Goal: Task Accomplishment & Management: Use online tool/utility

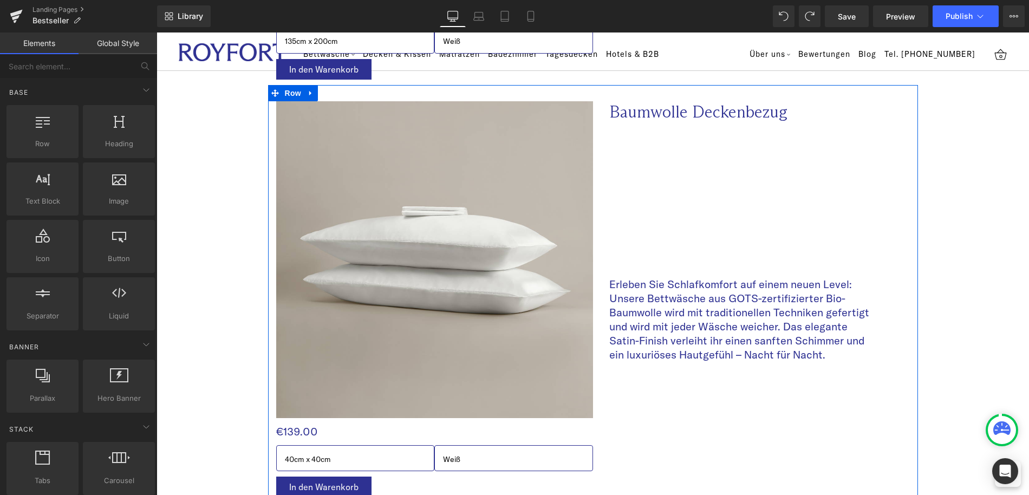
scroll to position [1405, 0]
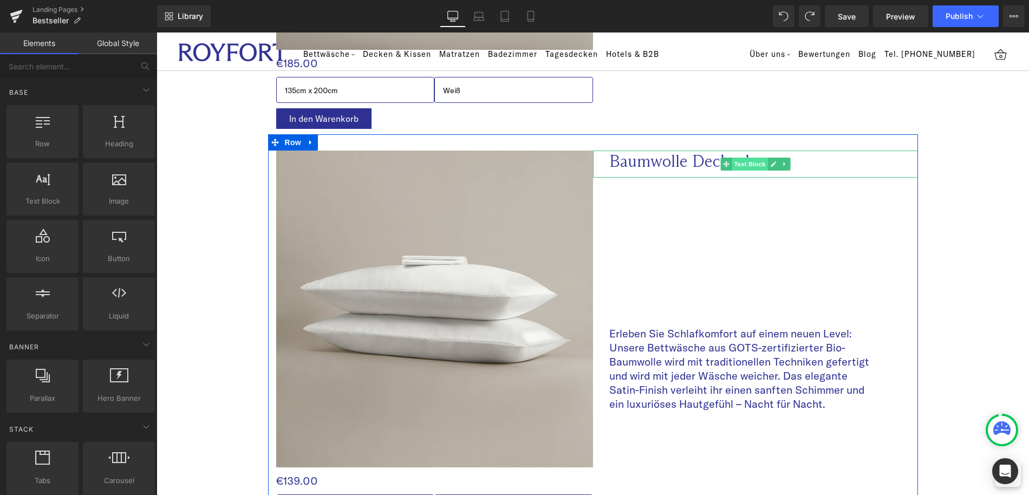
click at [734, 162] on span "Text Block" at bounding box center [750, 164] width 36 height 13
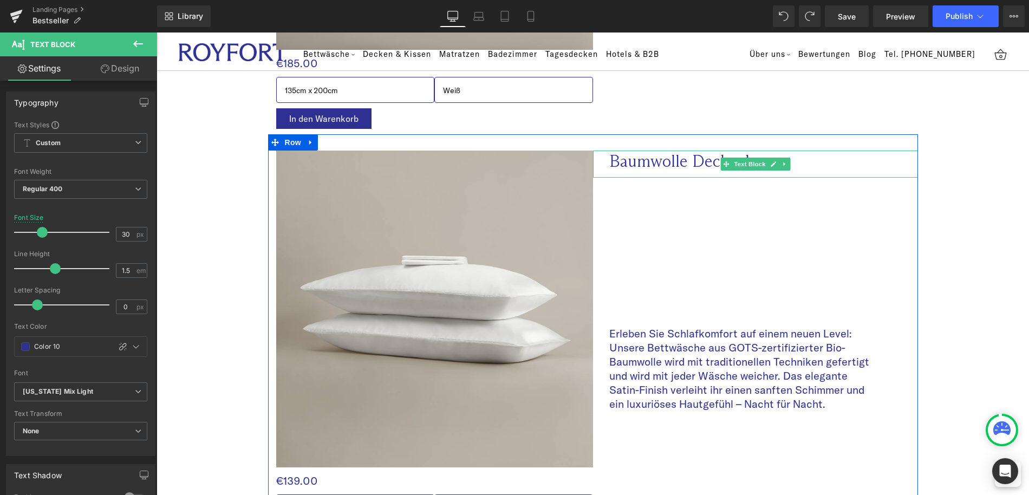
click at [625, 160] on p "Baumwolle Deckenbezug" at bounding box center [741, 161] width 265 height 21
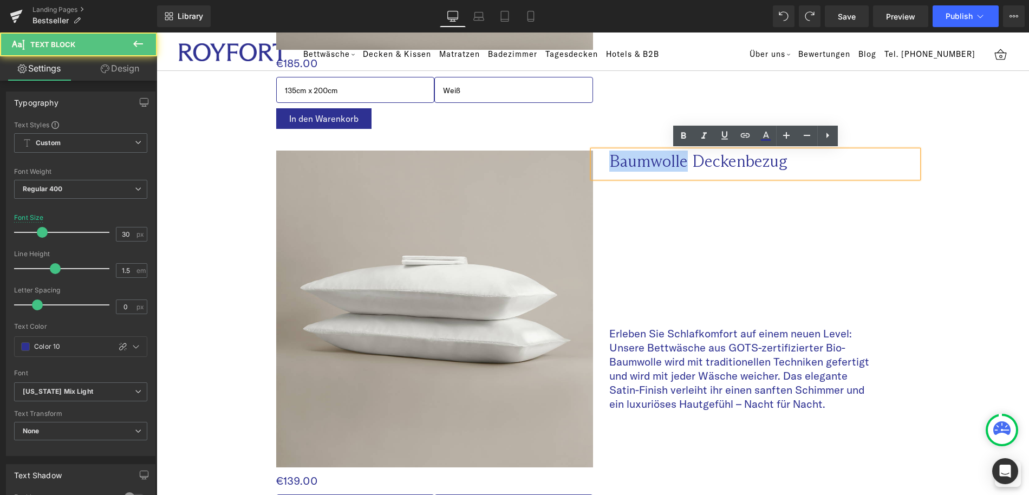
click at [625, 160] on p "Baumwolle Deckenbezug" at bounding box center [741, 161] width 265 height 21
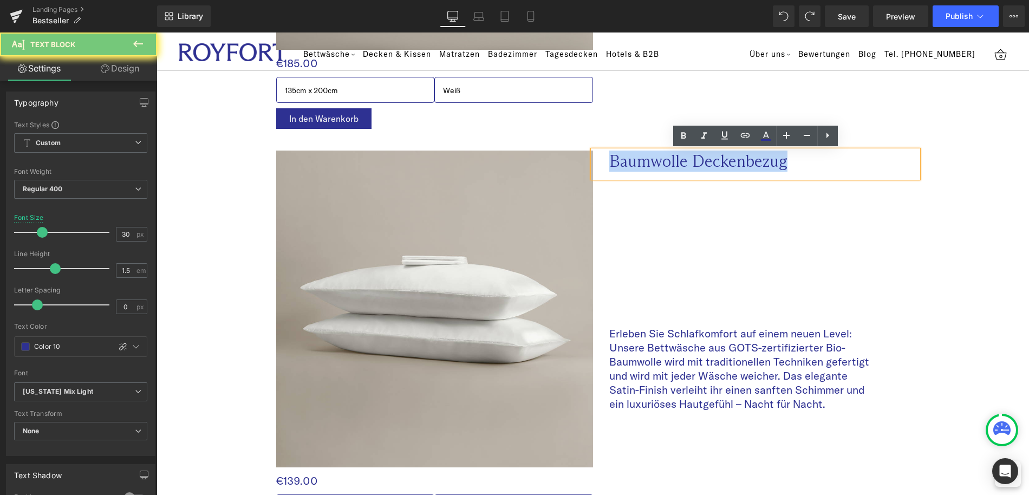
click at [625, 160] on p "Baumwolle Deckenbezug" at bounding box center [741, 161] width 265 height 21
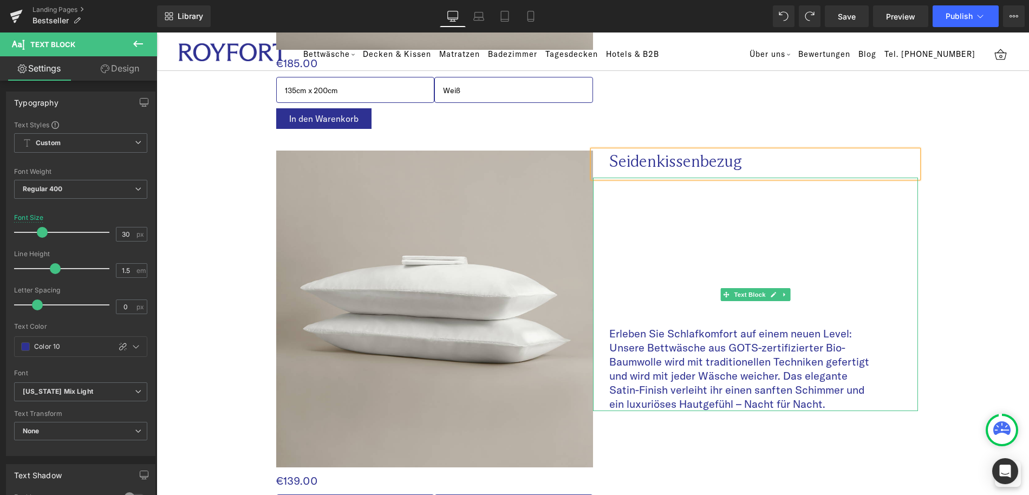
click at [717, 246] on div "Erleben Sie Schlafkomfort auf einem neuen Level: Unsere Bettwäsche aus GOTS-zer…" at bounding box center [755, 295] width 325 height 234
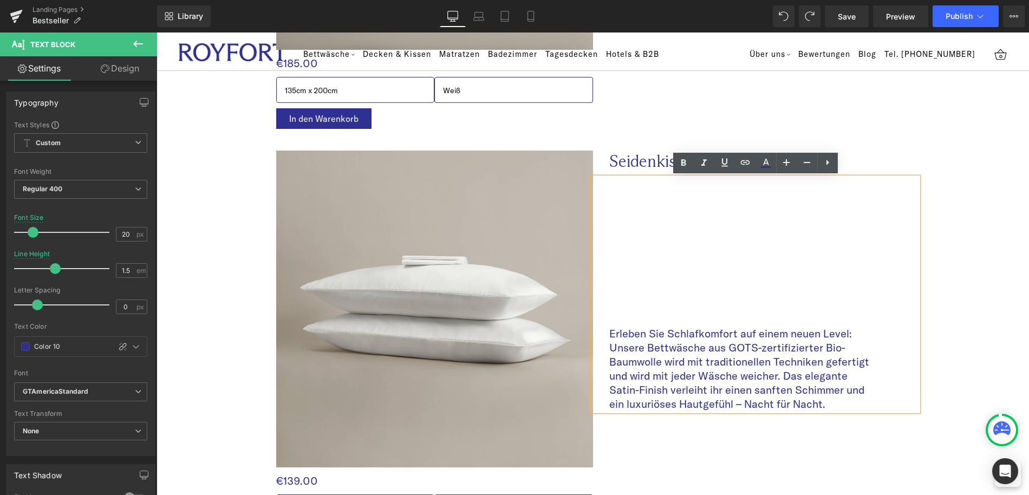
click at [723, 371] on p "Erleben Sie Schlafkomfort auf einem neuen Level: Unsere Bettwäsche aus GOTS-zer…" at bounding box center [741, 369] width 265 height 85
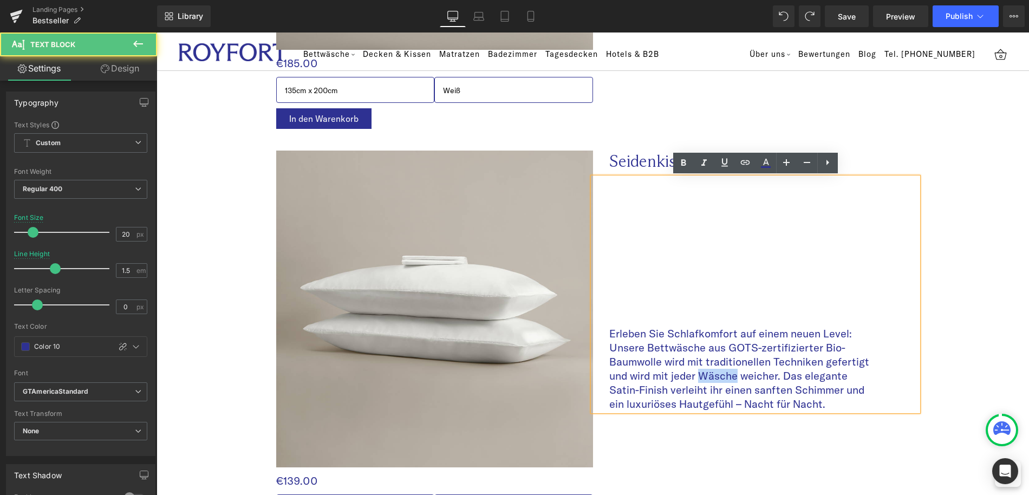
click at [723, 371] on p "Erleben Sie Schlafkomfort auf einem neuen Level: Unsere Bettwäsche aus GOTS-zer…" at bounding box center [741, 369] width 265 height 85
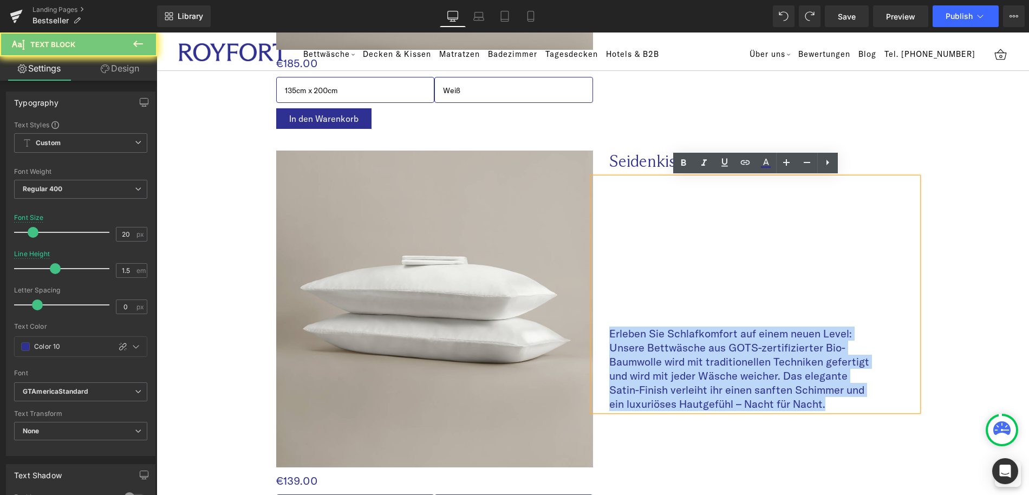
click at [723, 371] on p "Erleben Sie Schlafkomfort auf einem neuen Level: Unsere Bettwäsche aus GOTS-zer…" at bounding box center [741, 369] width 265 height 85
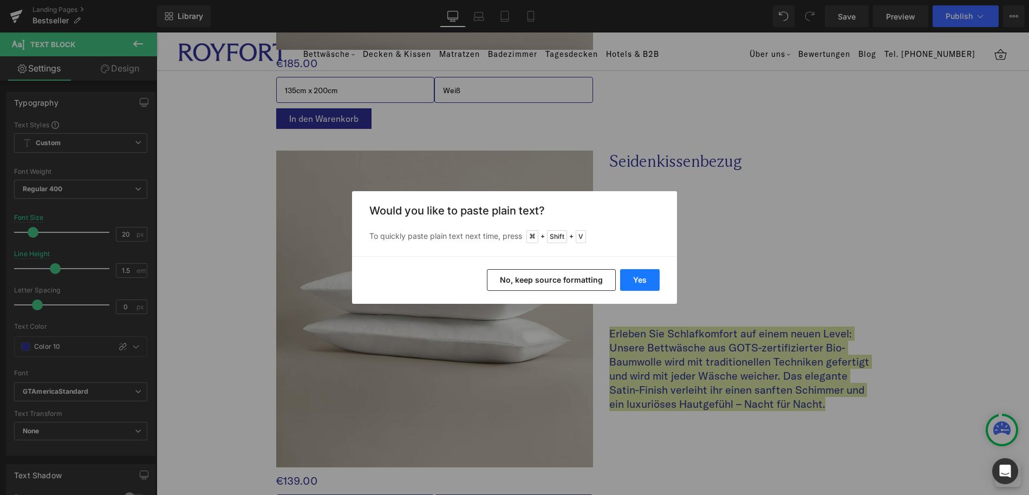
click at [643, 279] on button "Yes" at bounding box center [640, 280] width 40 height 22
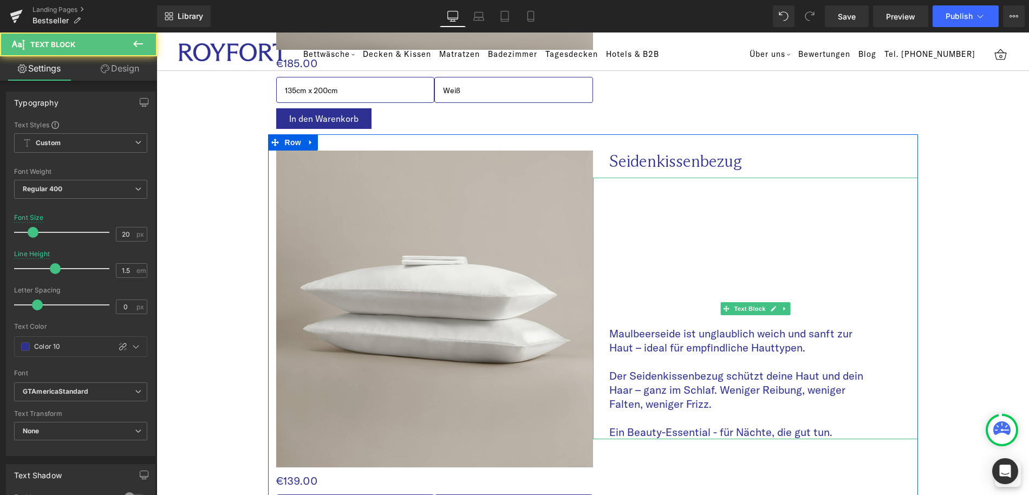
click at [638, 366] on p at bounding box center [741, 362] width 265 height 14
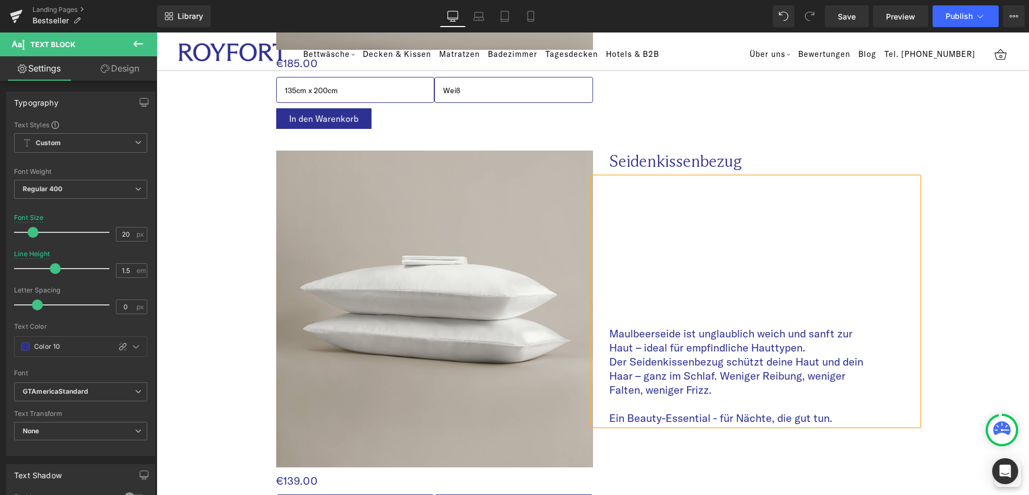
click at [639, 411] on p "Ein Beauty-Essential - für Nächte, die gut tun." at bounding box center [741, 418] width 265 height 14
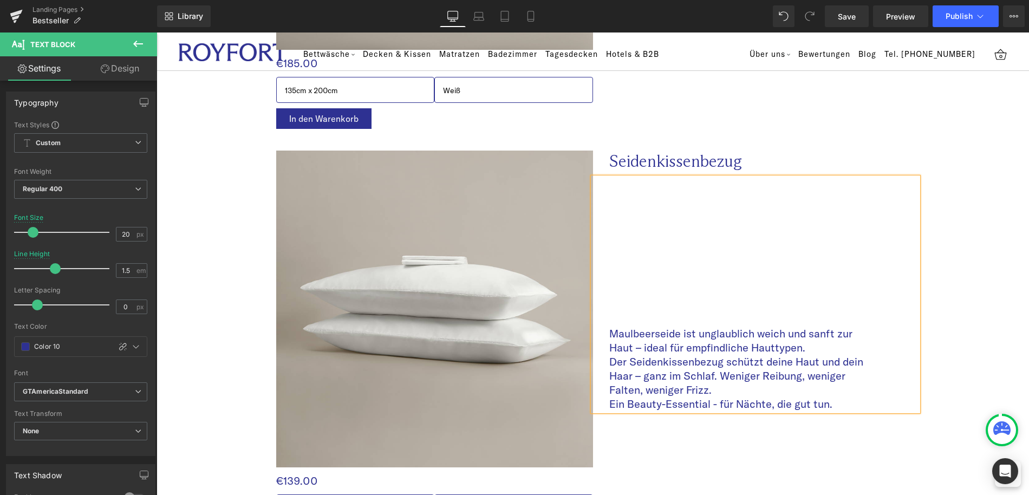
click at [656, 466] on div "Image €0 €139.00 (P) Price 40cm x 40cm 40cm x 60cm 40cm x 80cm 50cm x 70cm 80cm…" at bounding box center [593, 343] width 650 height 418
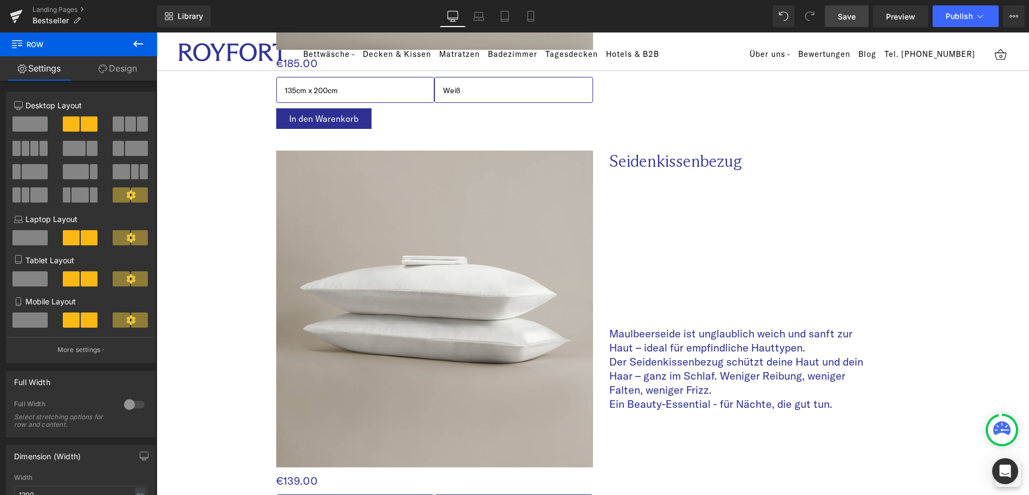
click at [861, 21] on link "Save" at bounding box center [847, 16] width 44 height 22
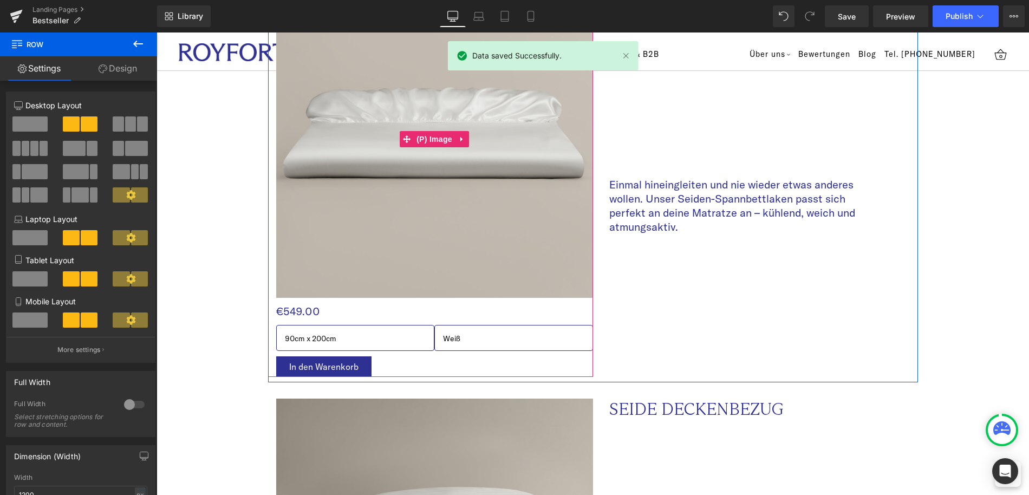
scroll to position [2011, 0]
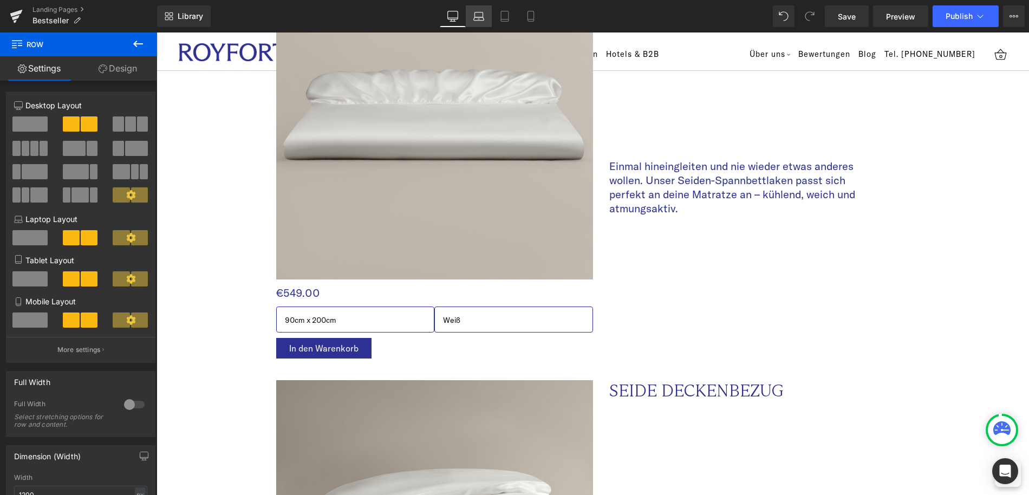
click at [486, 22] on link "Laptop" at bounding box center [479, 16] width 26 height 22
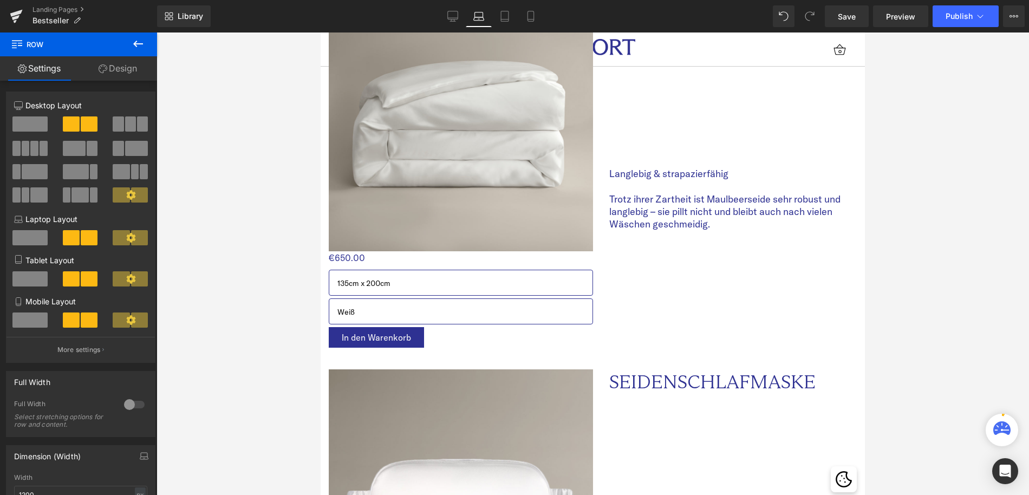
scroll to position [1018, 0]
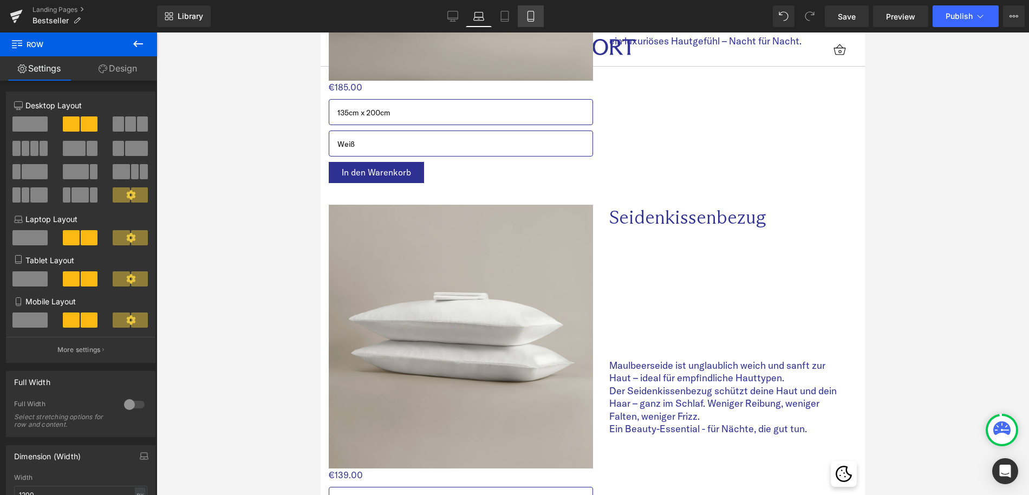
click at [530, 18] on icon at bounding box center [531, 16] width 11 height 11
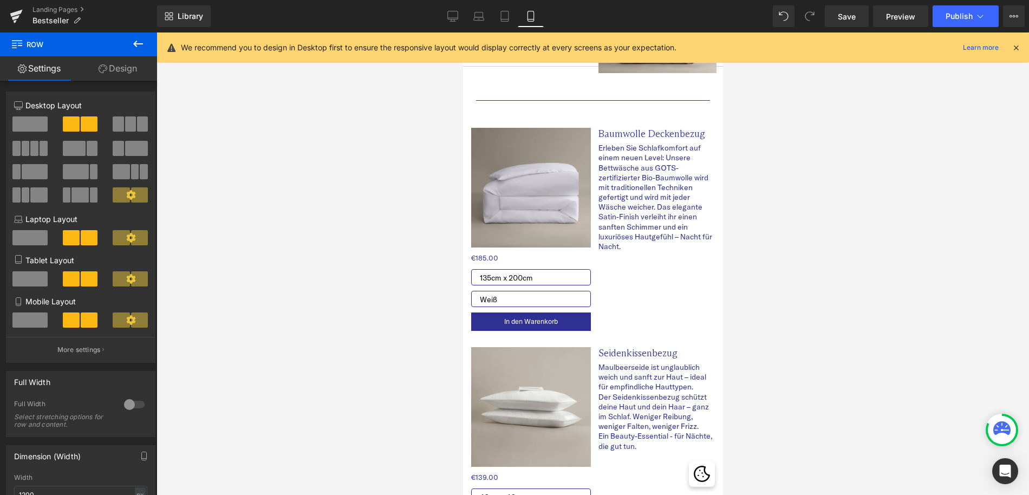
scroll to position [373, 0]
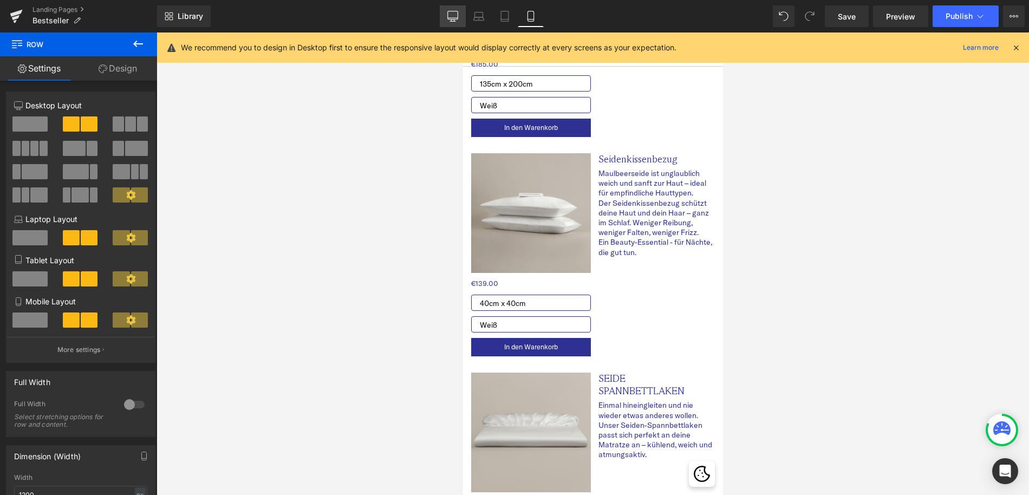
click at [449, 14] on icon at bounding box center [453, 16] width 11 height 11
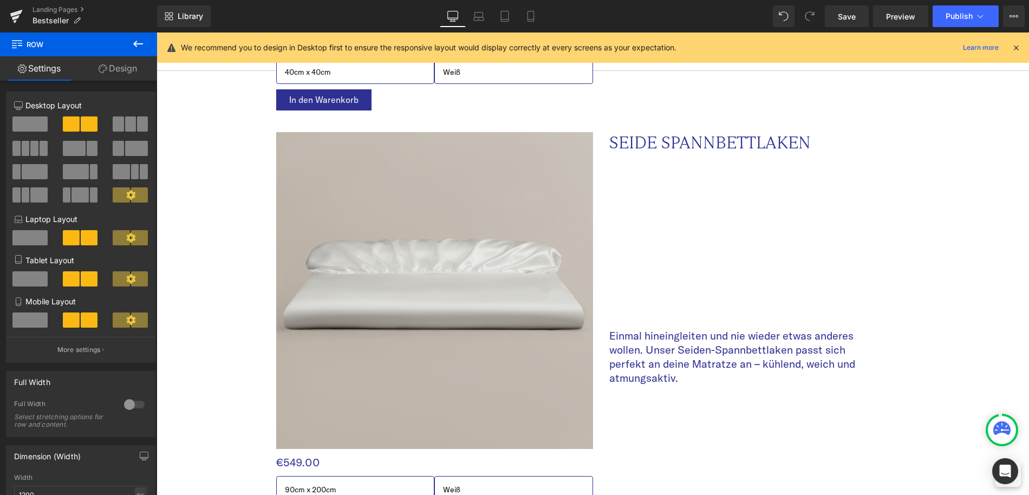
scroll to position [1843, 0]
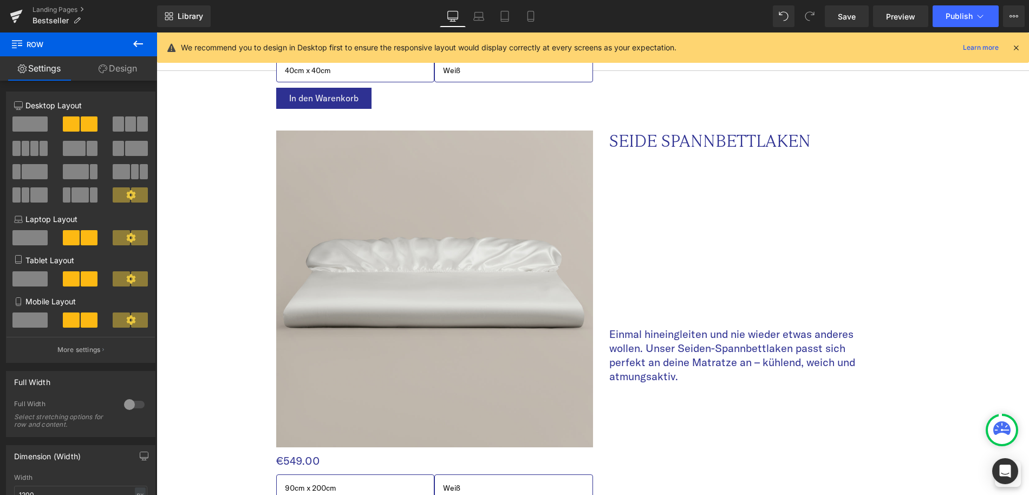
click at [658, 140] on p "Seide spannbettlaken" at bounding box center [741, 141] width 265 height 21
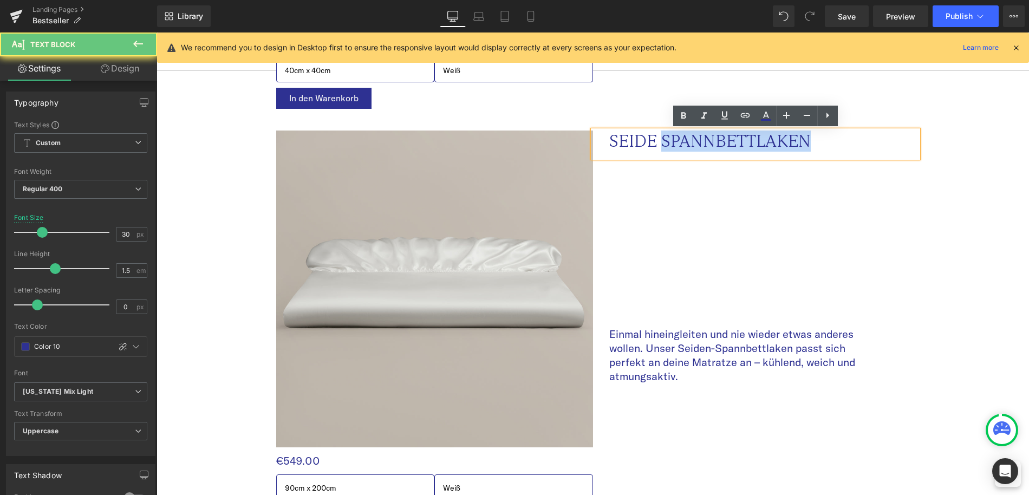
click at [658, 140] on p "Seide spannbettlaken" at bounding box center [741, 141] width 265 height 21
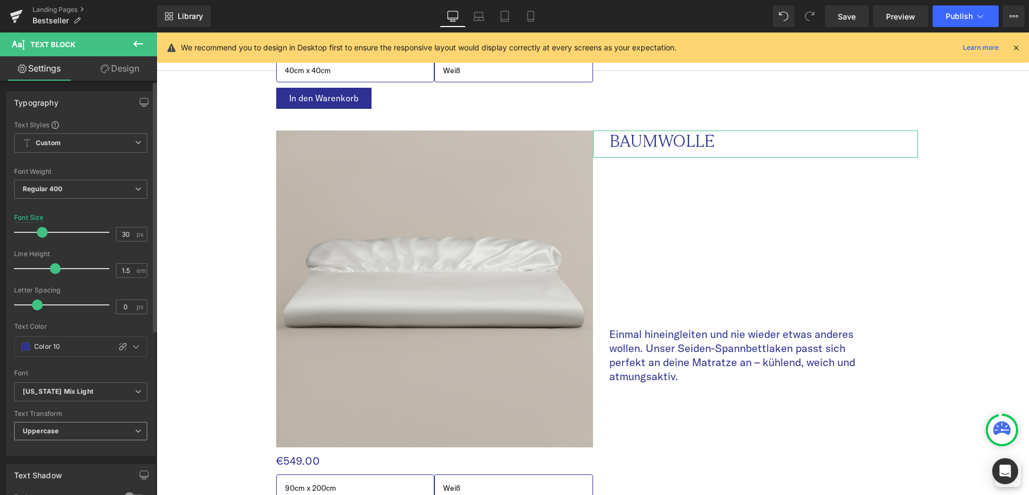
click at [65, 436] on span "Uppercase" at bounding box center [80, 431] width 133 height 19
click at [64, 453] on li "None" at bounding box center [78, 450] width 129 height 16
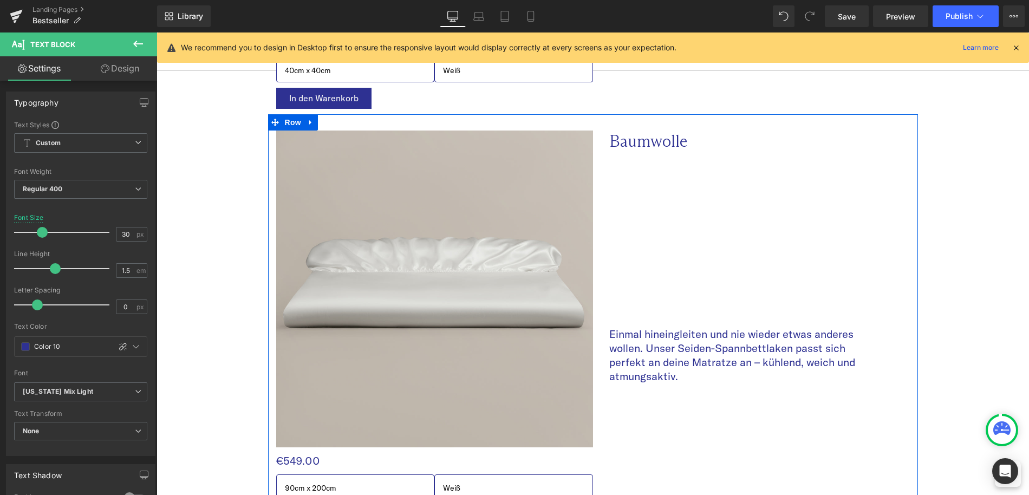
click at [724, 139] on span at bounding box center [726, 144] width 11 height 13
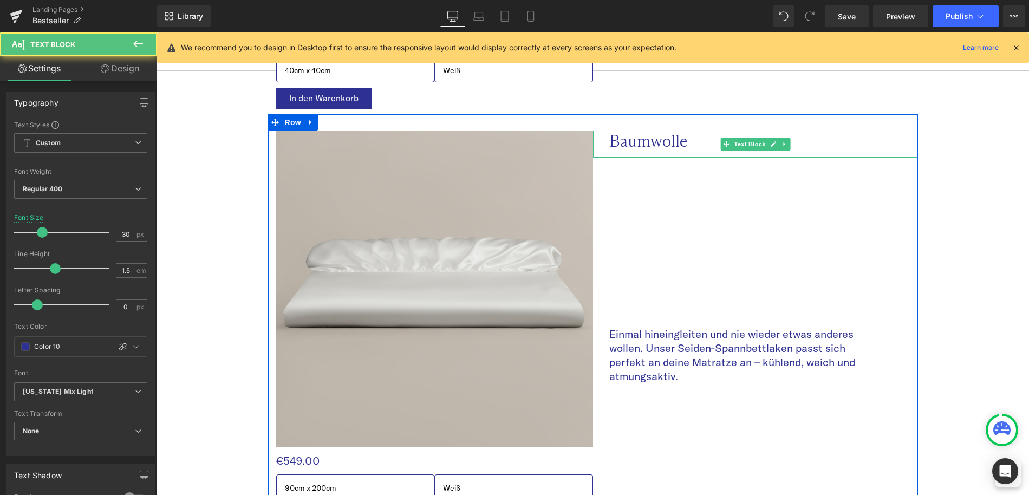
click at [699, 141] on p "Baumwolle" at bounding box center [741, 141] width 265 height 21
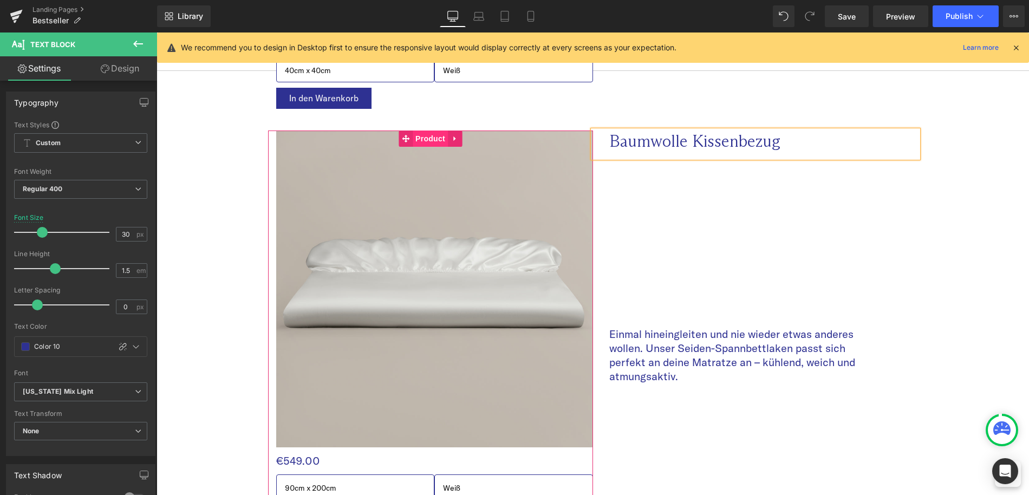
click at [437, 138] on span "Product" at bounding box center [430, 139] width 35 height 16
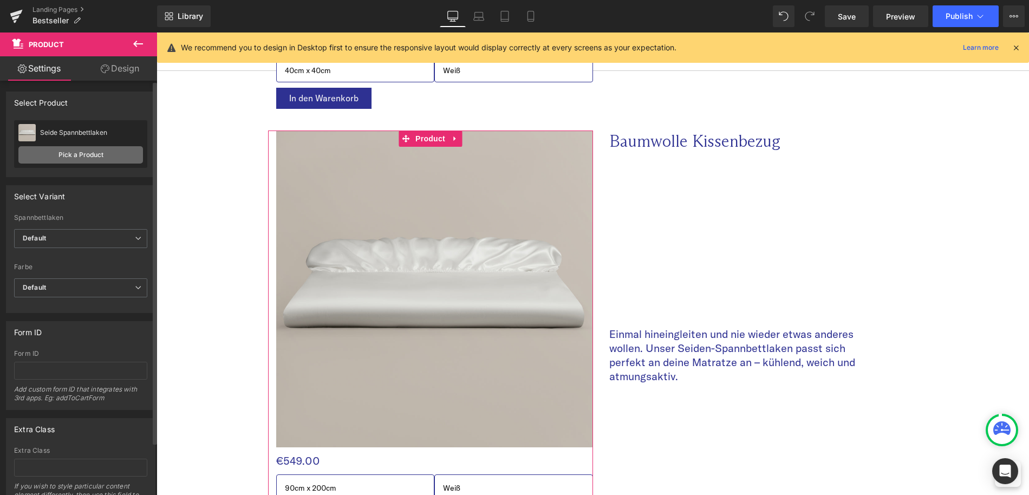
click at [86, 154] on link "Pick a Product" at bounding box center [80, 154] width 125 height 17
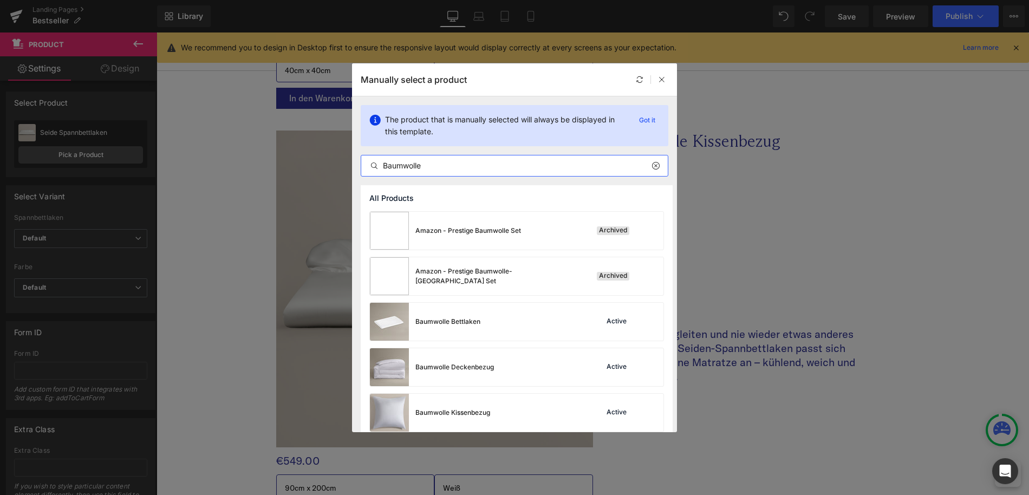
scroll to position [87, 0]
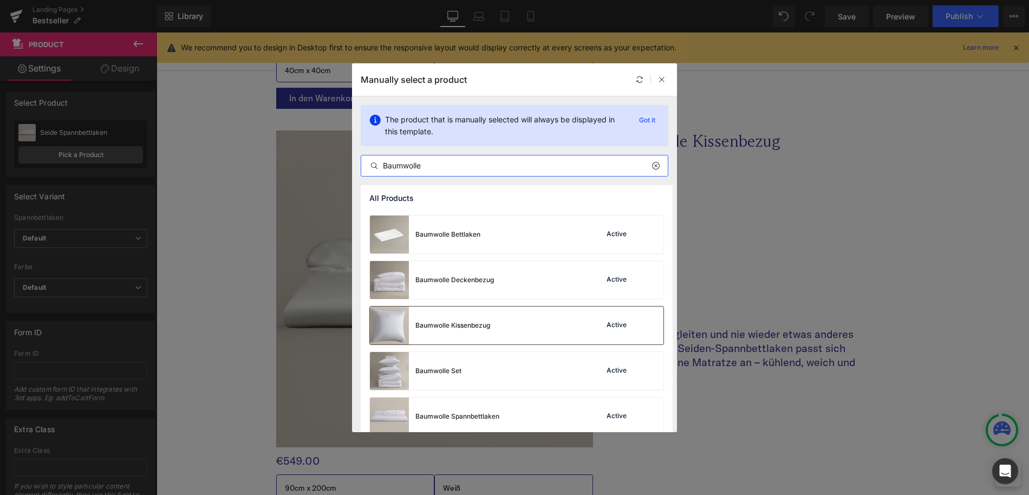
type input "Baumwolle"
click at [478, 326] on div "Baumwolle Kissenbezug" at bounding box center [453, 326] width 75 height 10
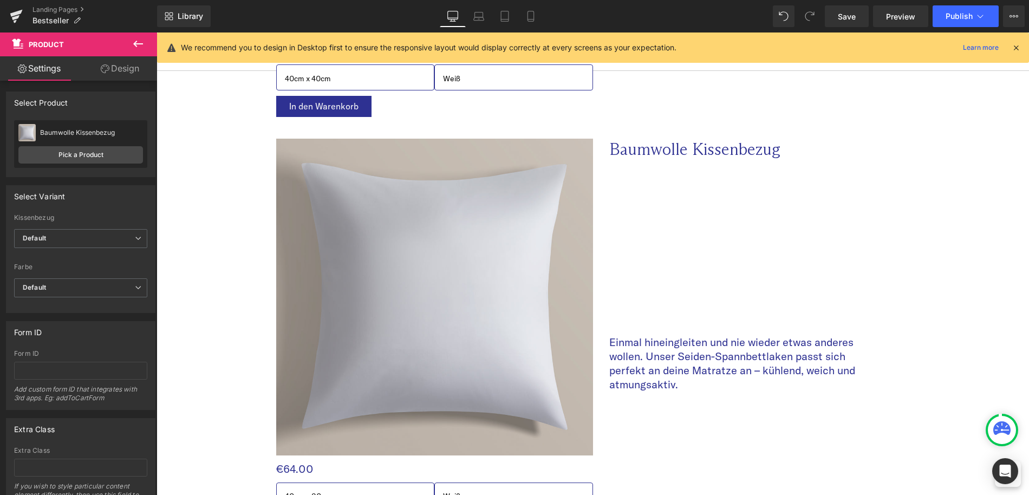
scroll to position [1836, 0]
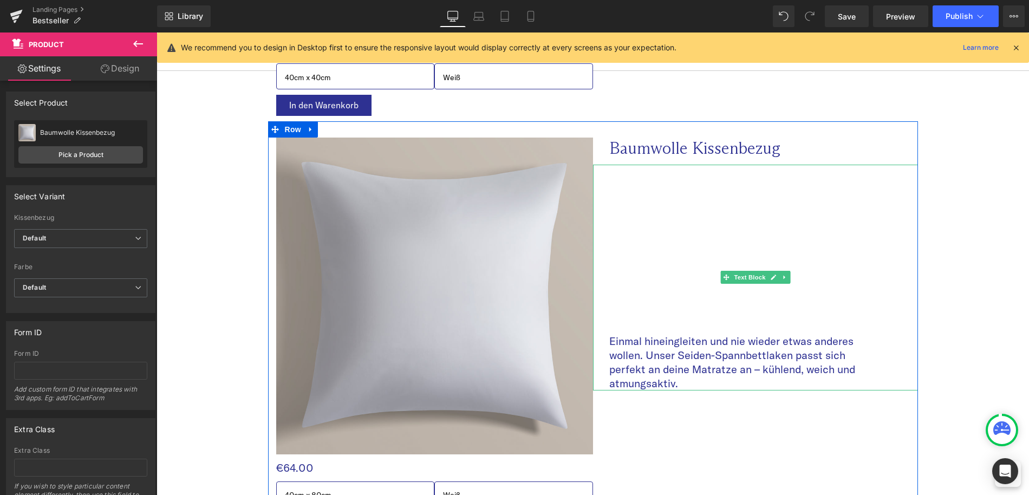
click at [663, 345] on span "Einmal hineingleiten und nie wieder etwas anderes wollen. Unser Seiden-Spannbet…" at bounding box center [732, 362] width 246 height 56
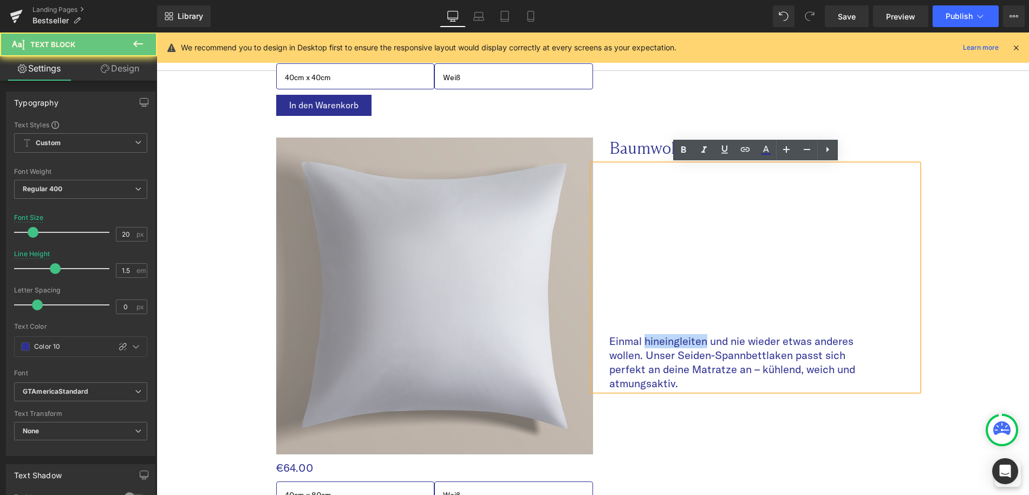
click at [663, 345] on span "Einmal hineingleiten und nie wieder etwas anderes wollen. Unser Seiden-Spannbet…" at bounding box center [732, 362] width 246 height 56
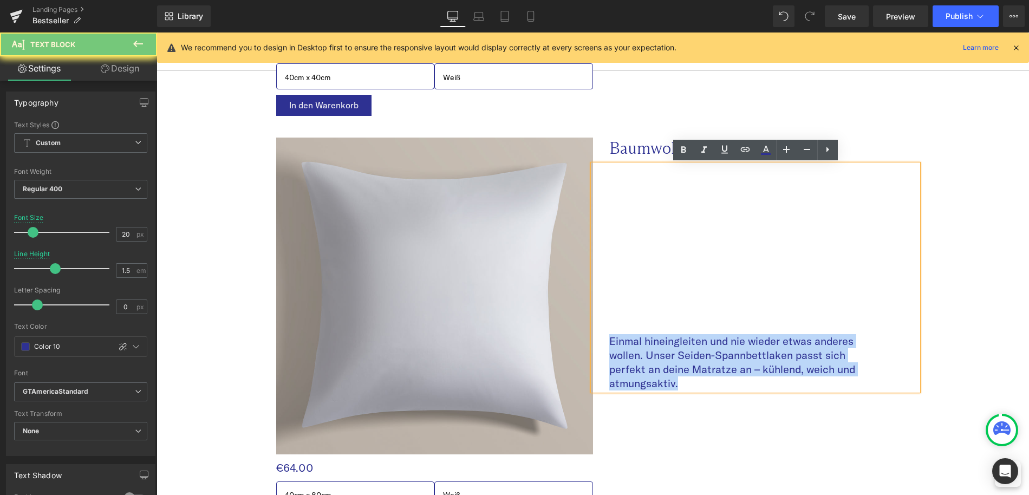
click at [663, 345] on span "Einmal hineingleiten und nie wieder etwas anderes wollen. Unser Seiden-Spannbet…" at bounding box center [732, 362] width 246 height 56
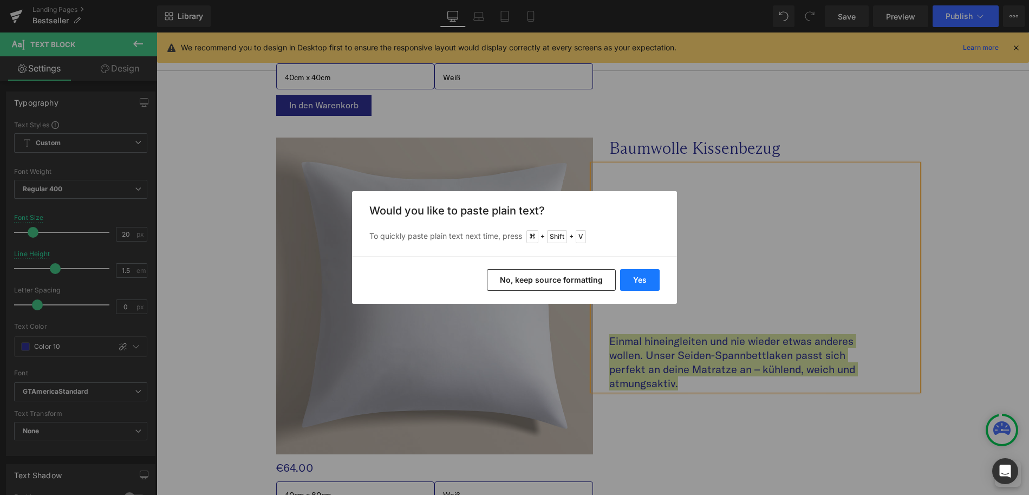
click at [631, 282] on button "Yes" at bounding box center [640, 280] width 40 height 22
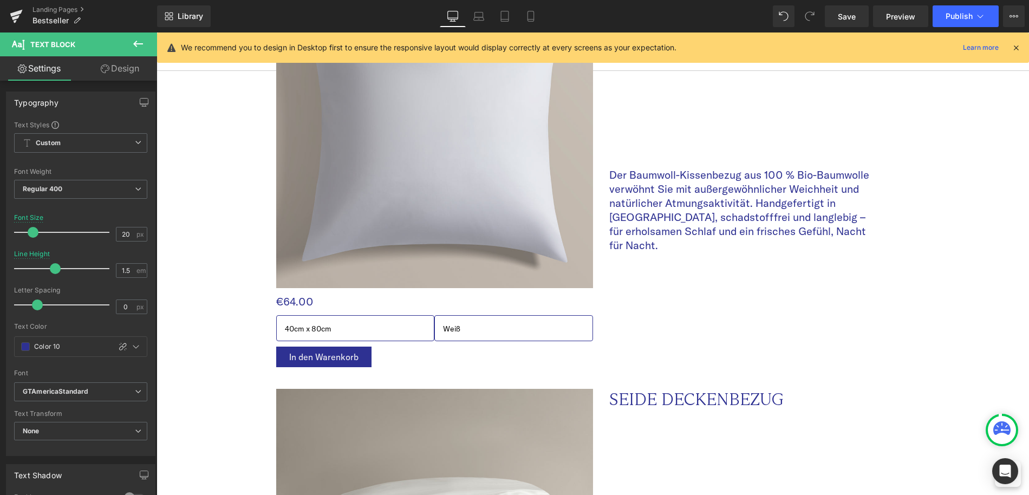
scroll to position [2006, 0]
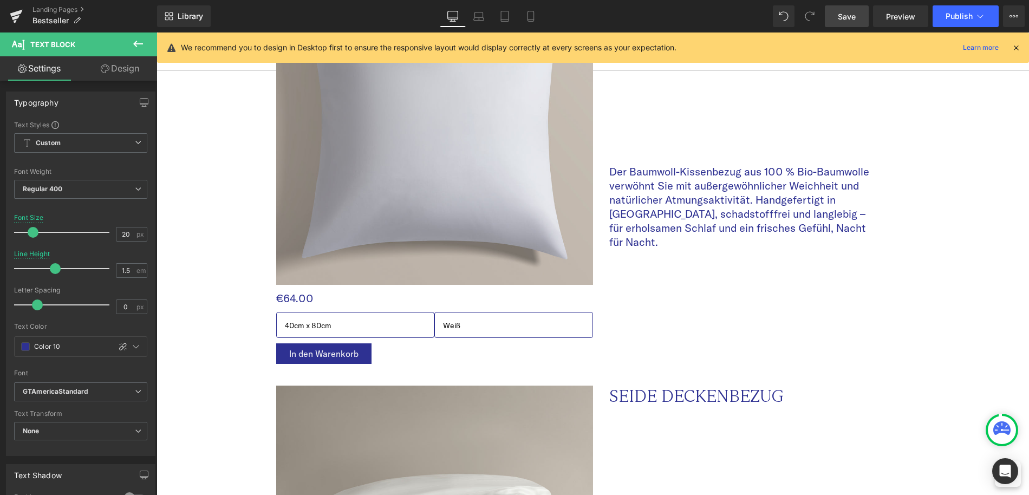
click at [842, 16] on span "Save" at bounding box center [847, 16] width 18 height 11
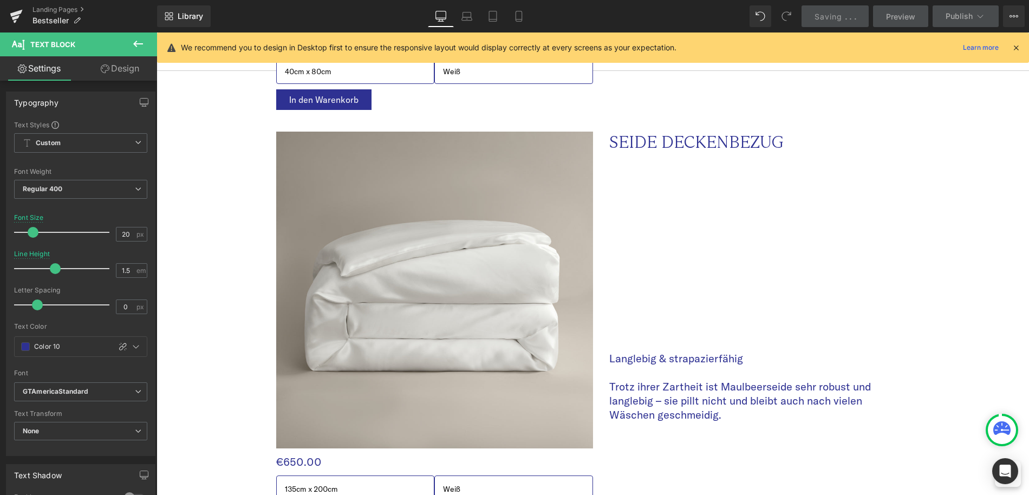
scroll to position [2278, 0]
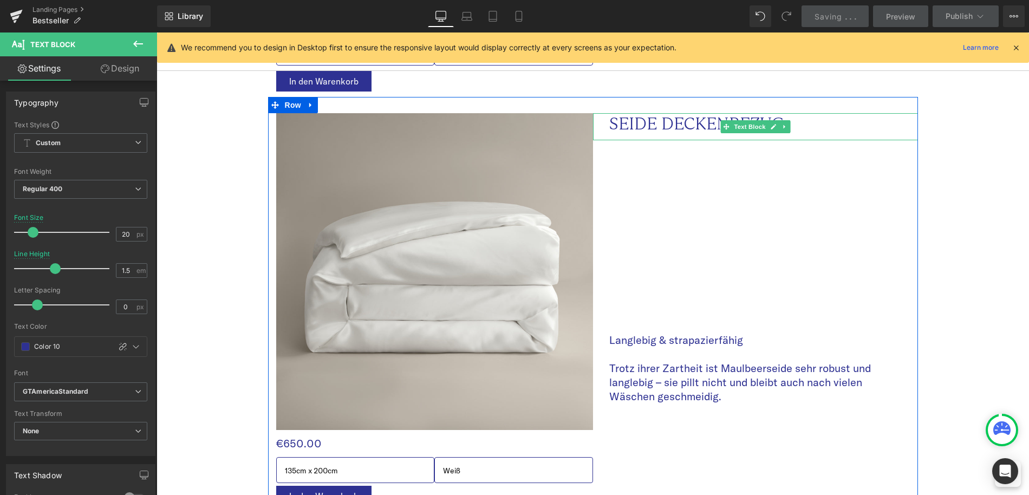
click at [650, 125] on p "seide deckenbezug" at bounding box center [741, 123] width 265 height 21
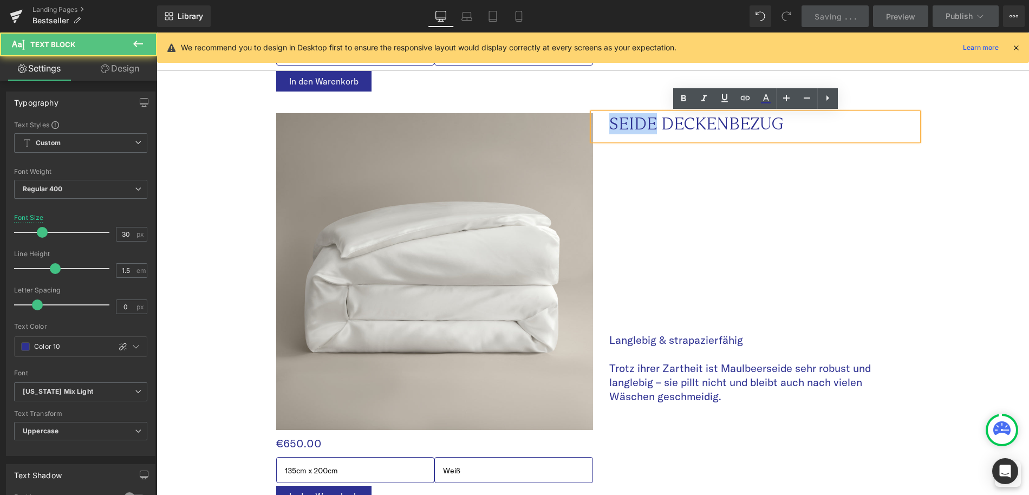
click at [650, 125] on p "seide deckenbezug" at bounding box center [741, 123] width 265 height 21
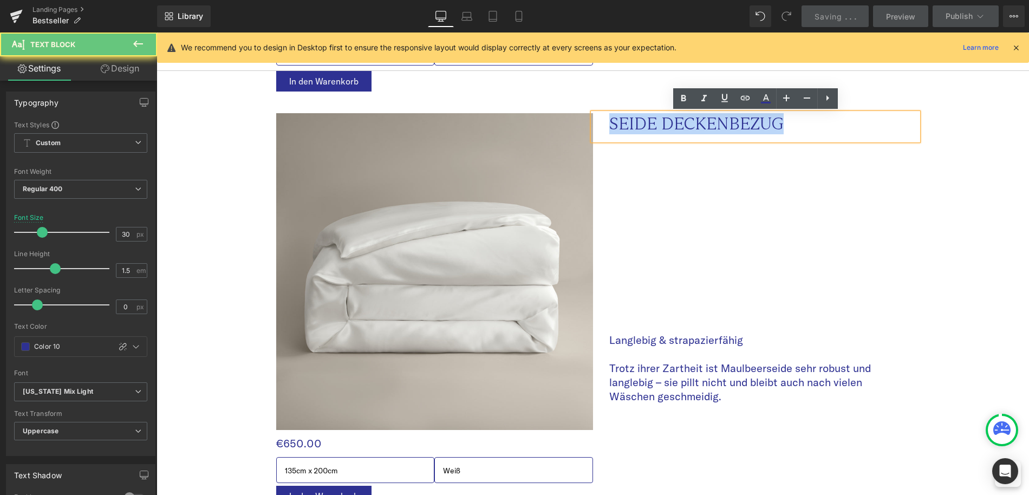
click at [650, 125] on p "seide deckenbezug" at bounding box center [741, 123] width 265 height 21
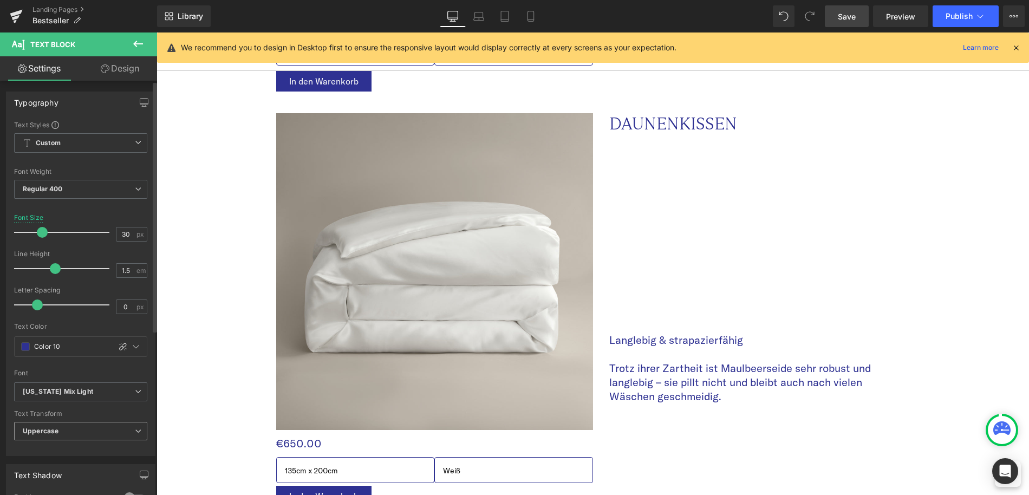
click at [129, 434] on span "Uppercase" at bounding box center [80, 431] width 133 height 19
click at [113, 452] on li "None" at bounding box center [78, 450] width 129 height 16
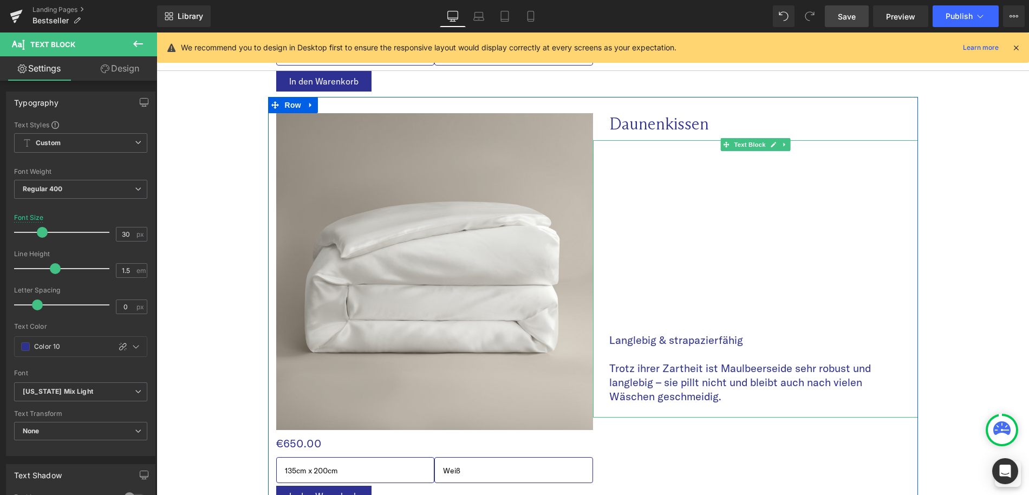
click at [664, 354] on p at bounding box center [741, 354] width 265 height 14
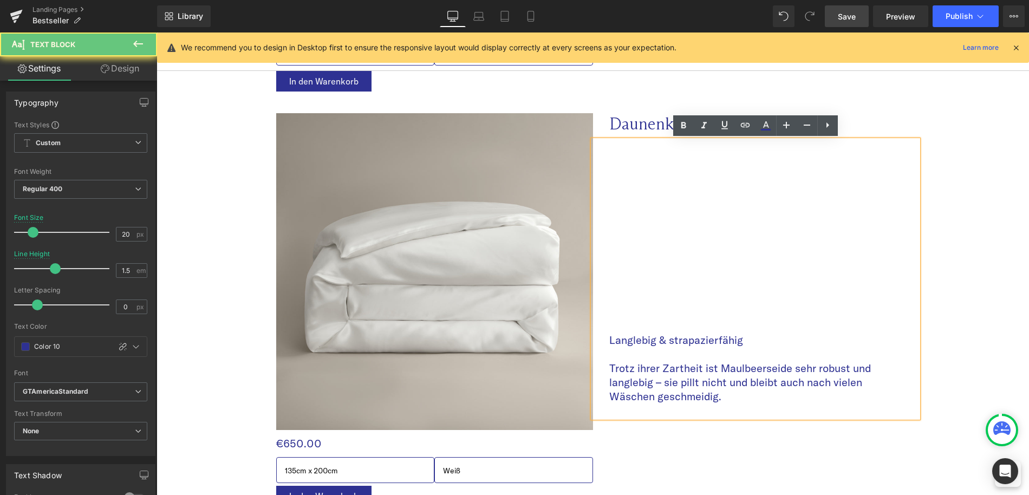
click at [658, 347] on p "Langlebig & strapazierfähig" at bounding box center [741, 340] width 265 height 14
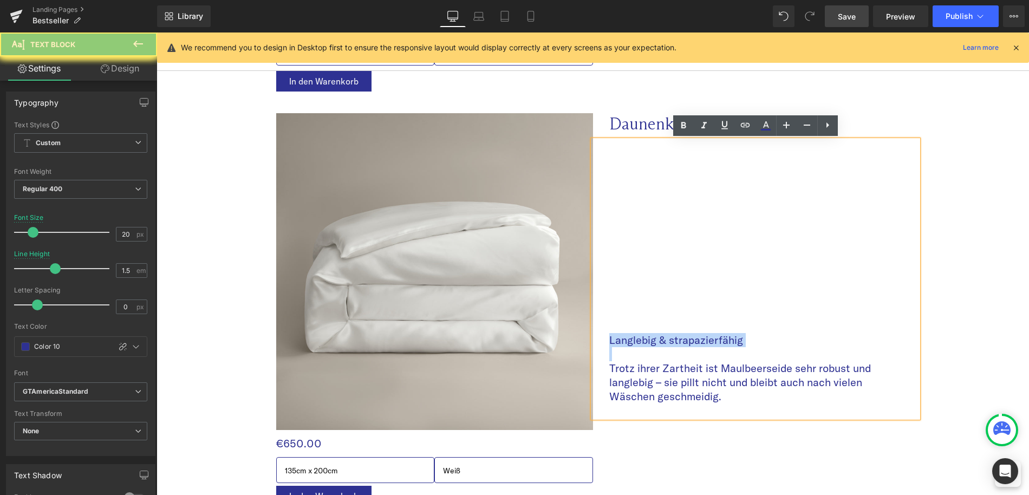
click at [658, 347] on p "Langlebig & strapazierfähig" at bounding box center [741, 340] width 265 height 14
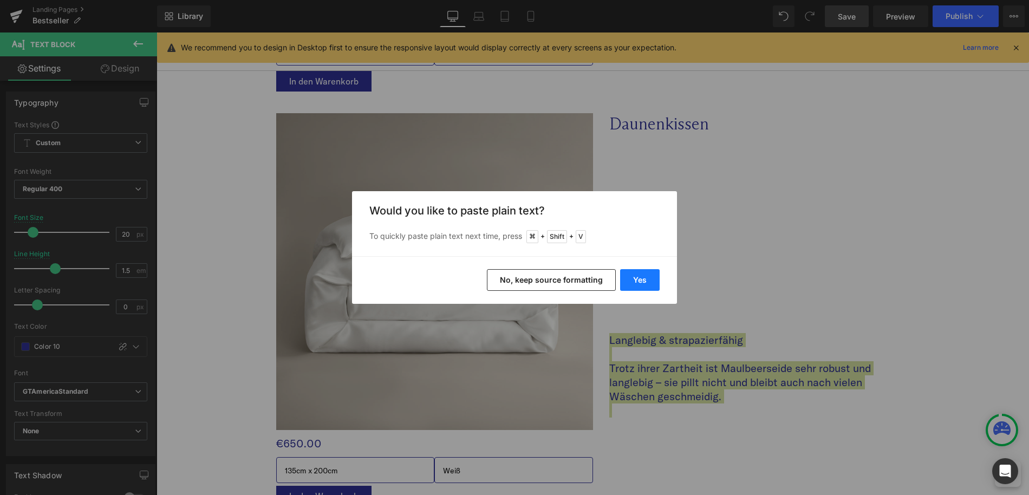
click at [636, 276] on button "Yes" at bounding box center [640, 280] width 40 height 22
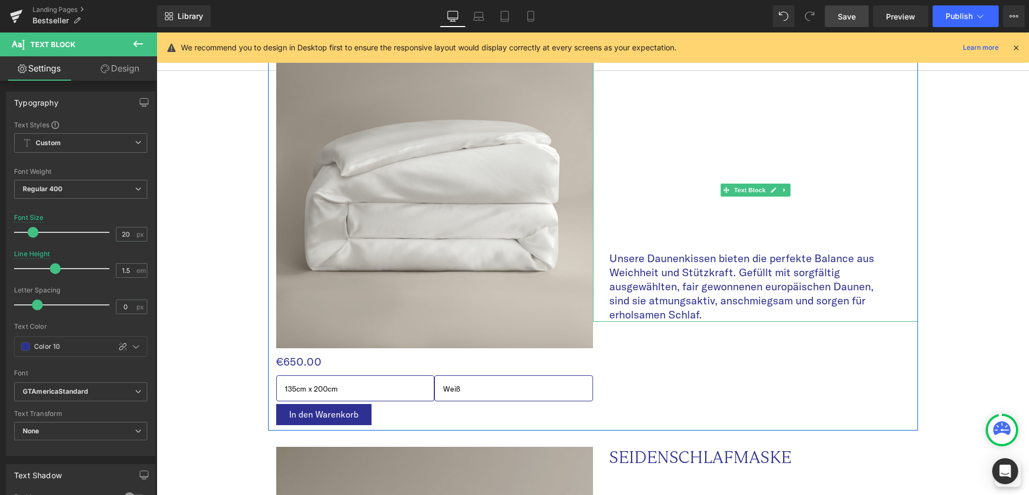
scroll to position [2361, 0]
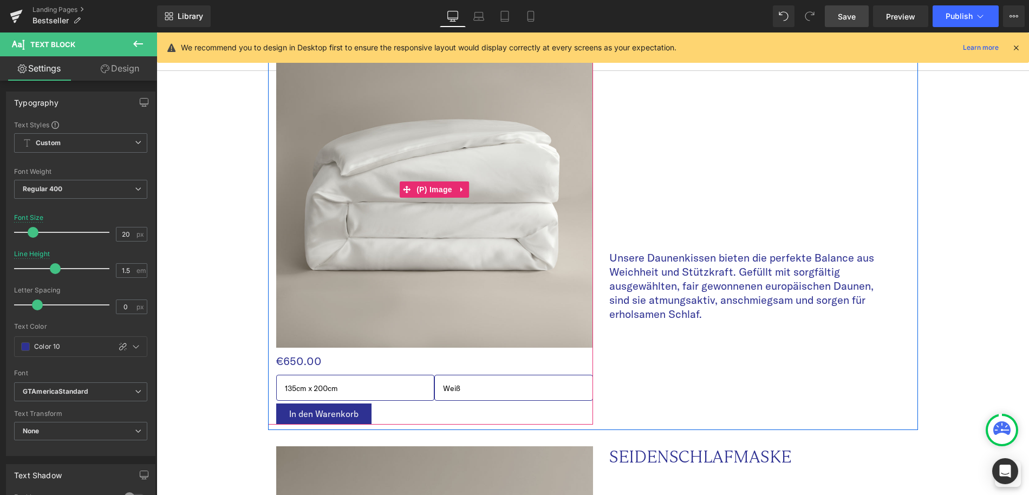
click at [504, 165] on img at bounding box center [434, 189] width 317 height 317
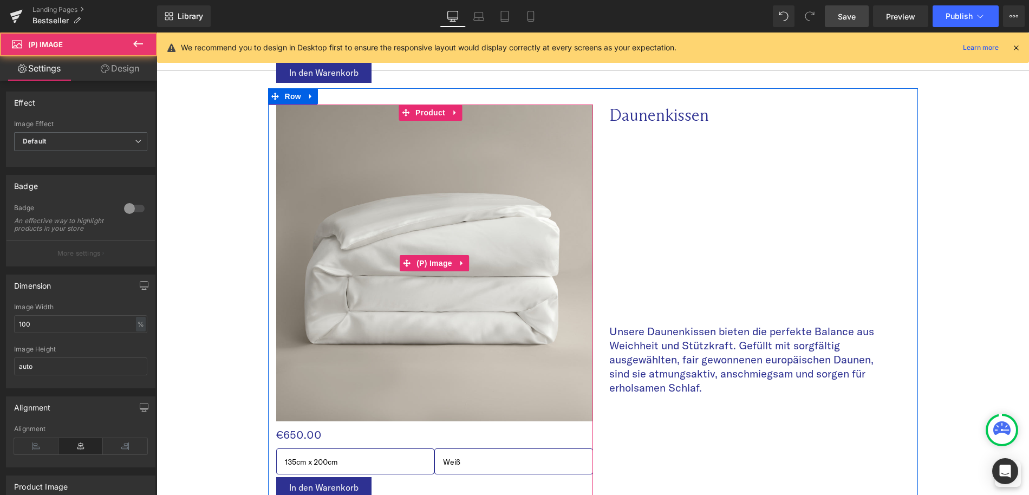
scroll to position [2250, 0]
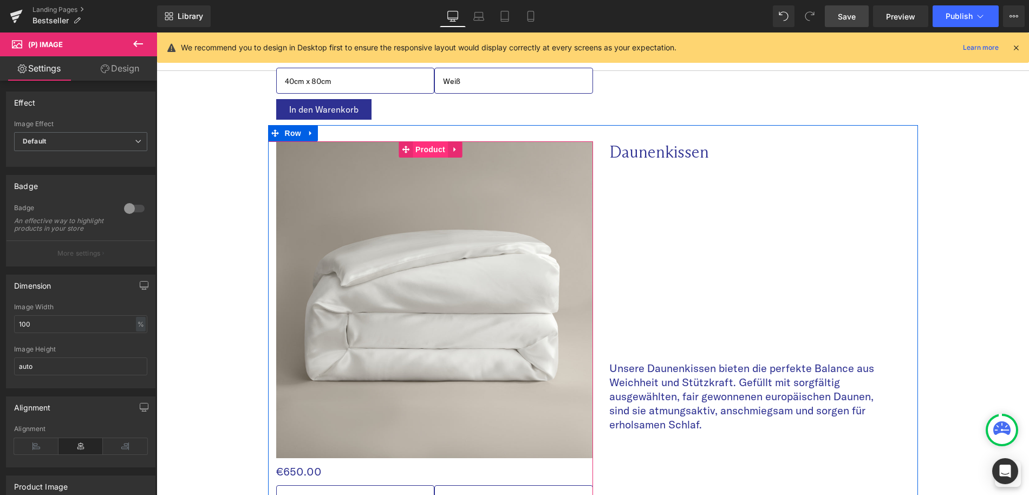
click at [420, 152] on span "Product" at bounding box center [430, 149] width 35 height 16
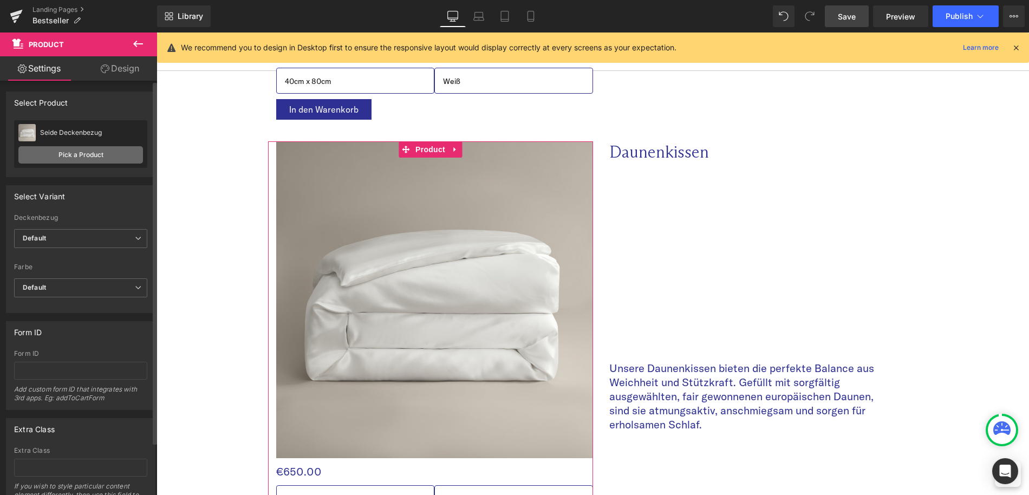
click at [89, 156] on link "Pick a Product" at bounding box center [80, 154] width 125 height 17
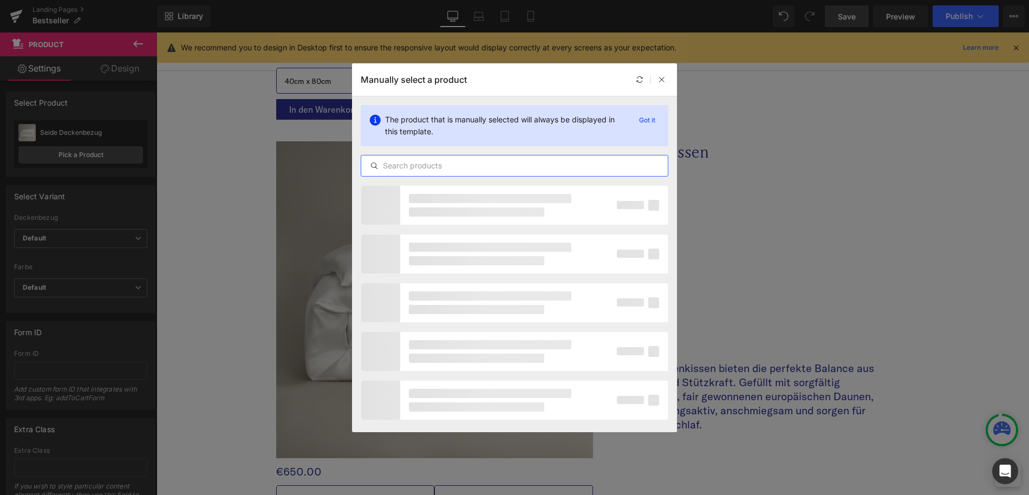
click at [514, 169] on input "text" at bounding box center [514, 165] width 307 height 13
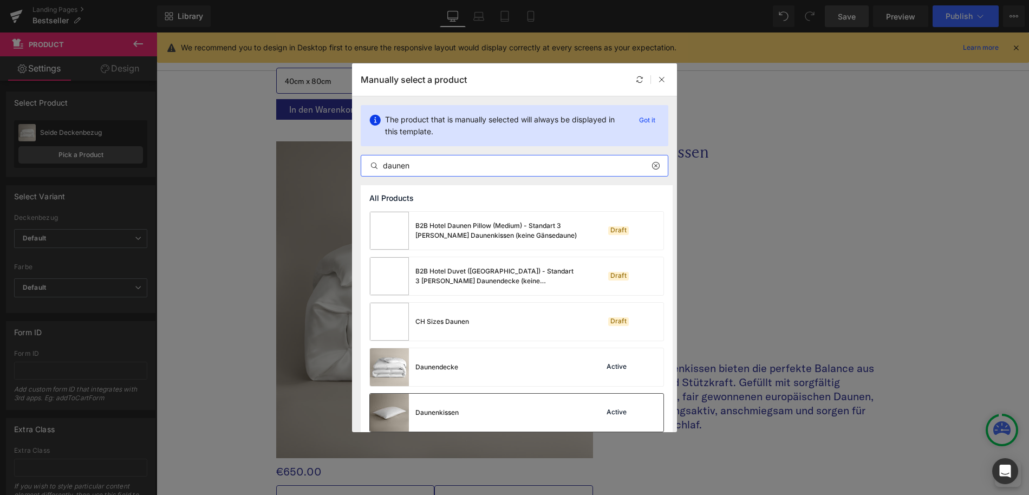
type input "daunen"
click at [494, 407] on div "Daunenkissen Active" at bounding box center [517, 413] width 294 height 38
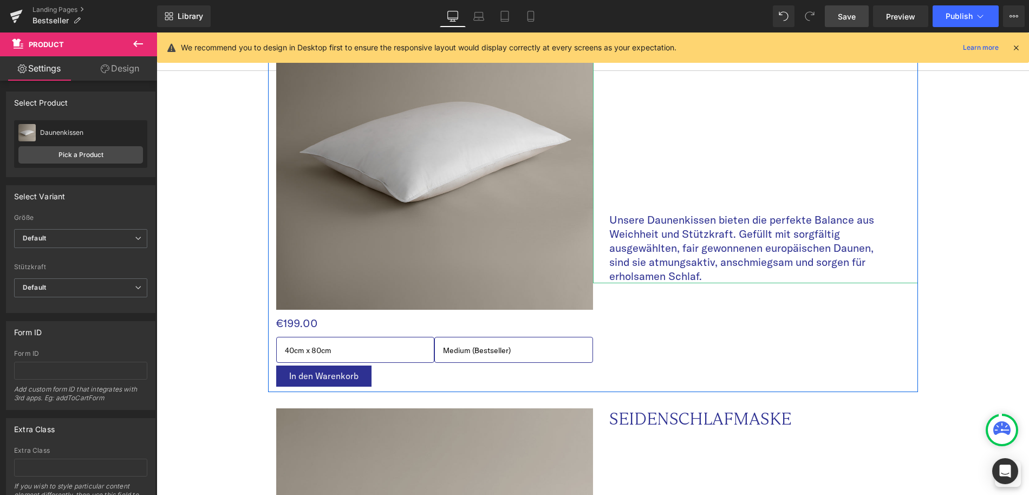
scroll to position [2399, 0]
click at [526, 349] on select "Medium (Bestseller) Weich Fest" at bounding box center [514, 349] width 159 height 26
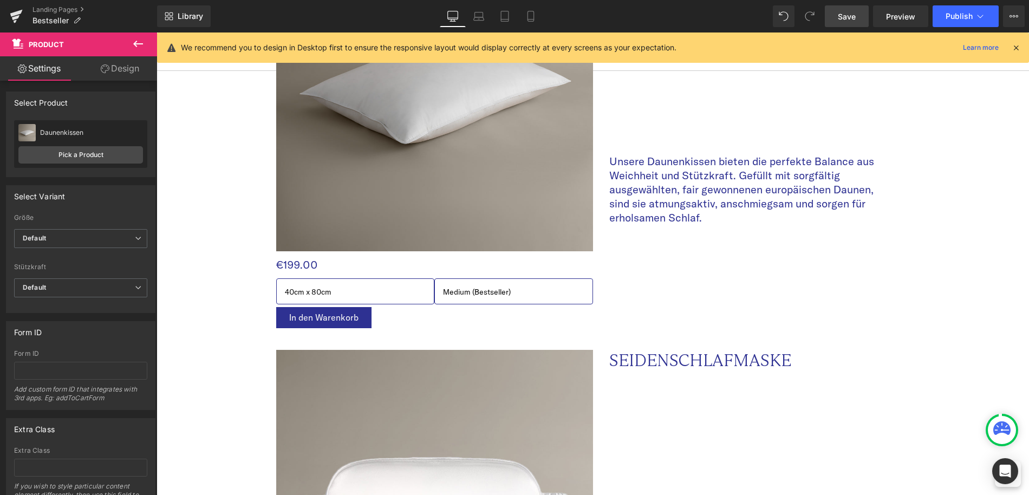
scroll to position [2458, 0]
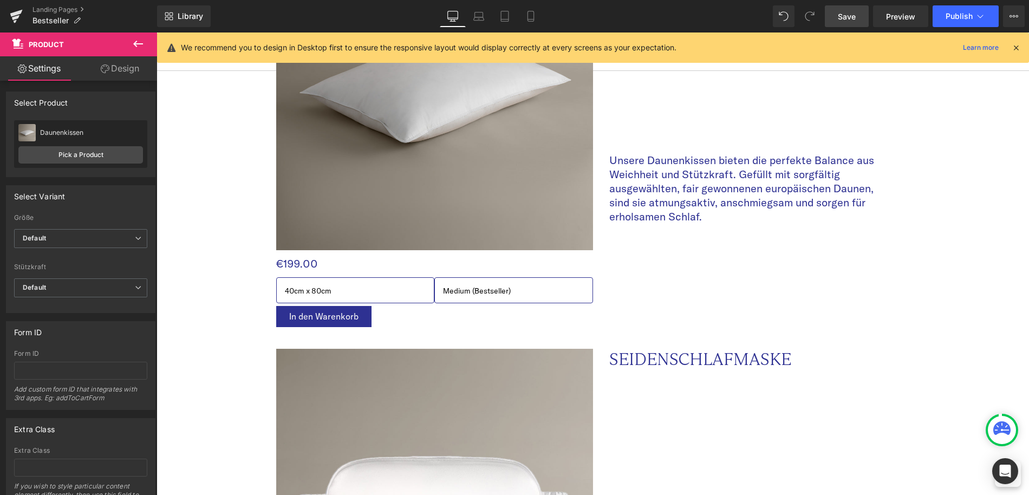
click at [851, 21] on span "Save" at bounding box center [847, 16] width 18 height 11
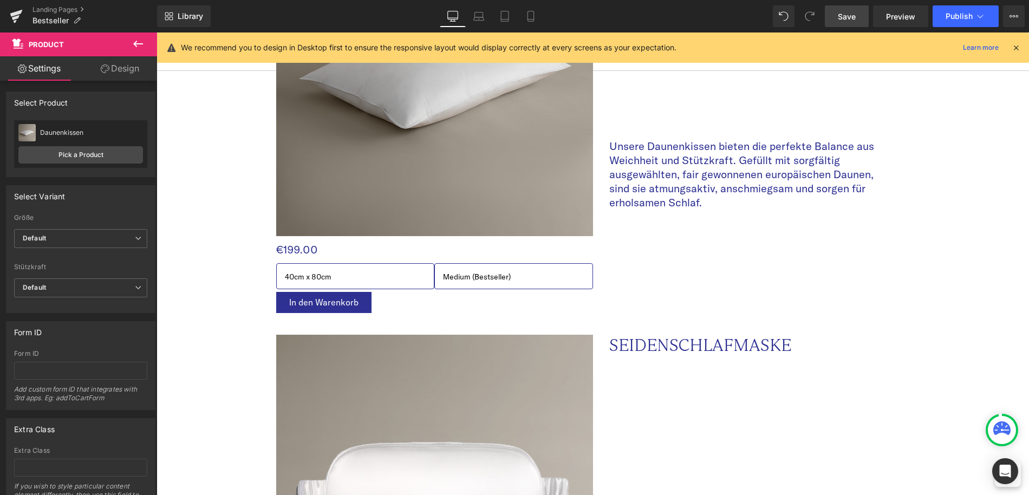
scroll to position [2492, 0]
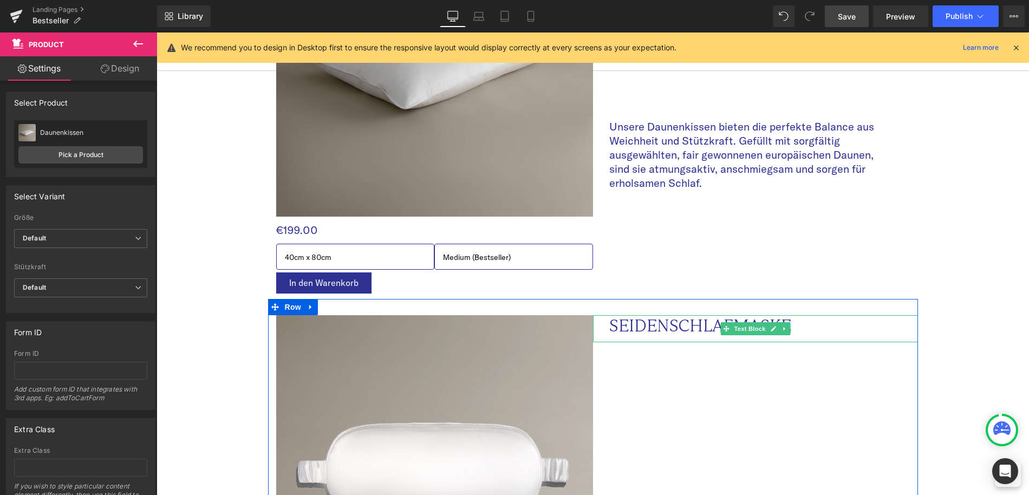
click at [651, 319] on span "SEIDENSCHLAFMASKE" at bounding box center [700, 326] width 182 height 20
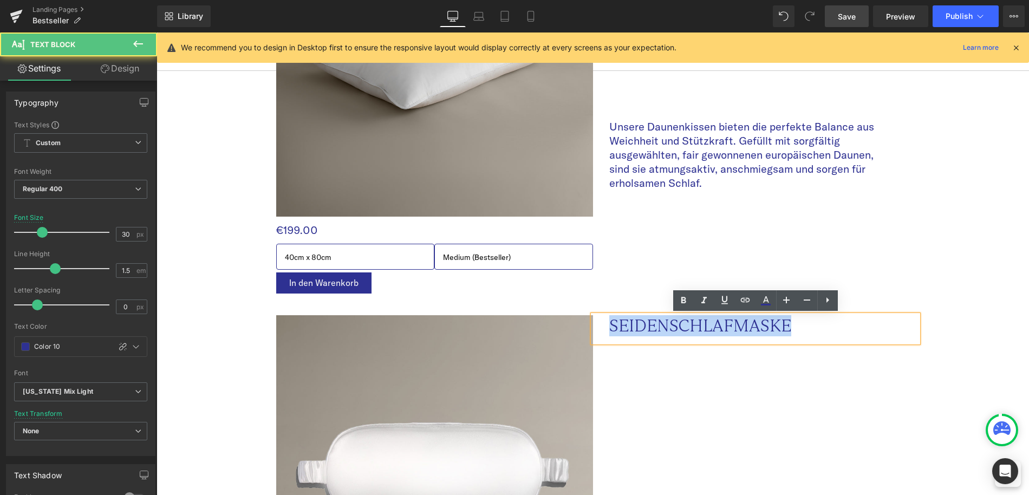
click at [651, 319] on span "SEIDENSCHLAFMASKE" at bounding box center [700, 326] width 182 height 20
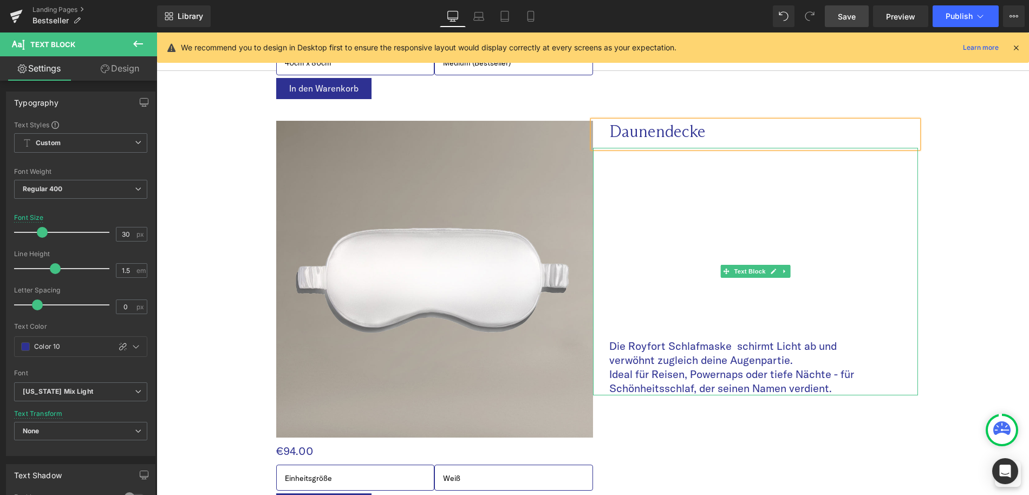
scroll to position [2729, 0]
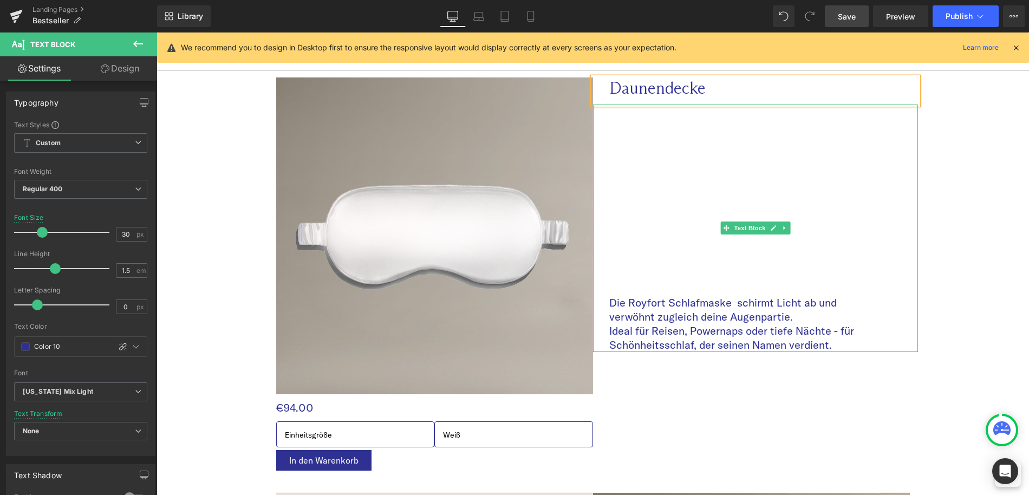
click at [657, 341] on p "Ideal für Reisen, Powernaps oder tiefe Nächte - für Schönheitsschlaf, der seine…" at bounding box center [741, 338] width 265 height 28
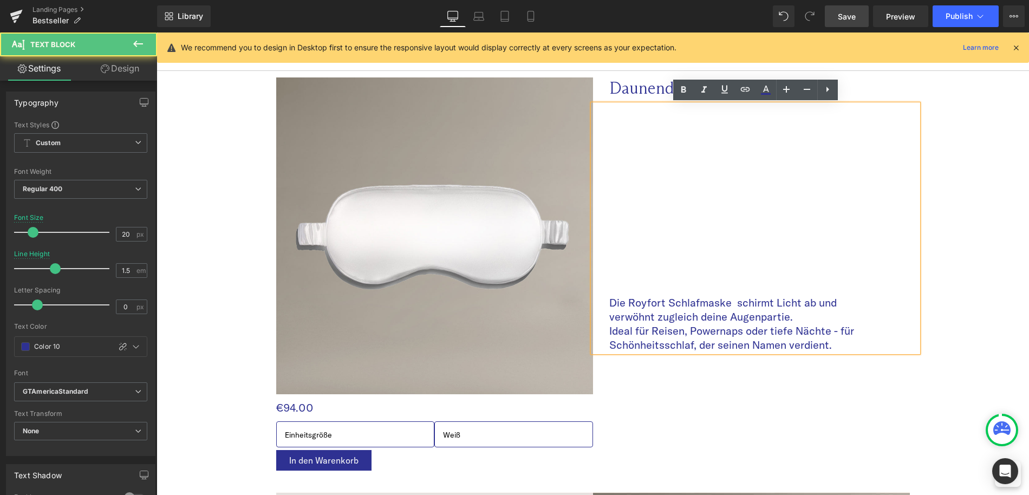
click at [651, 328] on p "Ideal für Reisen, Powernaps oder tiefe Nächte - für Schönheitsschlaf, der seine…" at bounding box center [741, 338] width 265 height 28
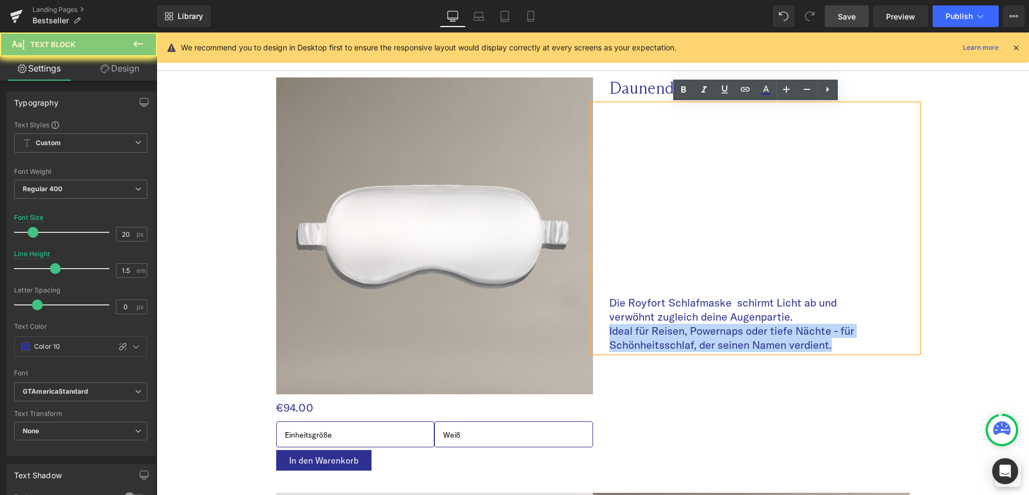
click at [651, 328] on p "Ideal für Reisen, Powernaps oder tiefe Nächte - für Schönheitsschlaf, der seine…" at bounding box center [741, 338] width 265 height 28
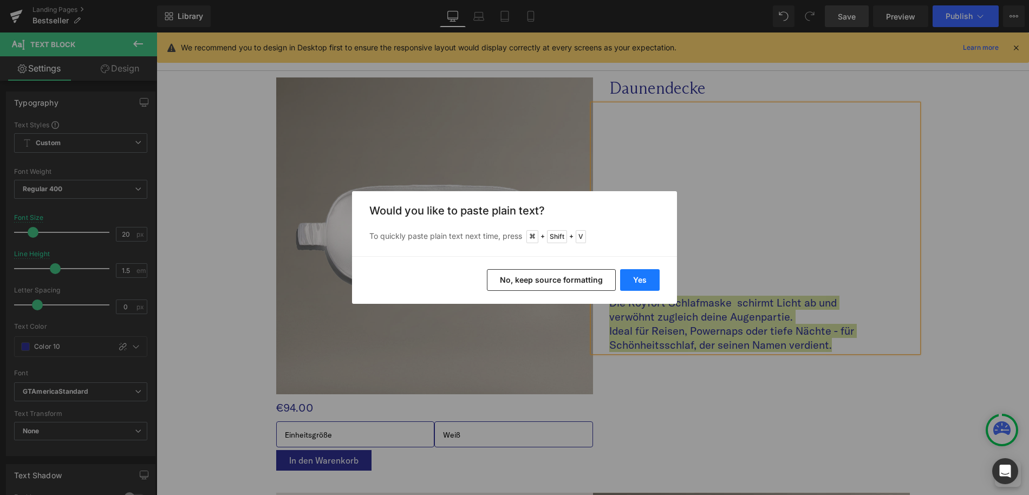
click at [651, 287] on button "Yes" at bounding box center [640, 280] width 40 height 22
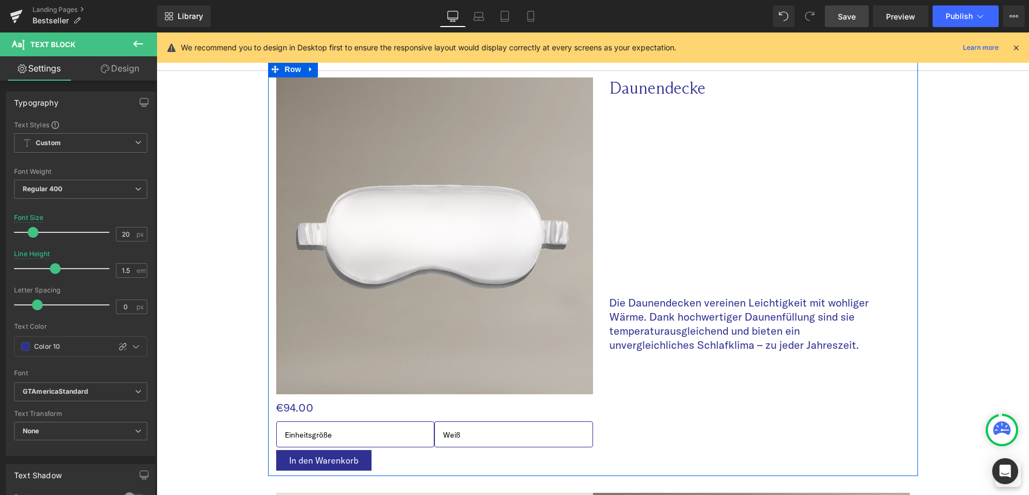
click at [656, 381] on div "Sale Off (P) Image €0 €94.00 (P) Price Einheitsgröße Weiß 0" at bounding box center [593, 268] width 650 height 415
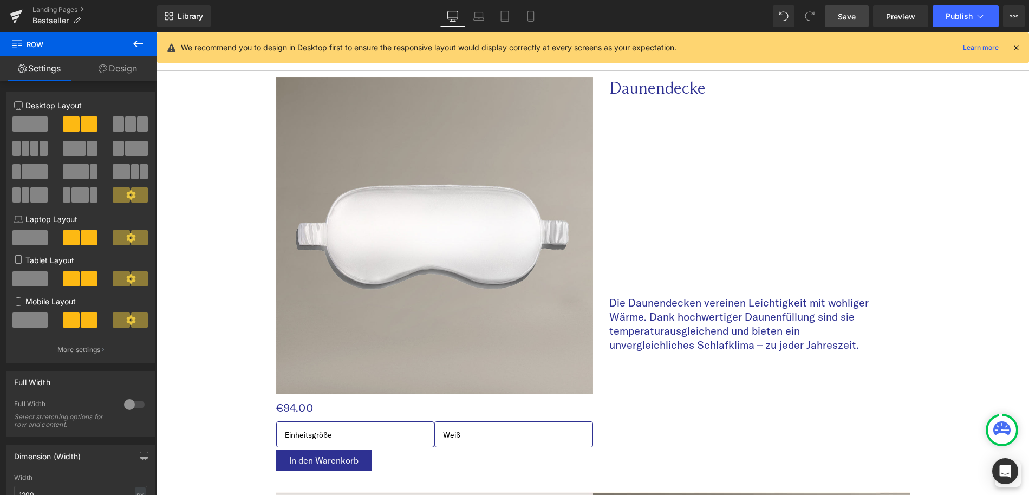
click at [383, 183] on img at bounding box center [434, 235] width 317 height 317
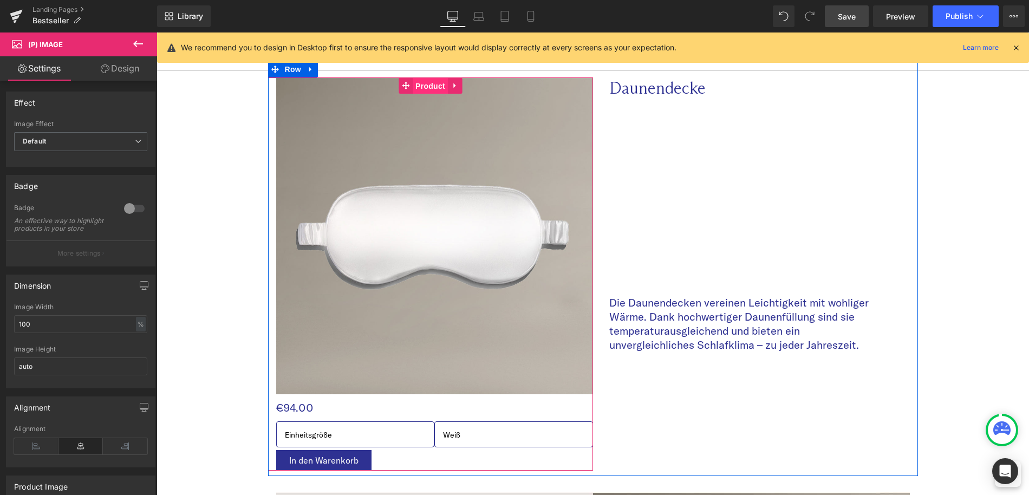
click at [426, 87] on span "Product" at bounding box center [430, 86] width 35 height 16
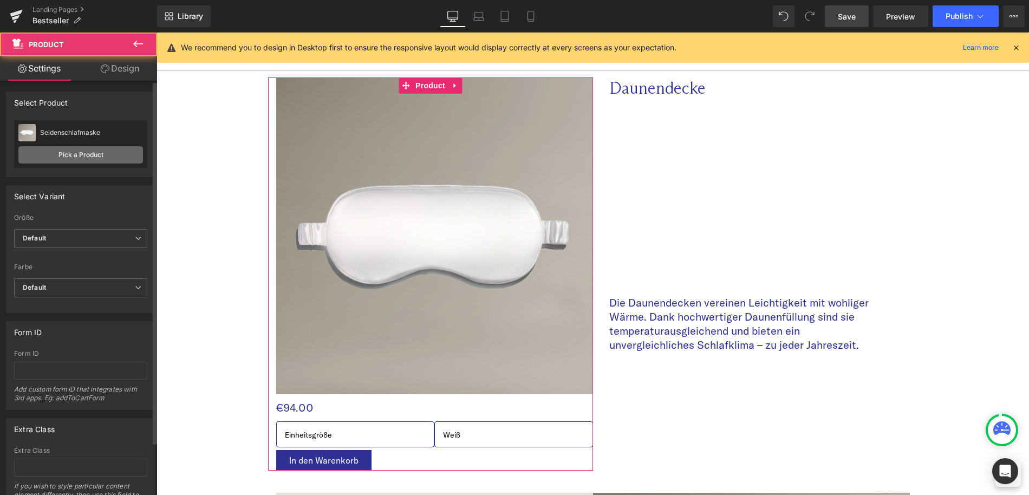
click at [61, 152] on link "Pick a Product" at bounding box center [80, 154] width 125 height 17
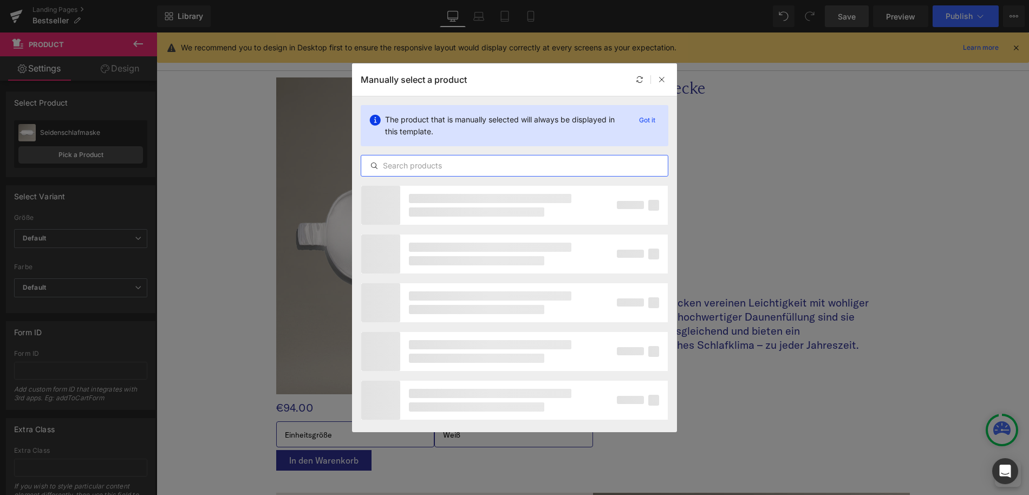
click at [488, 165] on input "text" at bounding box center [514, 165] width 307 height 13
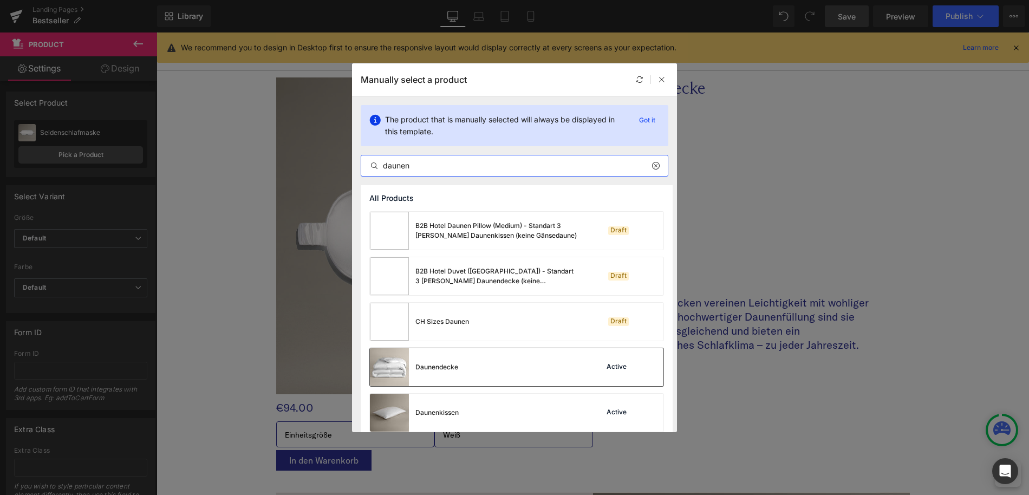
type input "daunen"
click at [470, 373] on div "Daunendecke Active" at bounding box center [517, 367] width 294 height 38
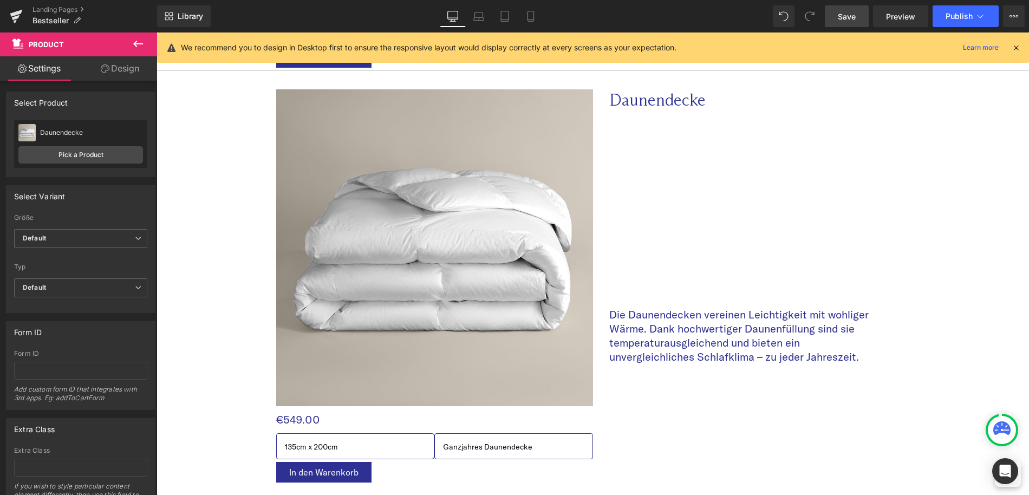
scroll to position [2718, 0]
drag, startPoint x: 838, startPoint y: 12, endPoint x: 320, endPoint y: 34, distance: 518.9
click at [838, 12] on link "Save" at bounding box center [847, 16] width 44 height 22
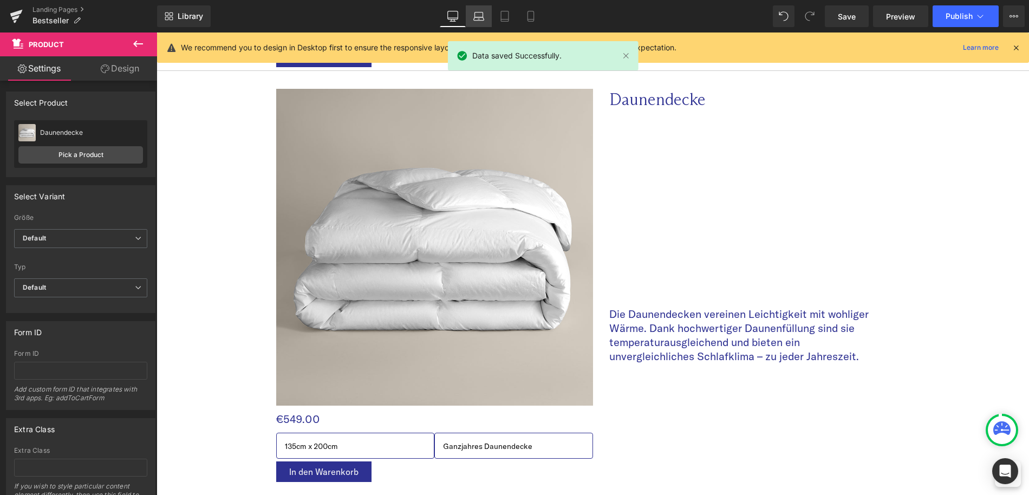
click at [470, 19] on link "Laptop" at bounding box center [479, 16] width 26 height 22
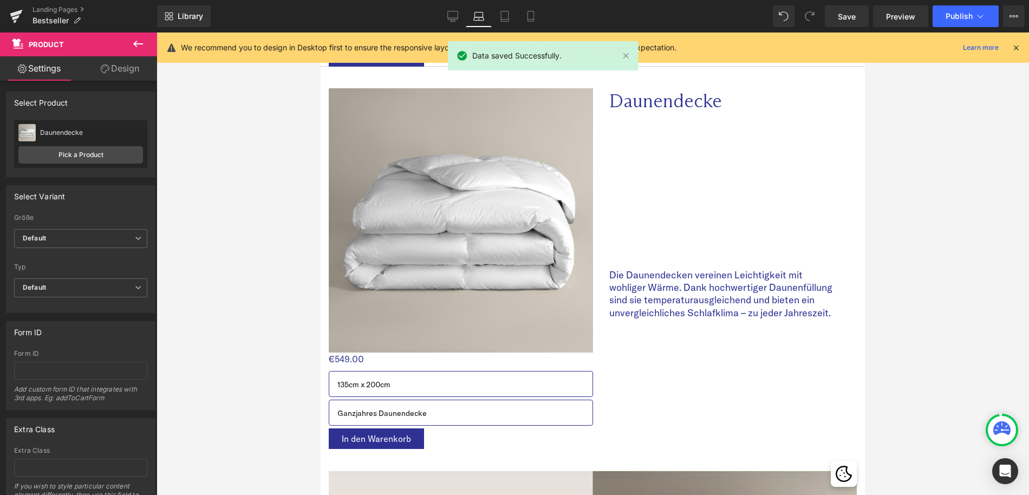
click at [1020, 48] on icon at bounding box center [1016, 48] width 10 height 10
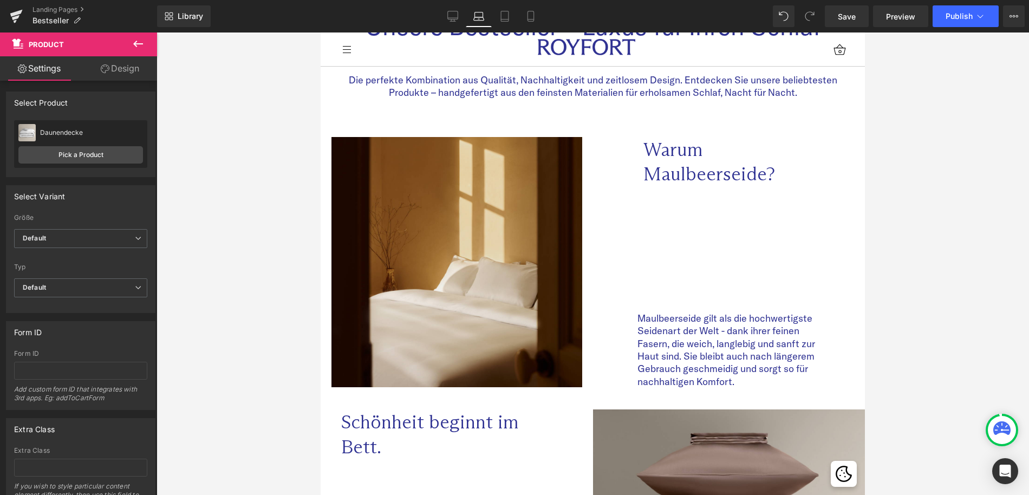
scroll to position [0, 0]
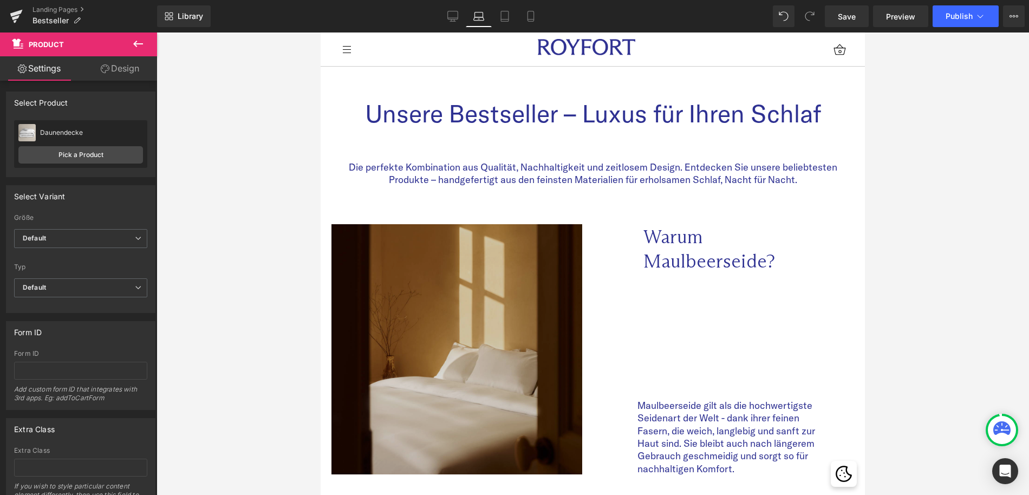
click at [513, 278] on img at bounding box center [457, 349] width 251 height 251
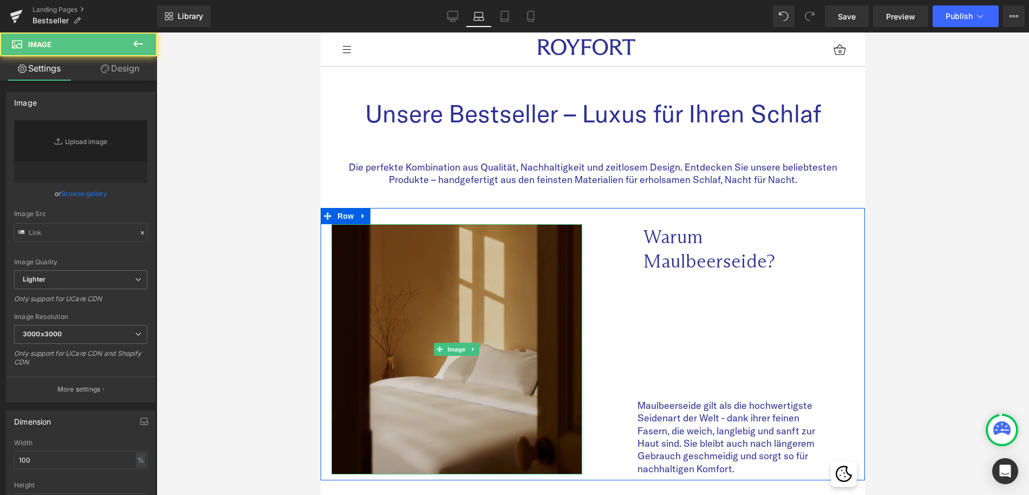
type input "[URL][DOMAIN_NAME]"
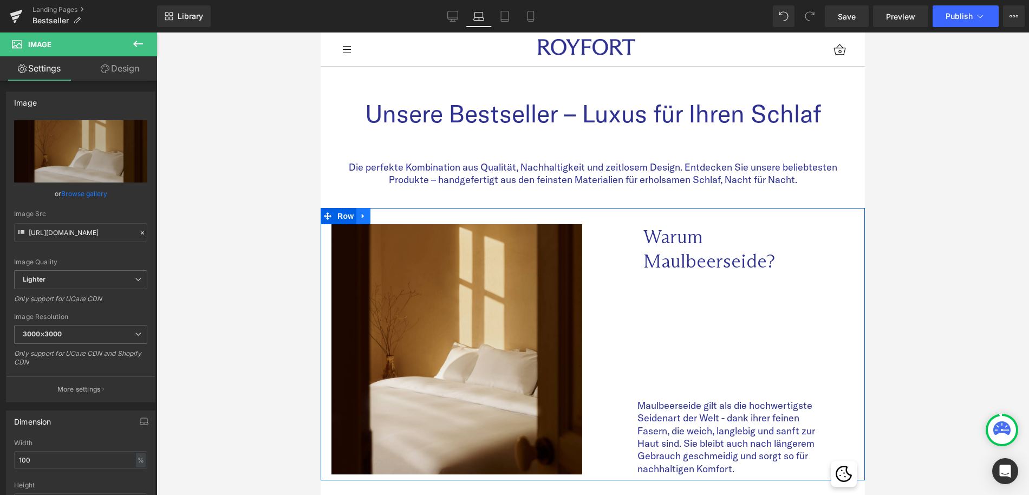
click at [365, 213] on icon at bounding box center [364, 216] width 8 height 8
click at [388, 213] on icon at bounding box center [392, 216] width 8 height 8
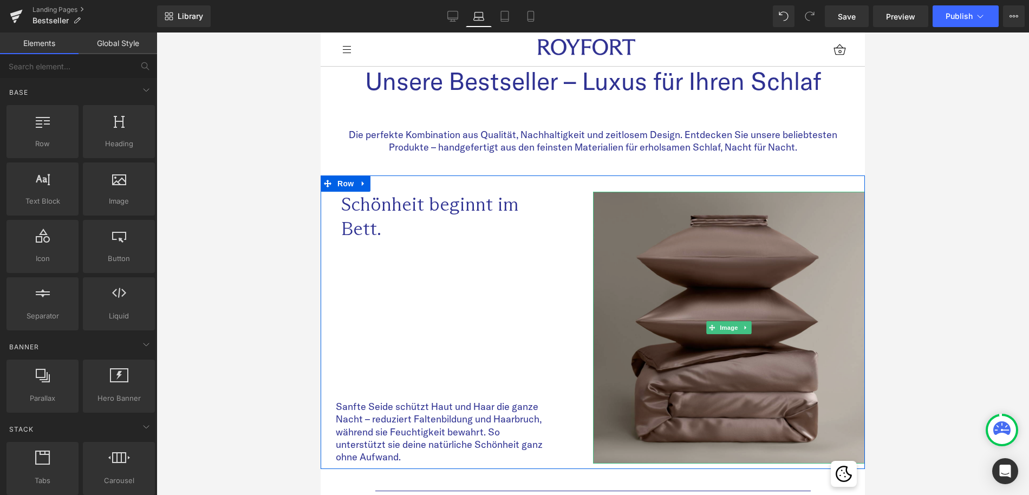
scroll to position [51, 0]
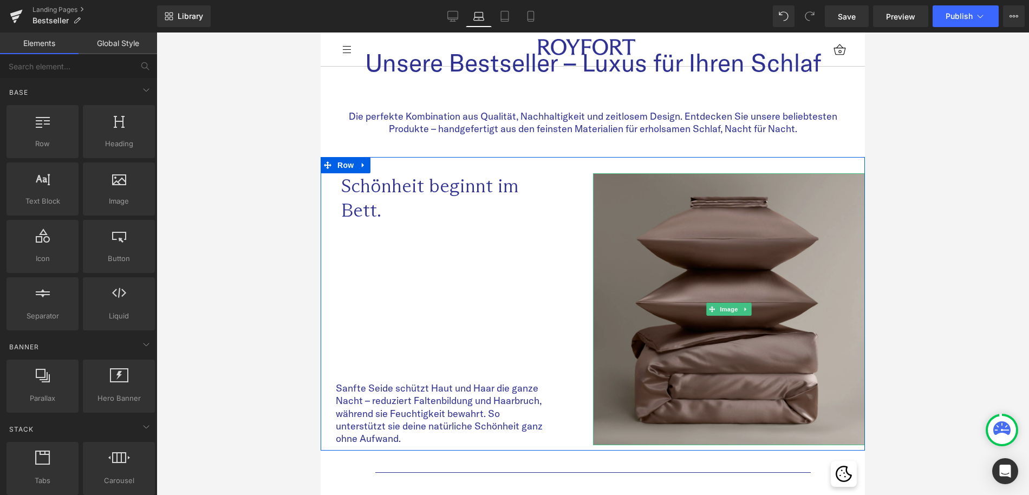
click at [631, 238] on img at bounding box center [729, 309] width 273 height 273
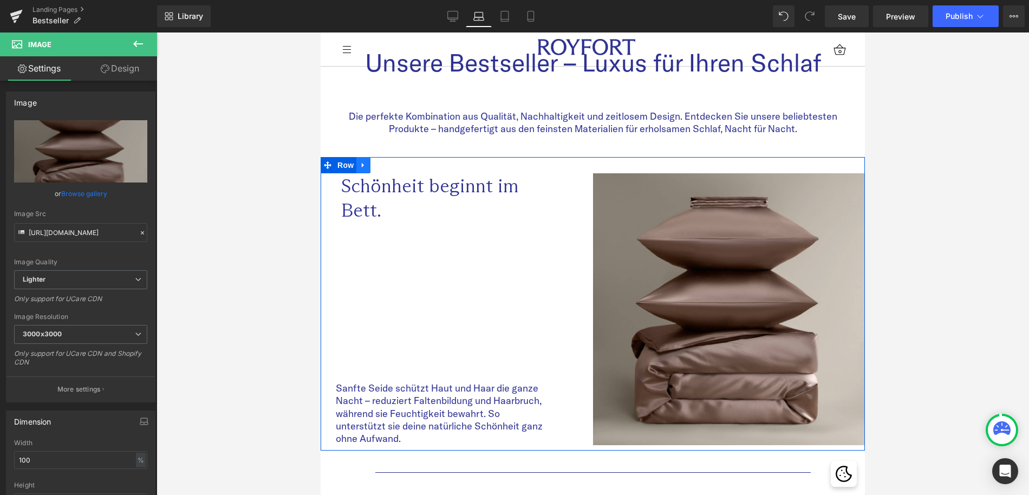
click at [365, 169] on link at bounding box center [363, 165] width 14 height 16
click at [397, 169] on link at bounding box center [392, 165] width 14 height 16
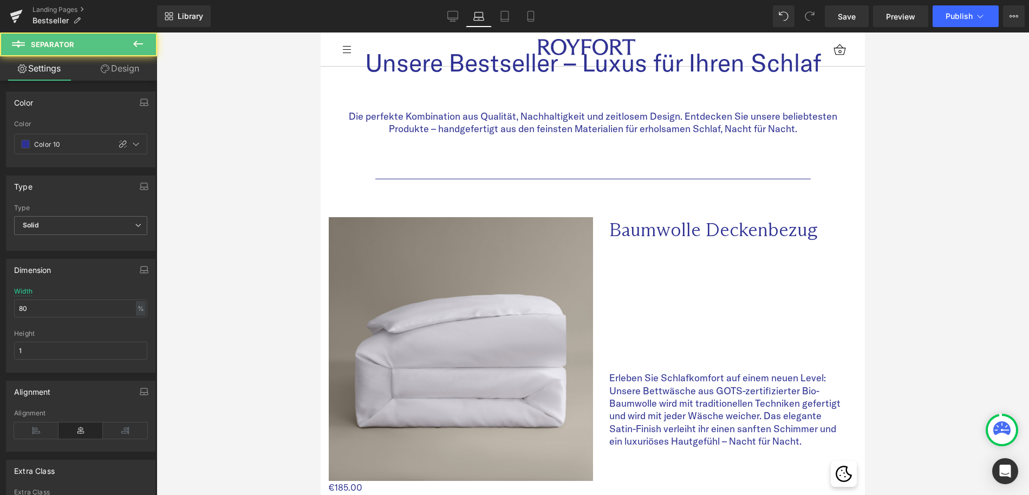
click at [400, 180] on hr at bounding box center [593, 182] width 436 height 6
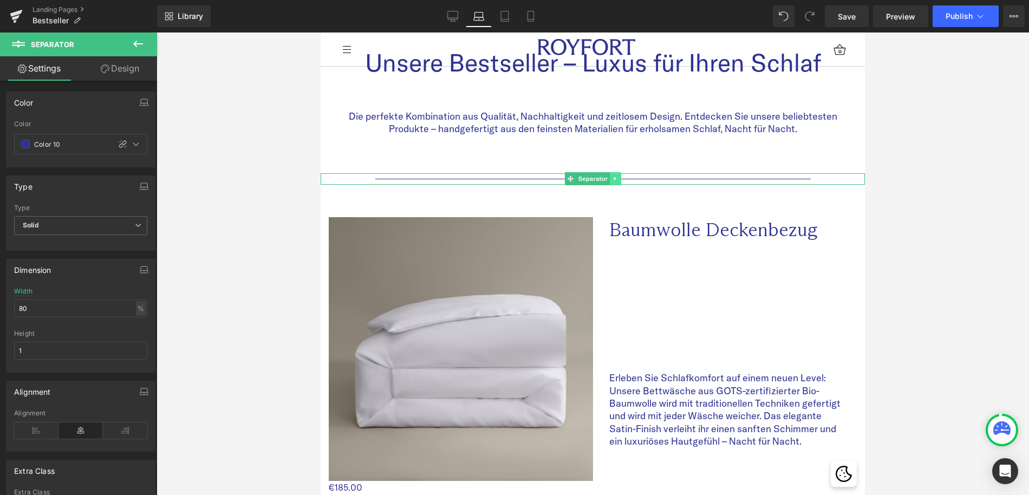
click at [617, 180] on icon at bounding box center [616, 179] width 6 height 7
drag, startPoint x: 622, startPoint y: 179, endPoint x: 615, endPoint y: 180, distance: 7.2
click at [622, 179] on icon at bounding box center [621, 179] width 6 height 6
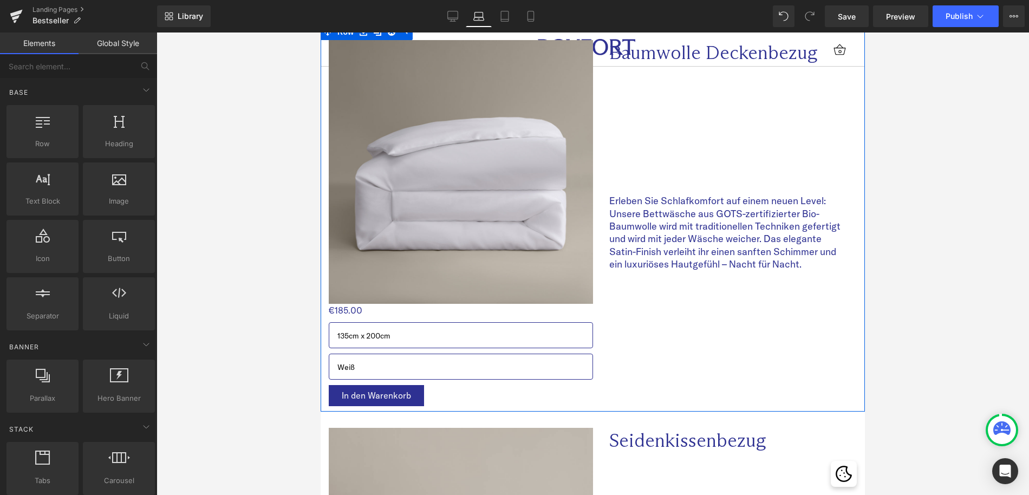
scroll to position [0, 0]
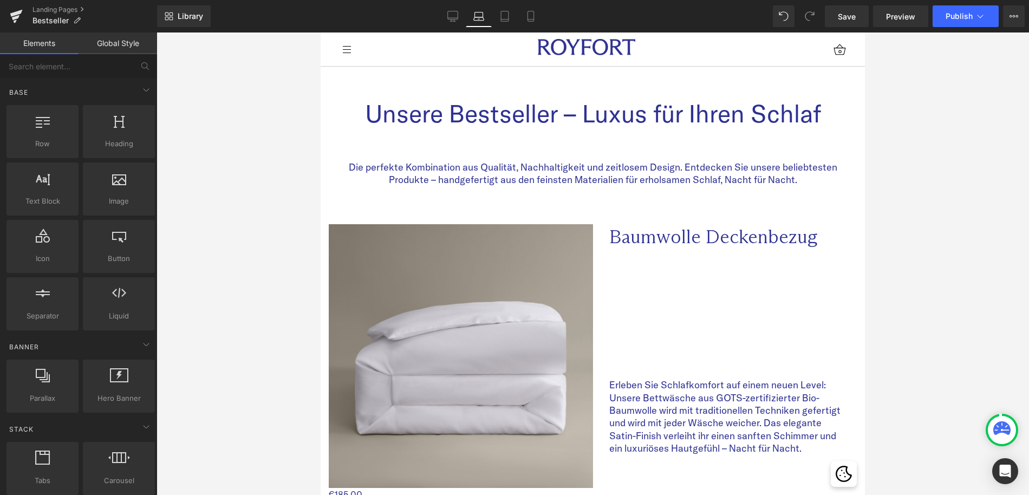
drag, startPoint x: 859, startPoint y: 18, endPoint x: 859, endPoint y: 32, distance: 13.5
click at [859, 19] on link "Save" at bounding box center [847, 16] width 44 height 22
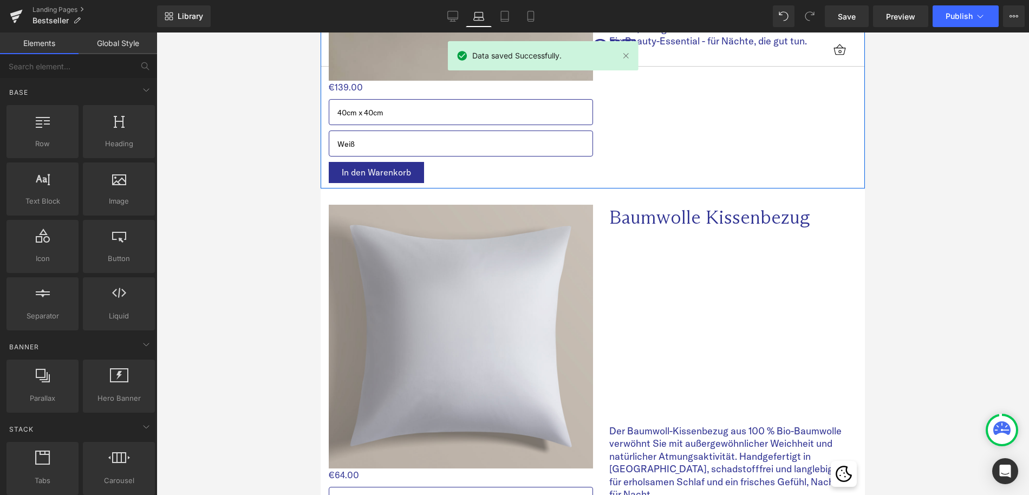
scroll to position [796, 0]
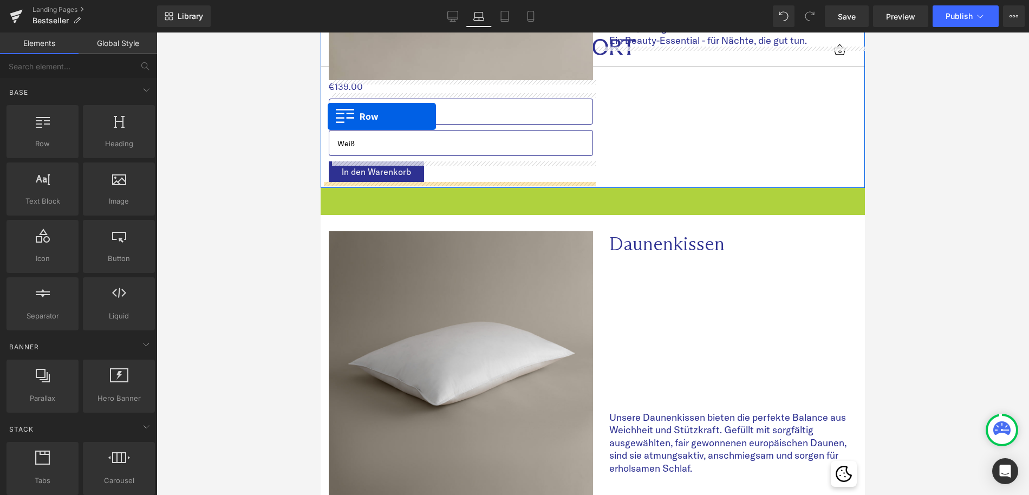
drag, startPoint x: 327, startPoint y: 199, endPoint x: 328, endPoint y: 118, distance: 80.7
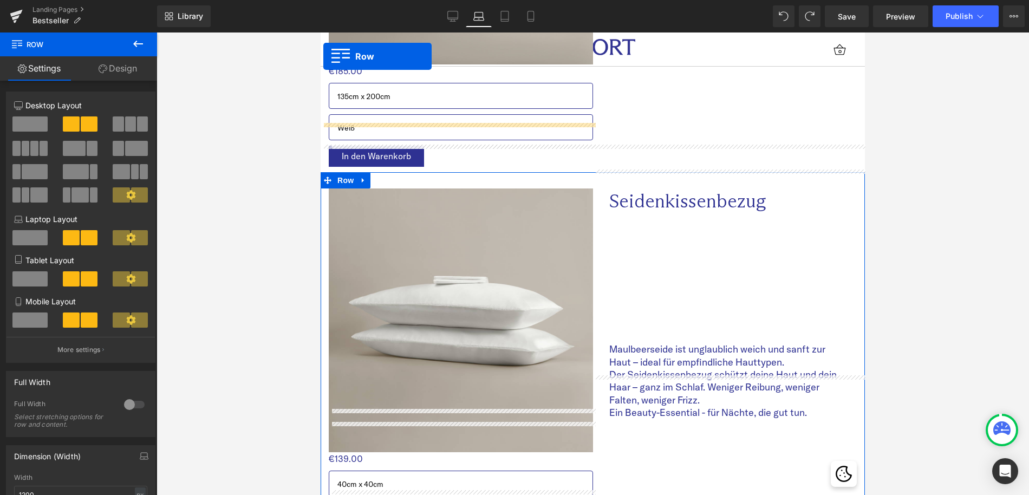
scroll to position [359, 0]
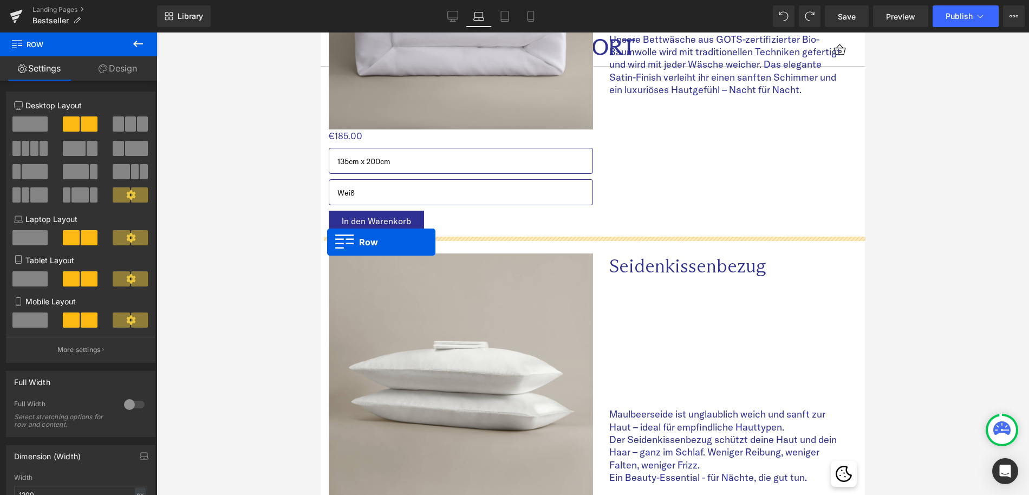
drag, startPoint x: 325, startPoint y: 473, endPoint x: 327, endPoint y: 242, distance: 230.8
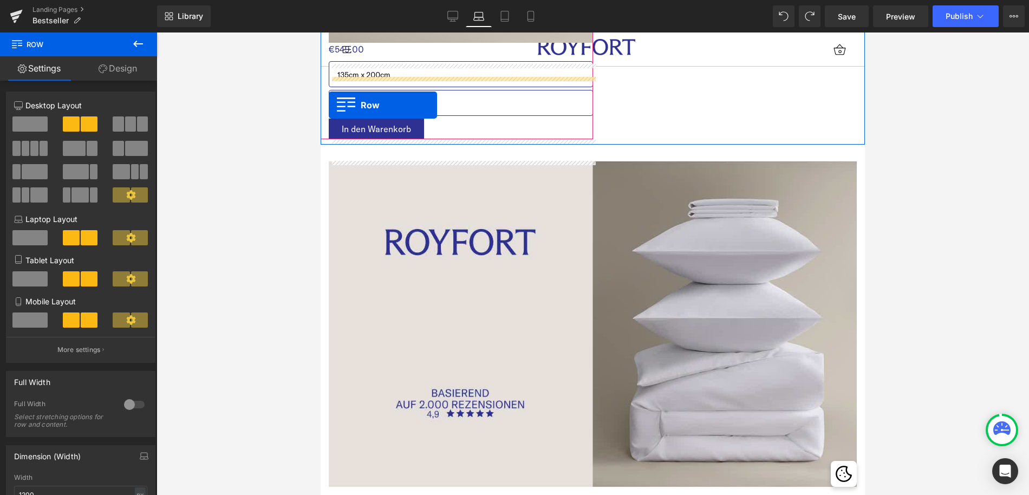
scroll to position [1609, 0]
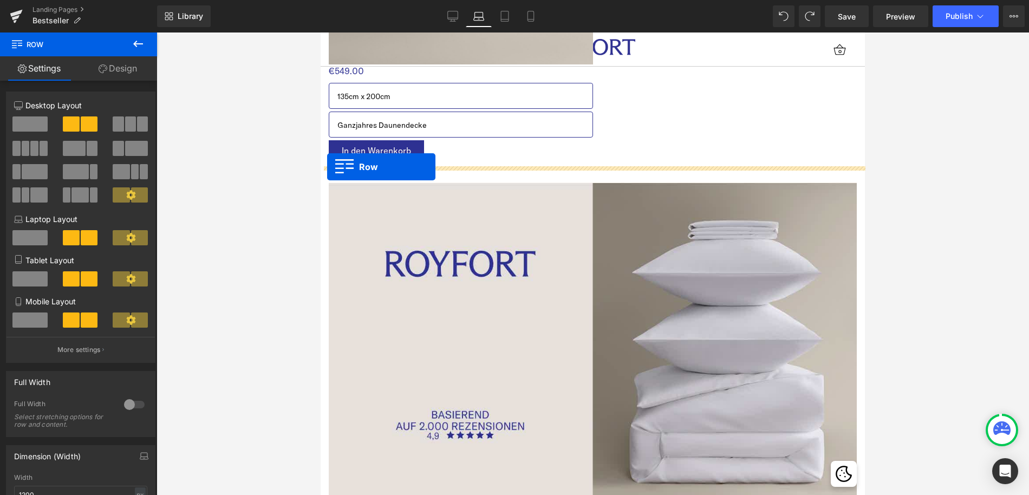
drag, startPoint x: 327, startPoint y: 132, endPoint x: 327, endPoint y: 167, distance: 35.2
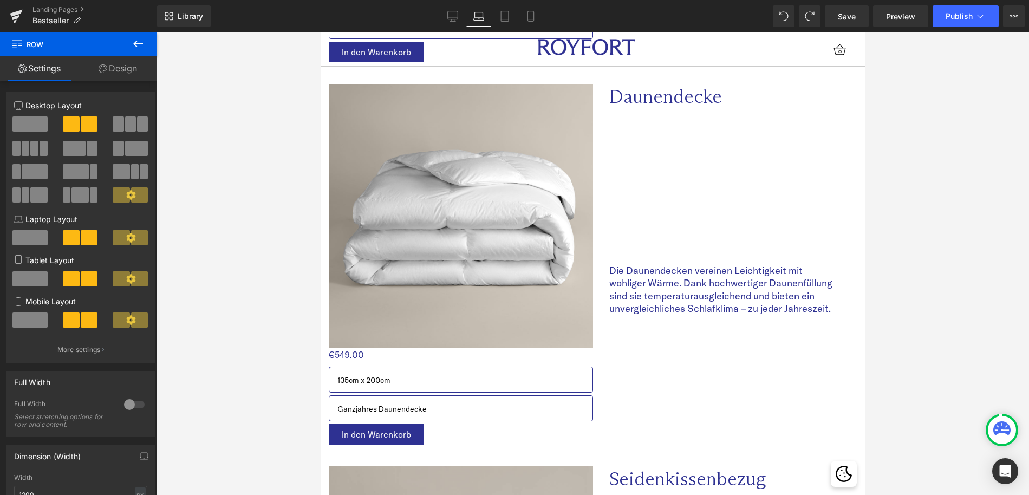
scroll to position [1299, 0]
click at [352, 172] on img at bounding box center [461, 215] width 264 height 264
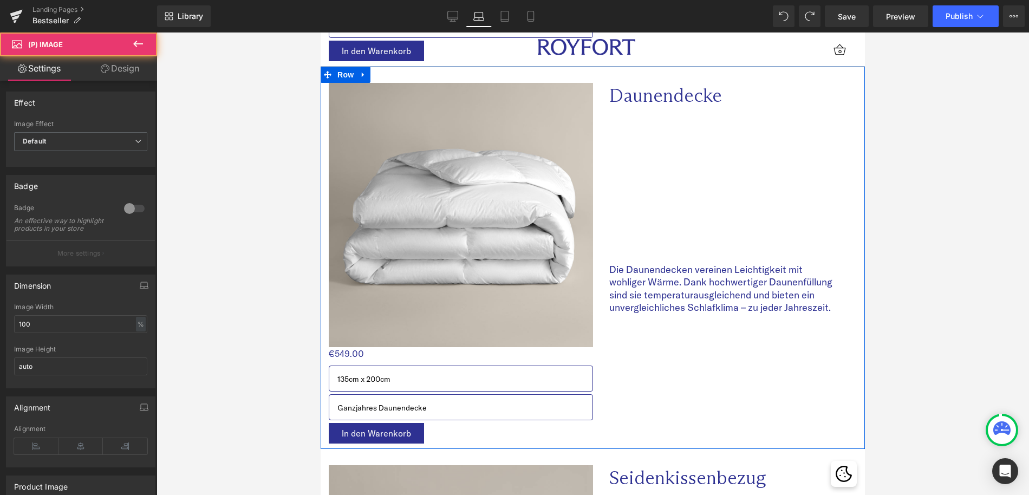
click at [360, 71] on icon at bounding box center [364, 75] width 8 height 8
click at [379, 75] on icon at bounding box center [378, 75] width 8 height 8
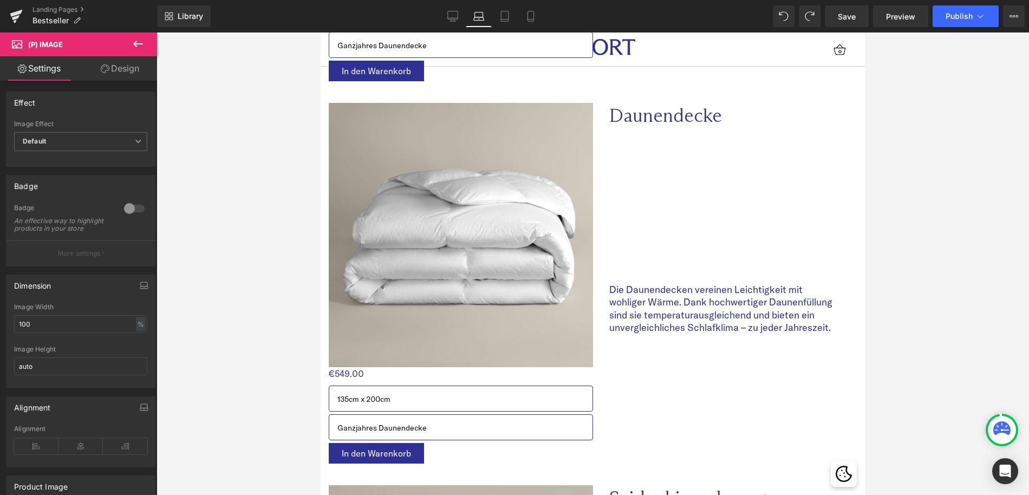
scroll to position [1672, 0]
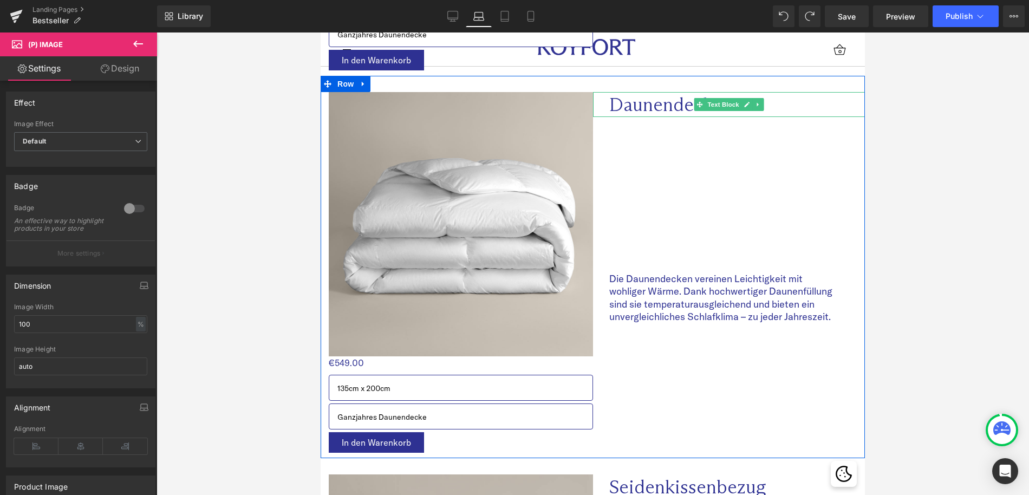
click at [659, 109] on span "Daunendecke" at bounding box center [665, 104] width 113 height 23
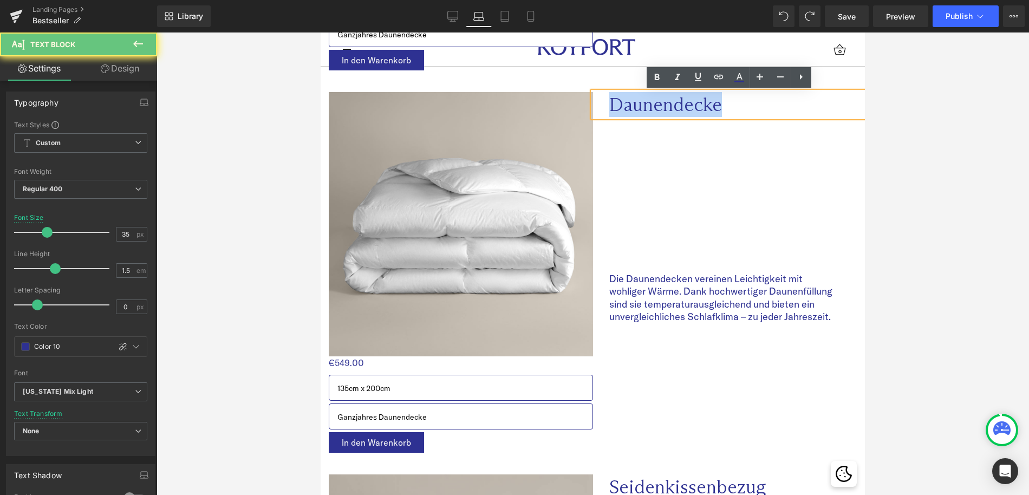
click at [659, 109] on span "Daunendecke" at bounding box center [665, 104] width 113 height 23
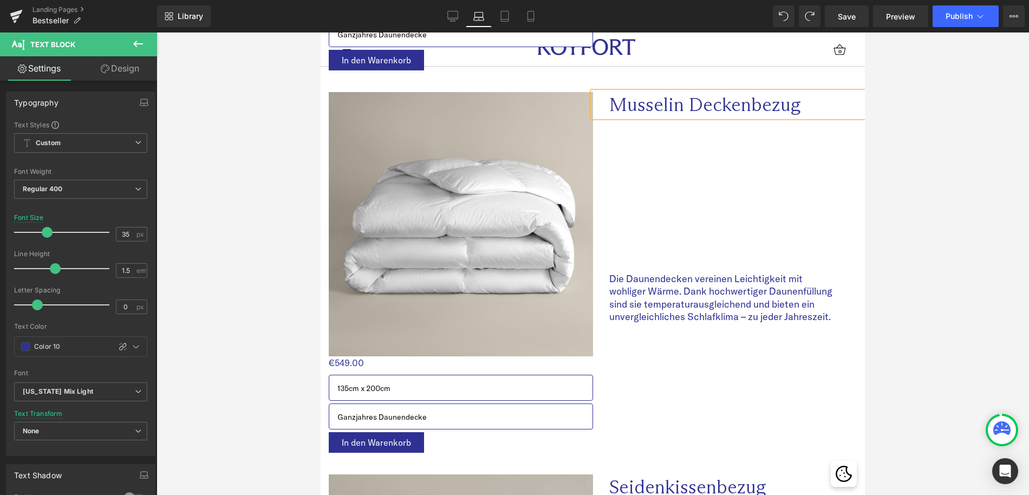
click at [263, 242] on div at bounding box center [593, 264] width 873 height 463
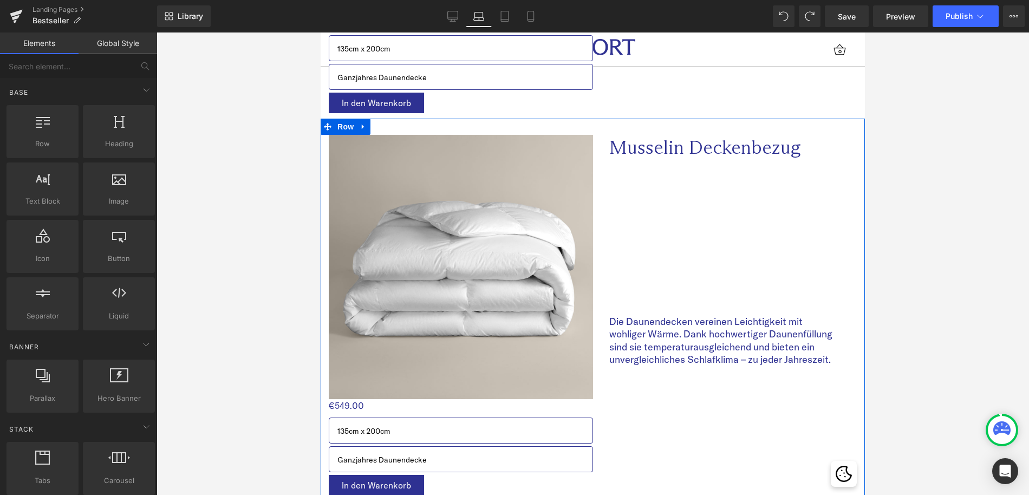
scroll to position [1631, 0]
click at [659, 334] on p "Die Daunendecken vereinen Leichtigkeit mit wohliger Wärme. Dank hochwertiger Da…" at bounding box center [723, 339] width 229 height 51
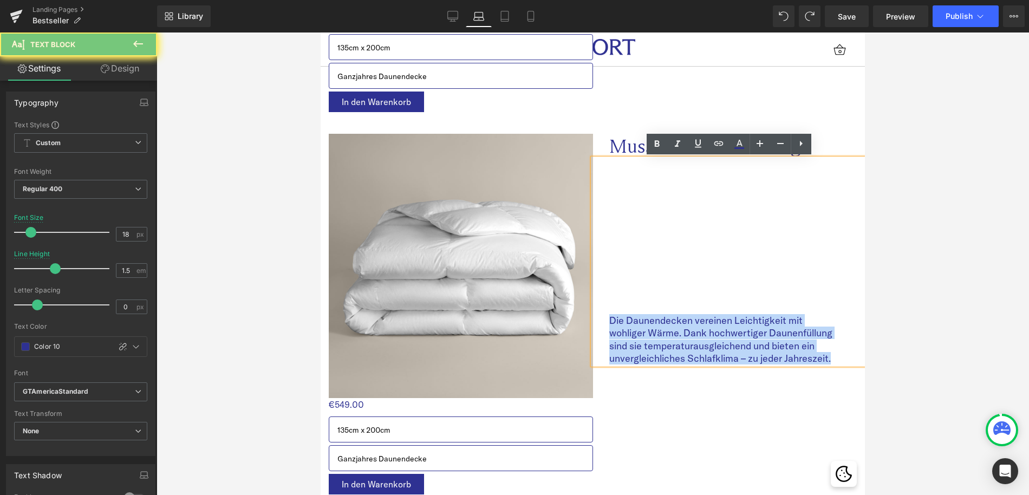
click at [659, 334] on p "Die Daunendecken vereinen Leichtigkeit mit wohliger Wärme. Dank hochwertiger Da…" at bounding box center [723, 339] width 229 height 51
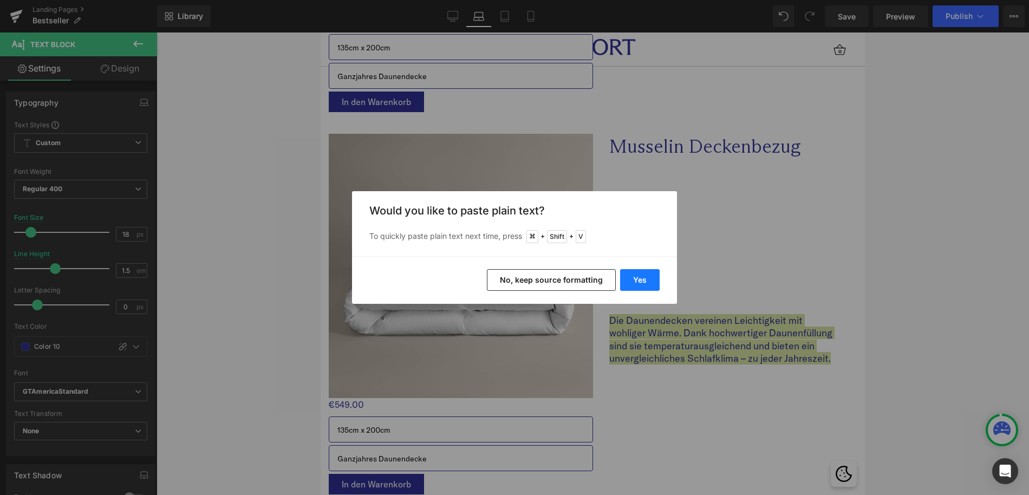
click at [641, 286] on button "Yes" at bounding box center [640, 280] width 40 height 22
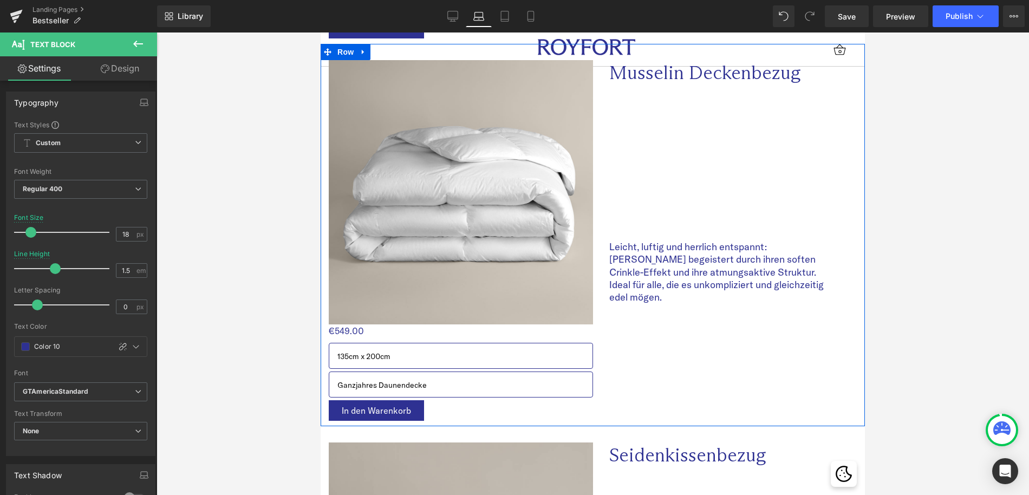
scroll to position [1709, 0]
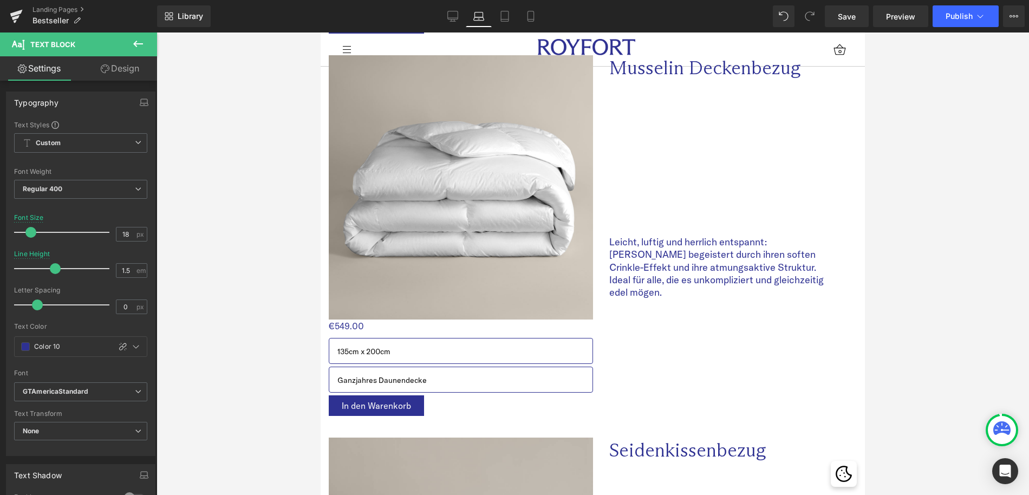
click at [453, 228] on img at bounding box center [461, 187] width 264 height 264
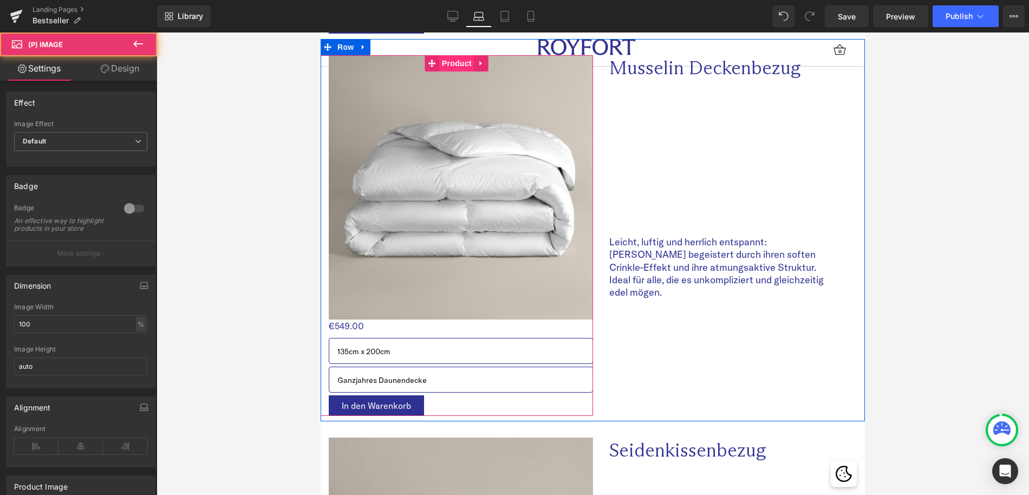
click at [455, 65] on span "Product" at bounding box center [456, 63] width 35 height 16
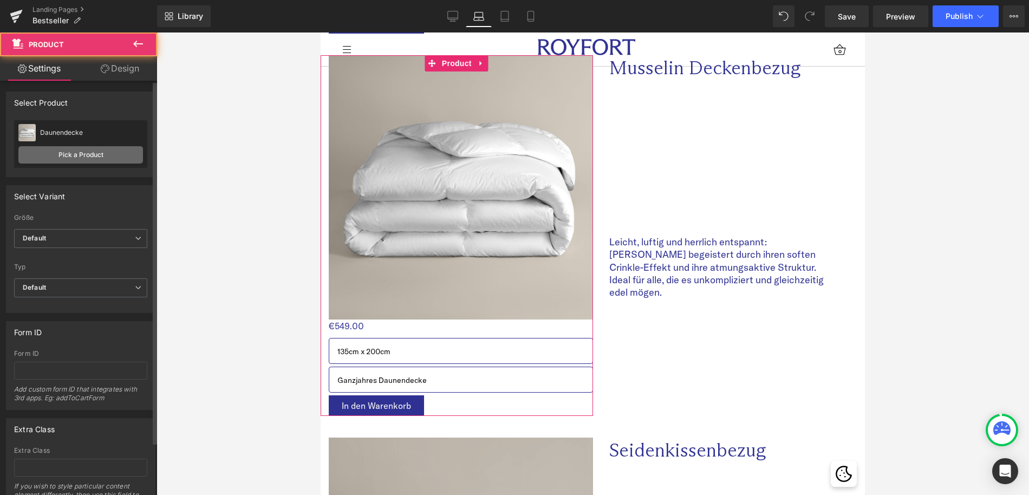
click at [41, 161] on link "Pick a Product" at bounding box center [80, 154] width 125 height 17
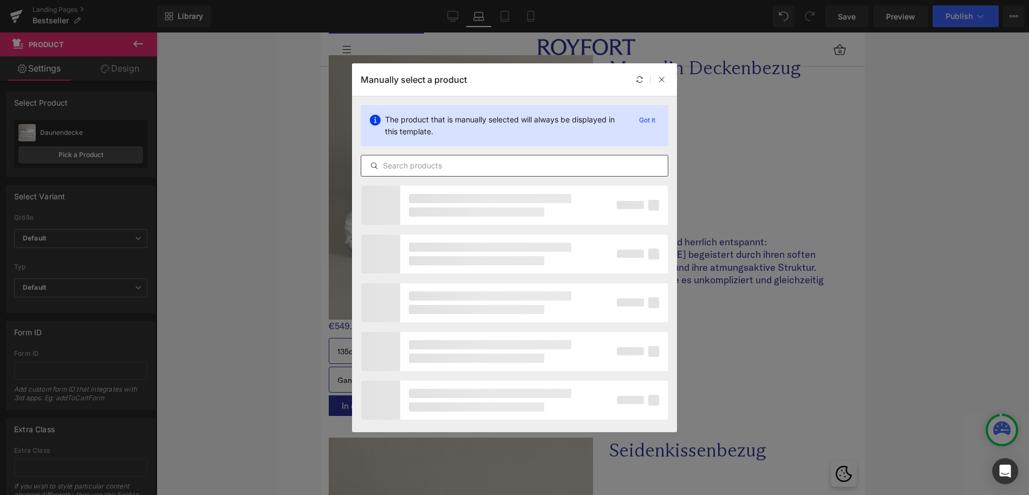
click at [456, 167] on input "text" at bounding box center [514, 165] width 307 height 13
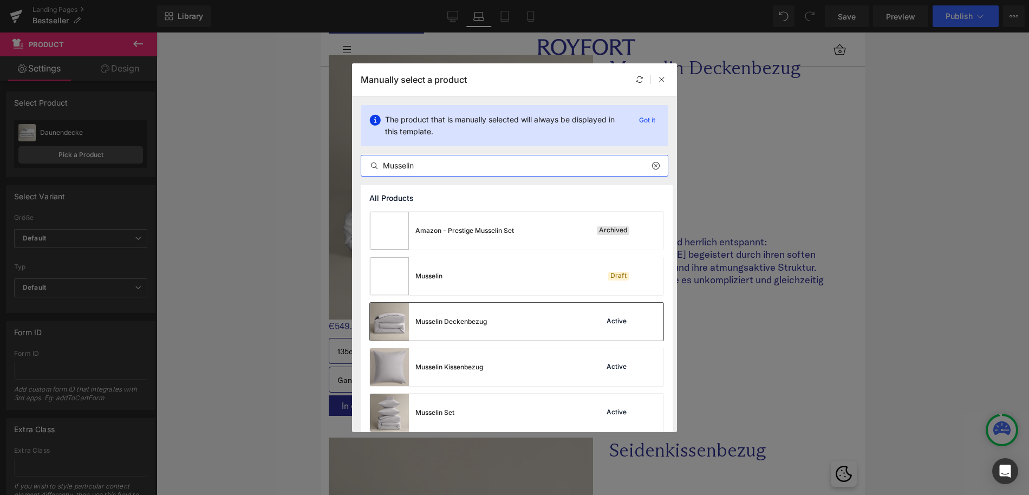
type input "Musselin"
click at [500, 325] on div "Musselin Deckenbezug Active" at bounding box center [517, 322] width 294 height 38
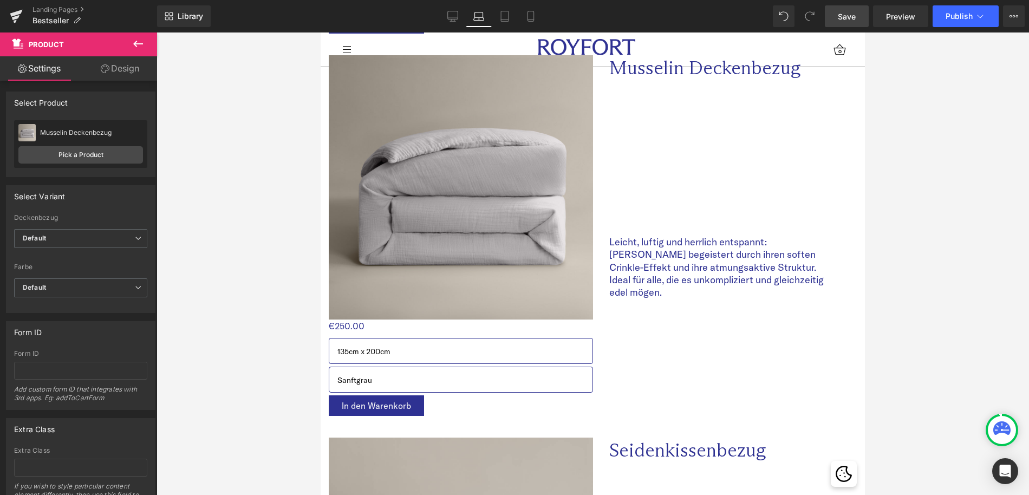
click at [838, 10] on link "Save" at bounding box center [847, 16] width 44 height 22
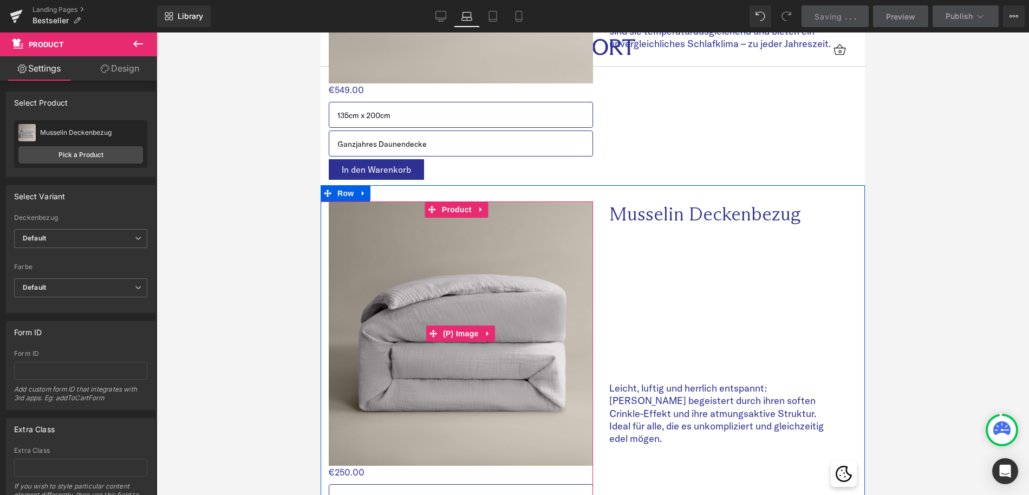
scroll to position [1548, 0]
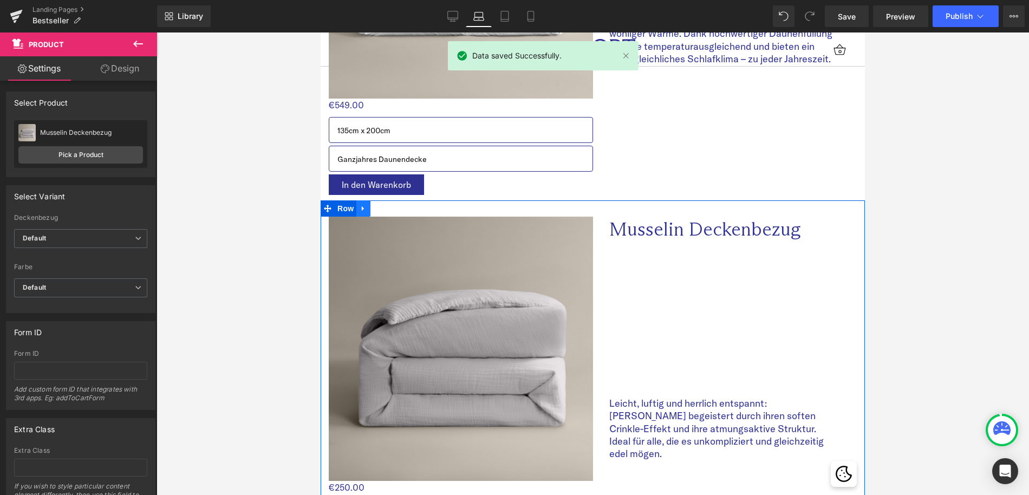
click at [369, 207] on link at bounding box center [363, 208] width 14 height 16
click at [379, 208] on icon at bounding box center [378, 209] width 8 height 8
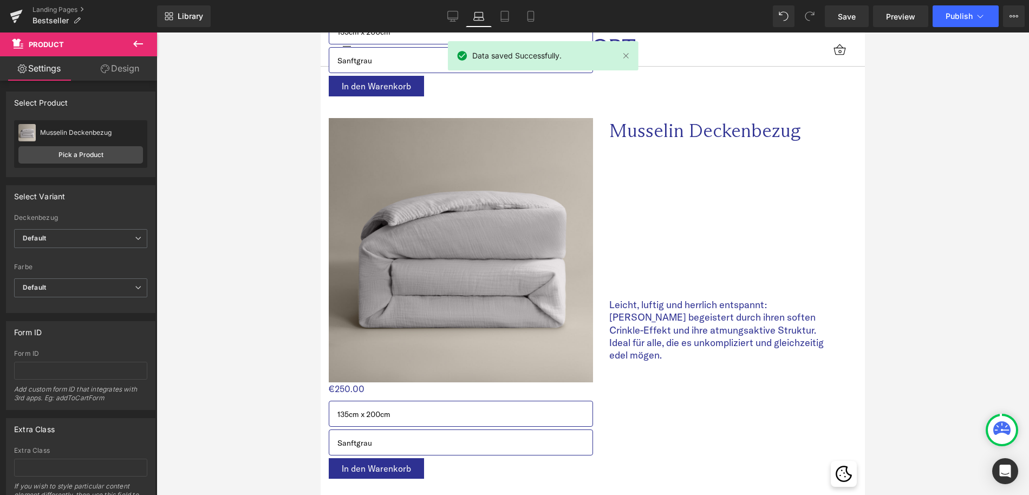
scroll to position [2055, 0]
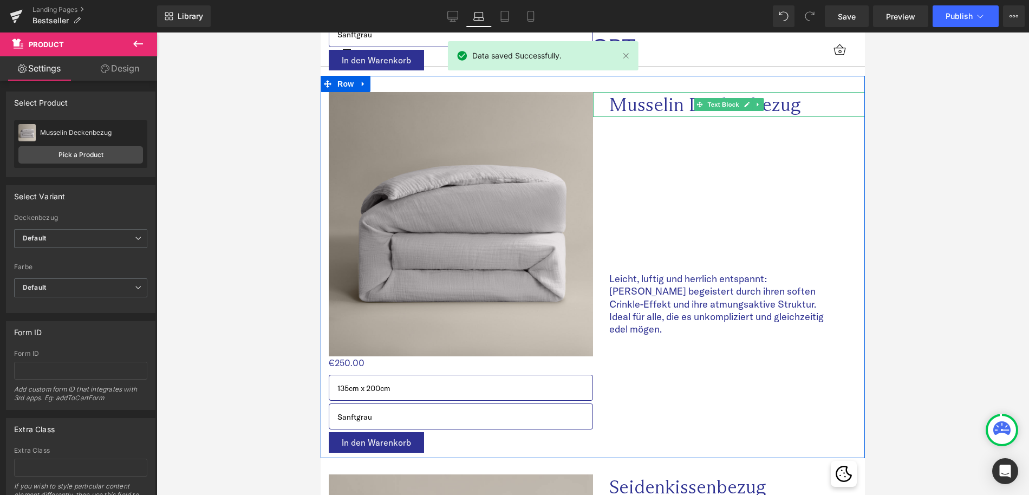
click at [665, 106] on span "Musselin Deckenbezug" at bounding box center [705, 104] width 192 height 23
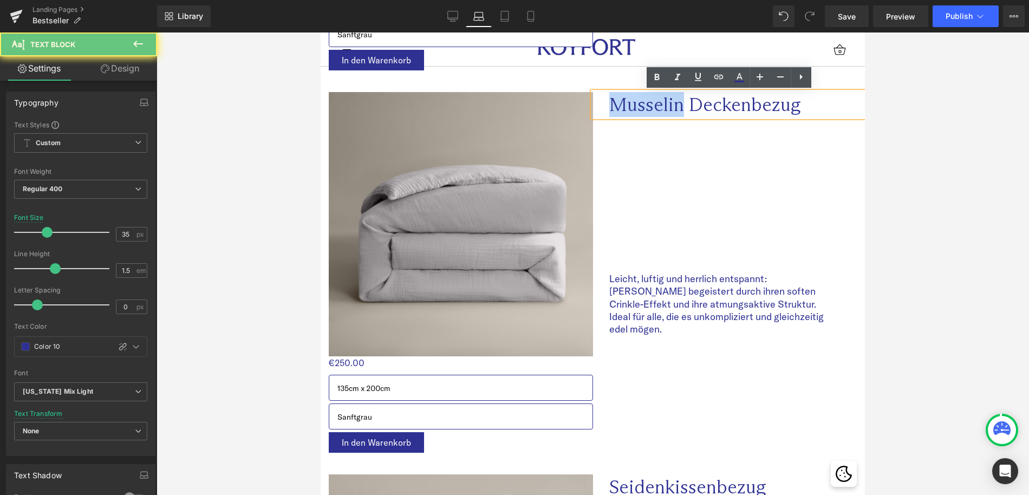
click at [665, 106] on span "Musselin Deckenbezug" at bounding box center [705, 104] width 192 height 23
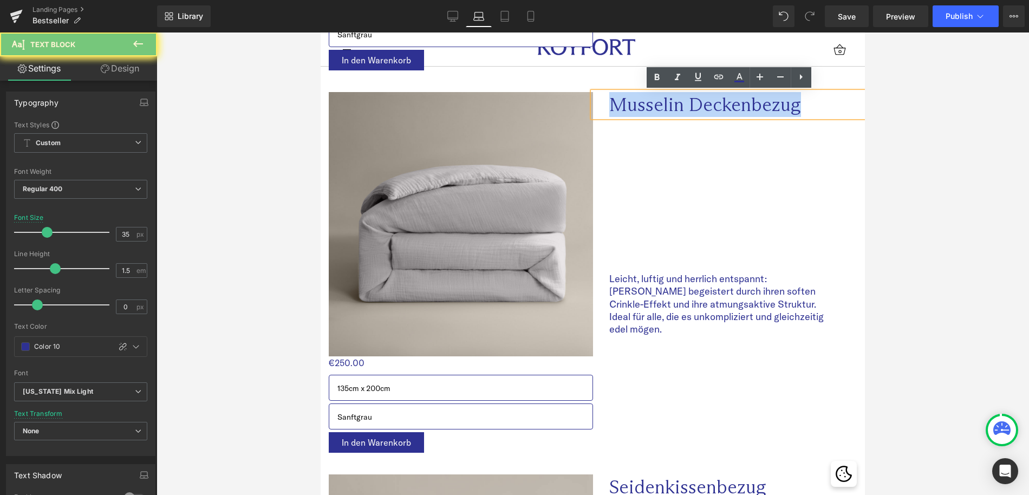
click at [747, 103] on span "Musselin Deckenbezug" at bounding box center [705, 104] width 192 height 23
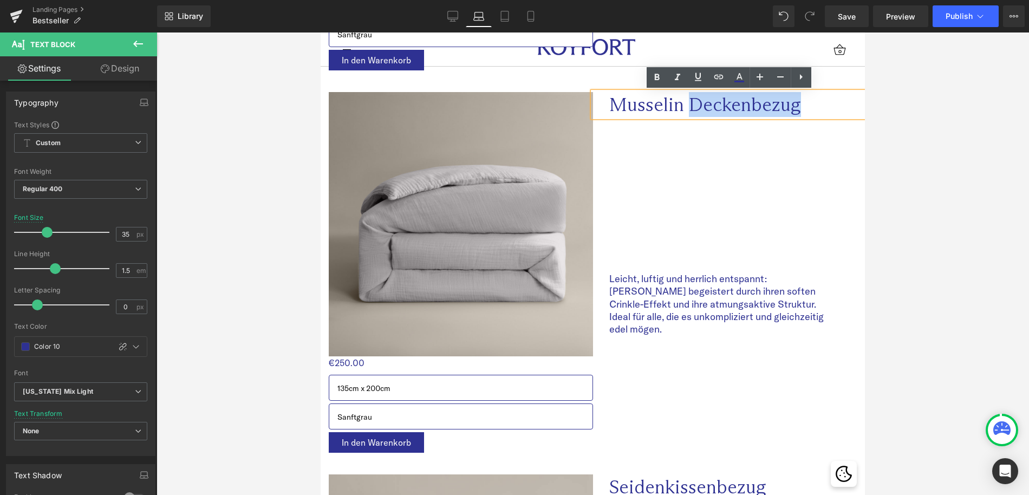
click at [747, 103] on span "Musselin Deckenbezug" at bounding box center [705, 104] width 192 height 23
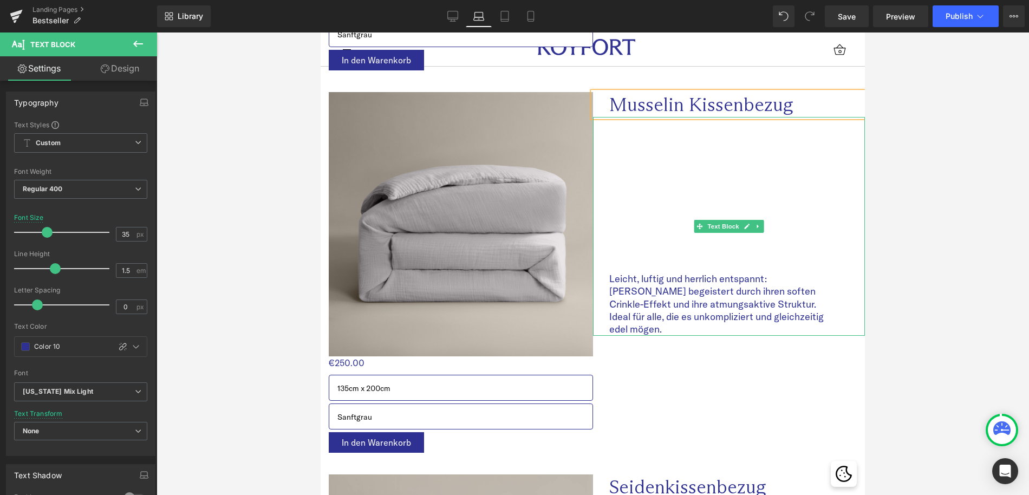
click at [664, 291] on p "Leicht, luftig und herrlich entspannt: [PERSON_NAME] begeistert durch ihren sof…" at bounding box center [723, 304] width 229 height 63
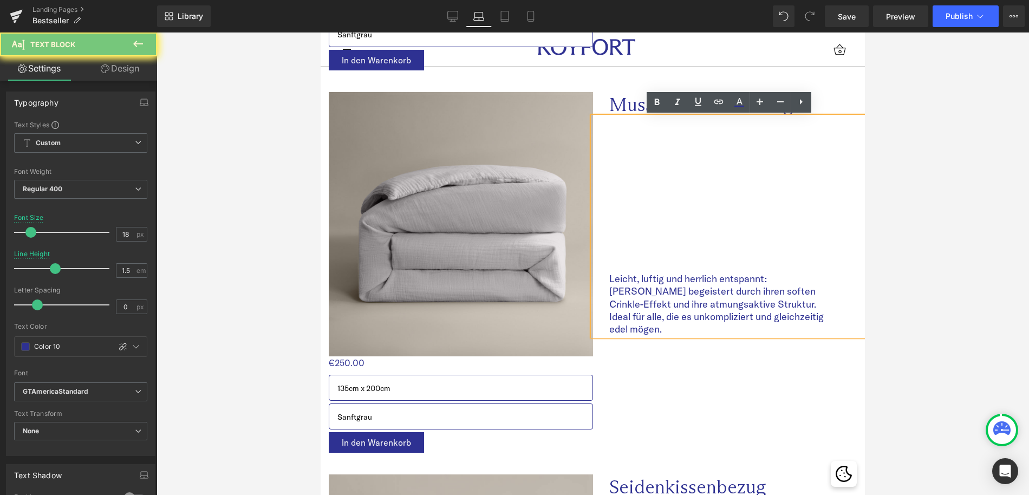
click at [664, 291] on p "Leicht, luftig und herrlich entspannt: [PERSON_NAME] begeistert durch ihren sof…" at bounding box center [723, 304] width 229 height 63
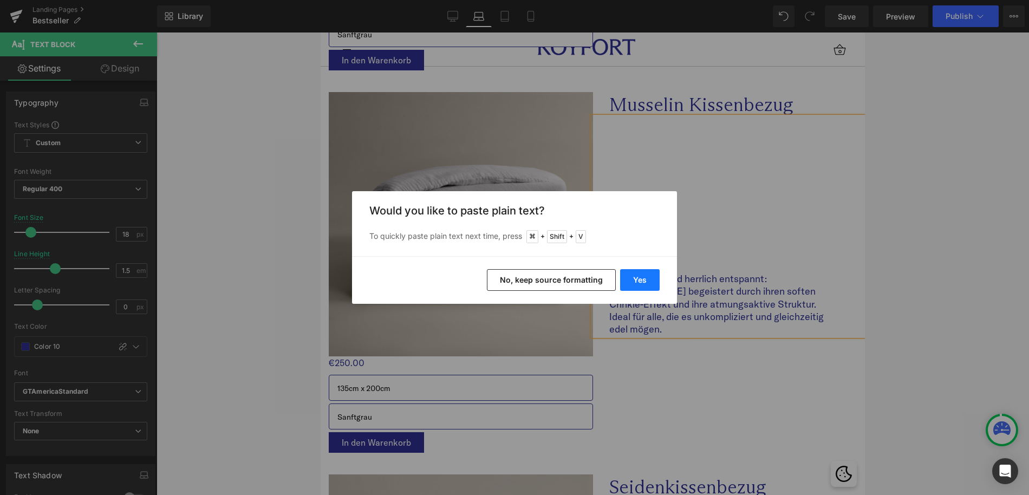
click at [651, 278] on button "Yes" at bounding box center [640, 280] width 40 height 22
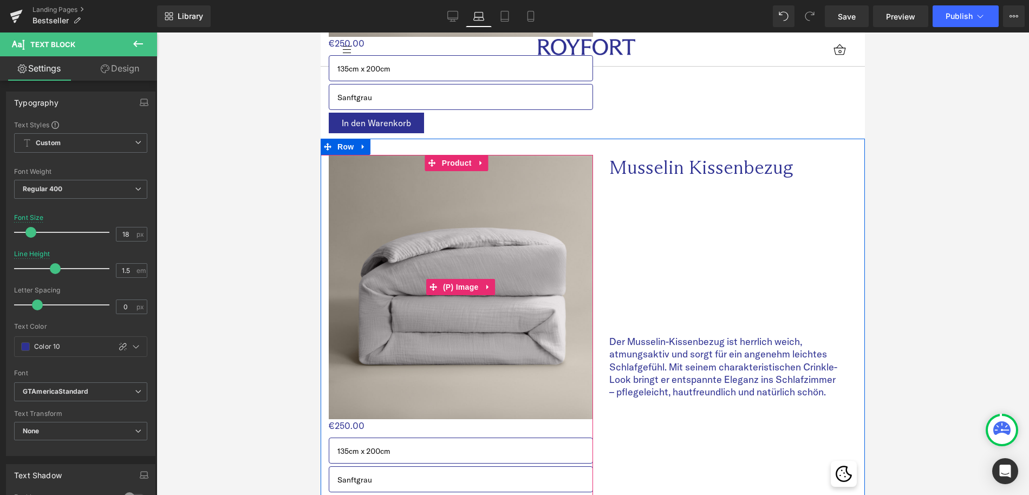
scroll to position [1932, 0]
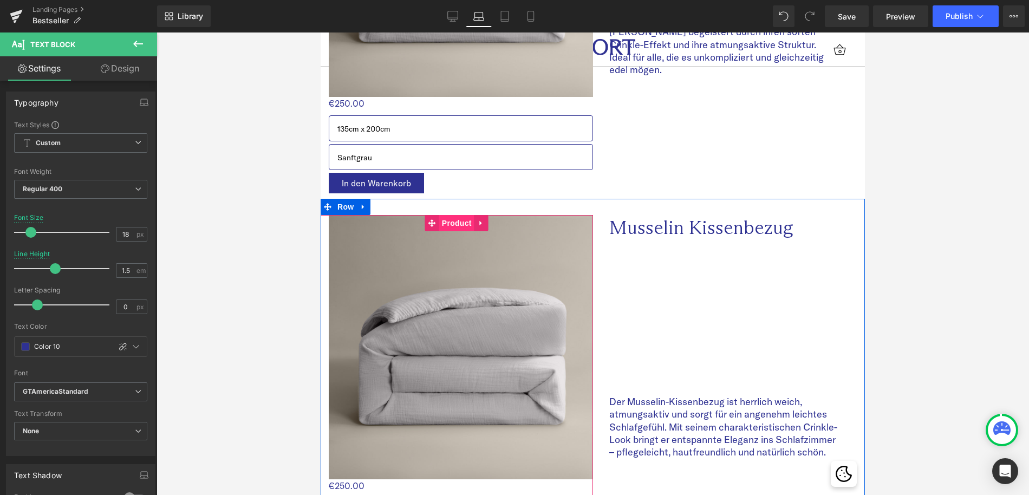
click at [458, 228] on span "Product" at bounding box center [456, 223] width 35 height 16
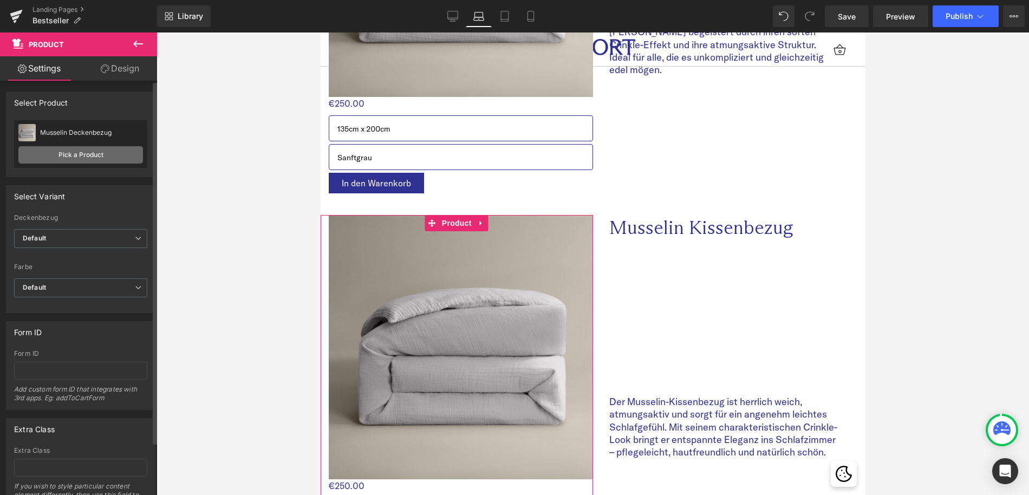
click at [85, 160] on link "Pick a Product" at bounding box center [80, 154] width 125 height 17
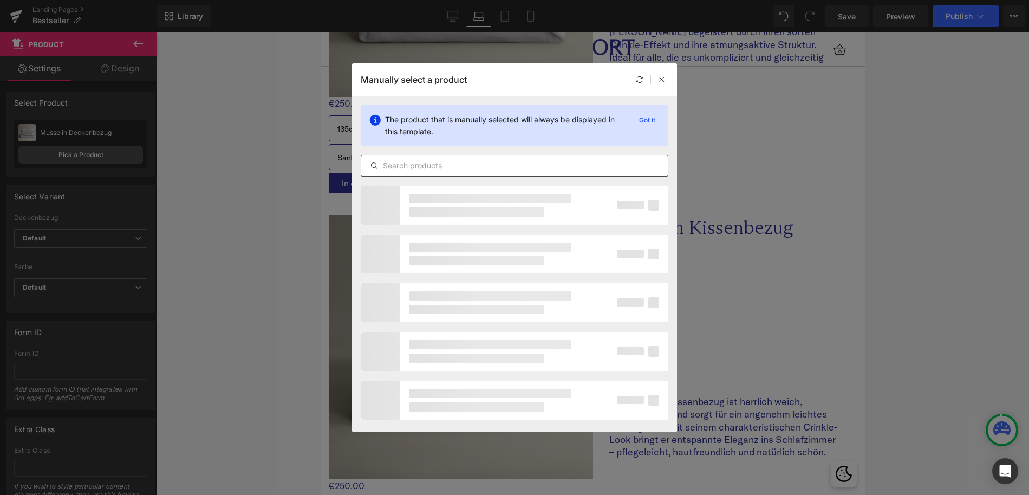
click at [473, 166] on input "text" at bounding box center [514, 165] width 307 height 13
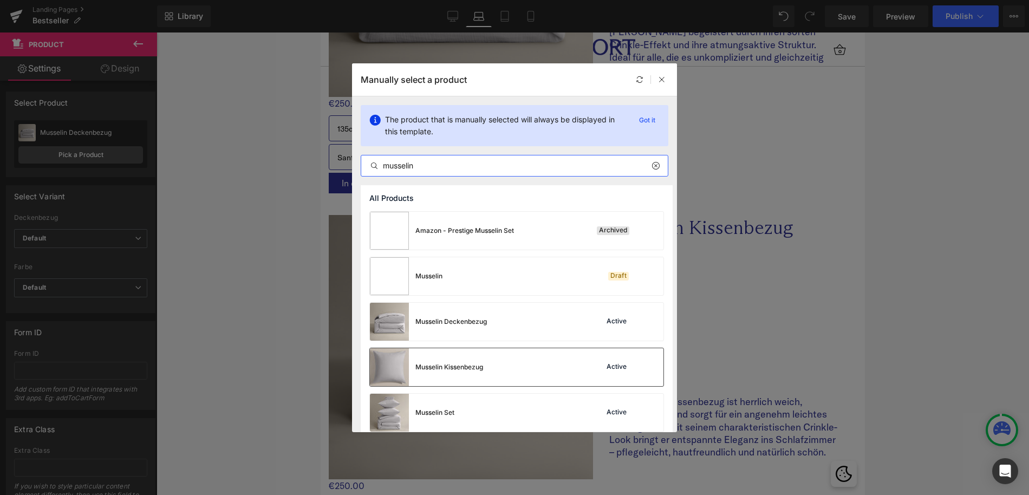
type input "musselin"
click at [492, 361] on div "Musselin Kissenbezug Active" at bounding box center [517, 367] width 294 height 38
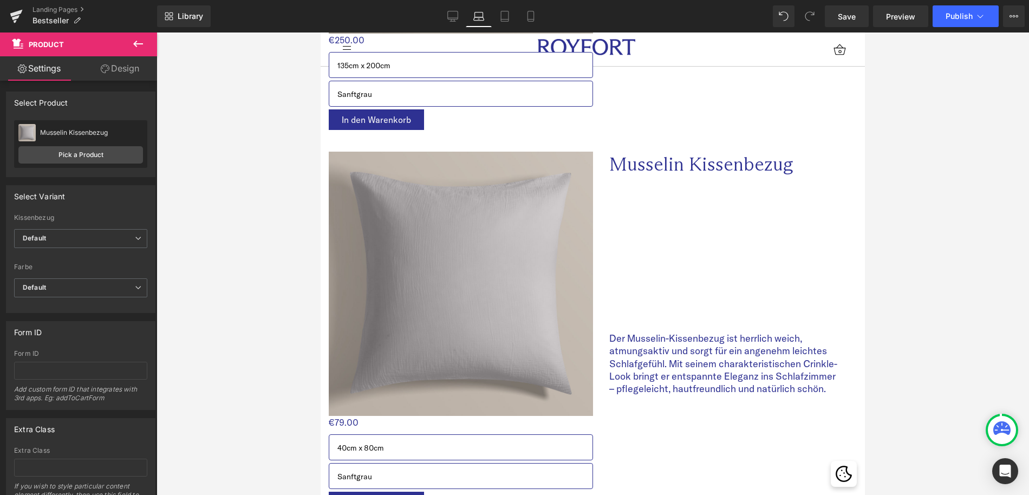
scroll to position [1996, 0]
click at [854, 11] on span "Save" at bounding box center [847, 16] width 18 height 11
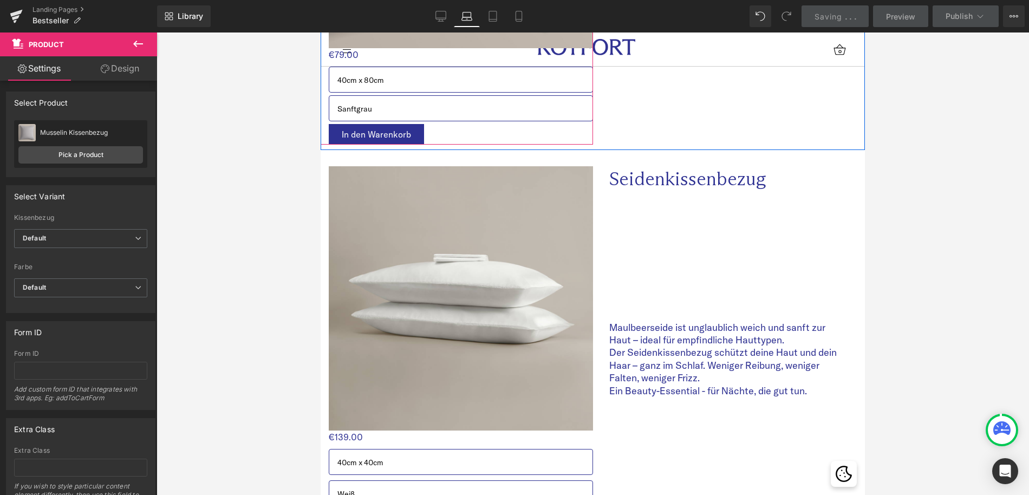
scroll to position [2386, 0]
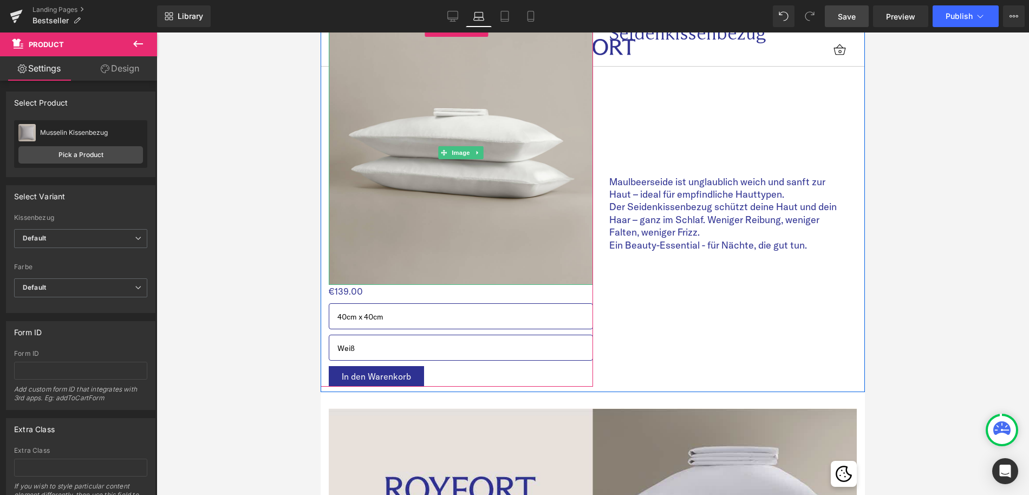
click at [533, 160] on img at bounding box center [461, 153] width 264 height 264
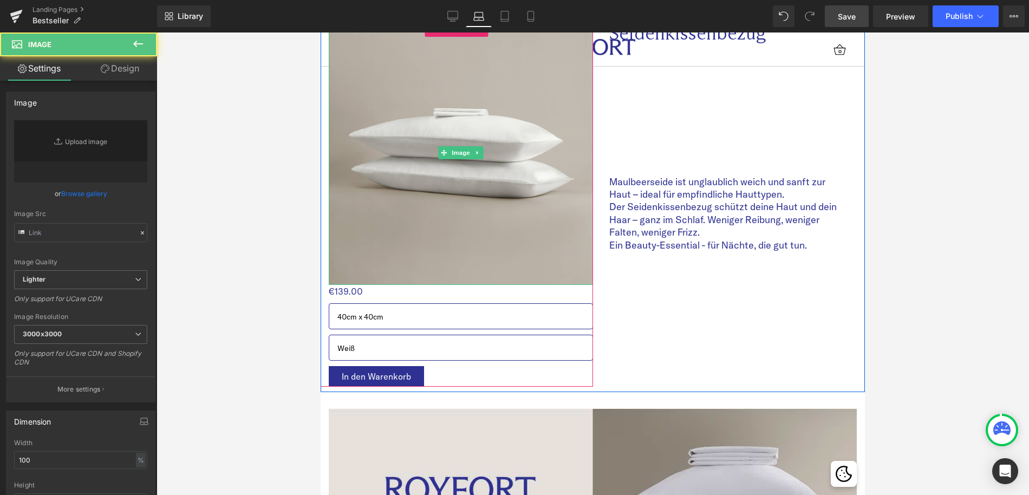
type input "[URL][DOMAIN_NAME]"
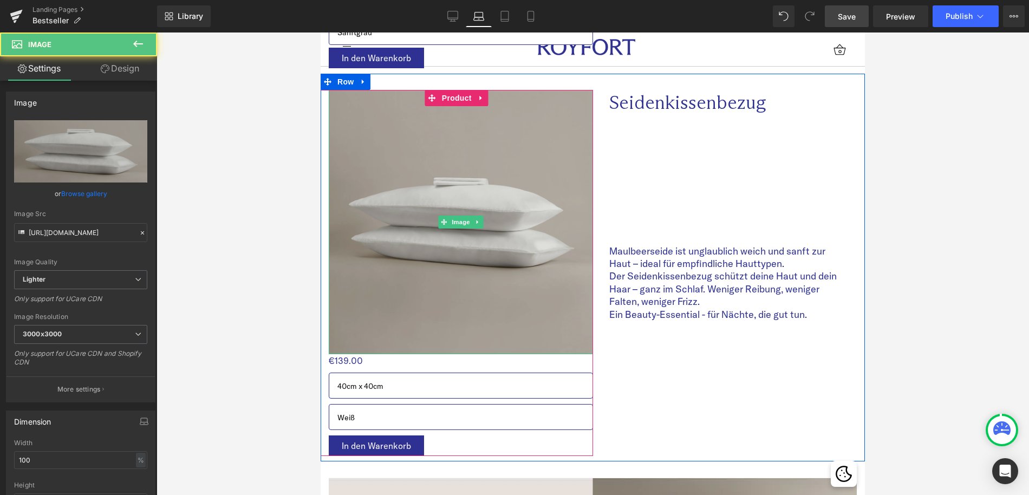
scroll to position [2435, 0]
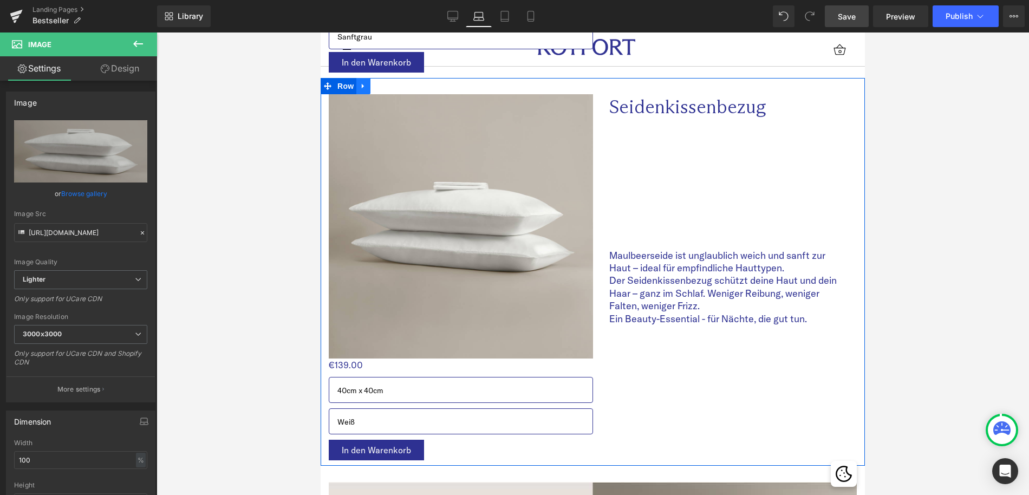
click at [364, 88] on icon at bounding box center [364, 86] width 8 height 8
click at [381, 86] on icon at bounding box center [378, 86] width 8 height 8
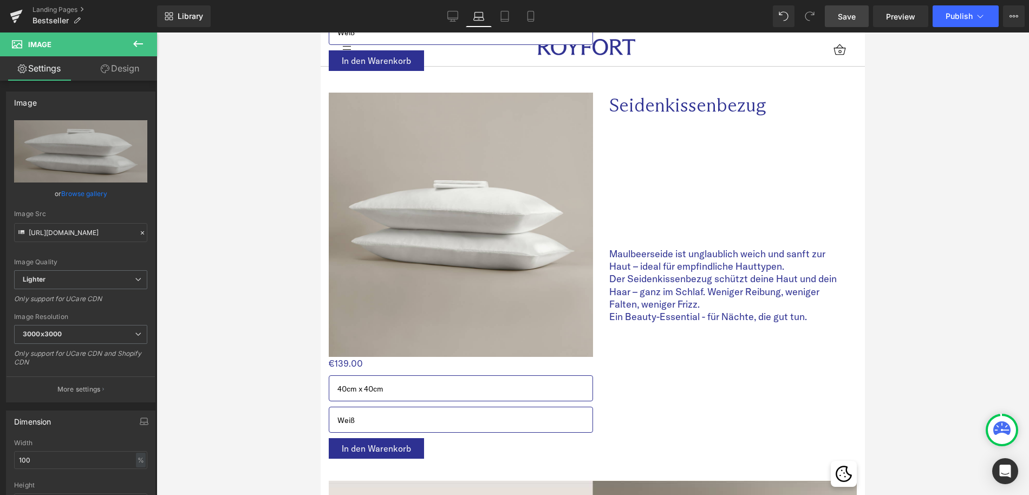
scroll to position [2825, 0]
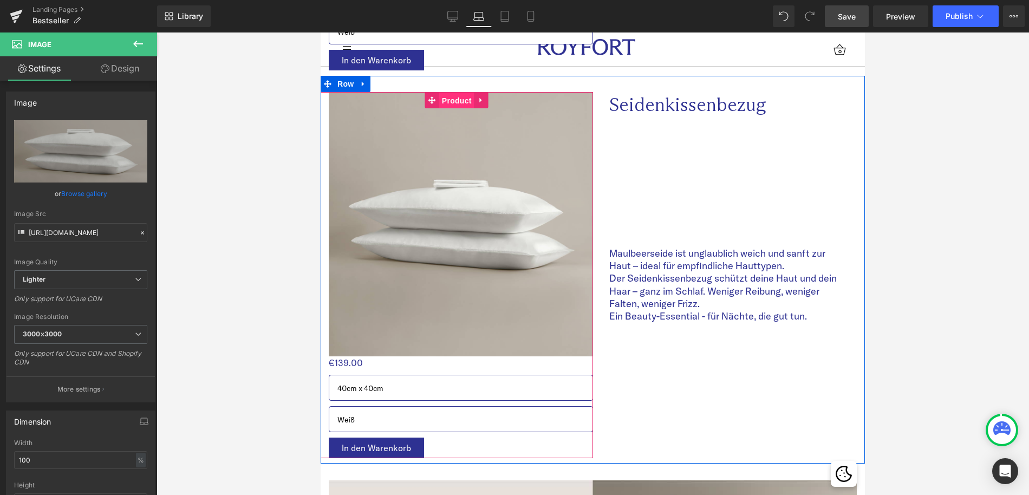
click at [447, 97] on span "Product" at bounding box center [456, 101] width 35 height 16
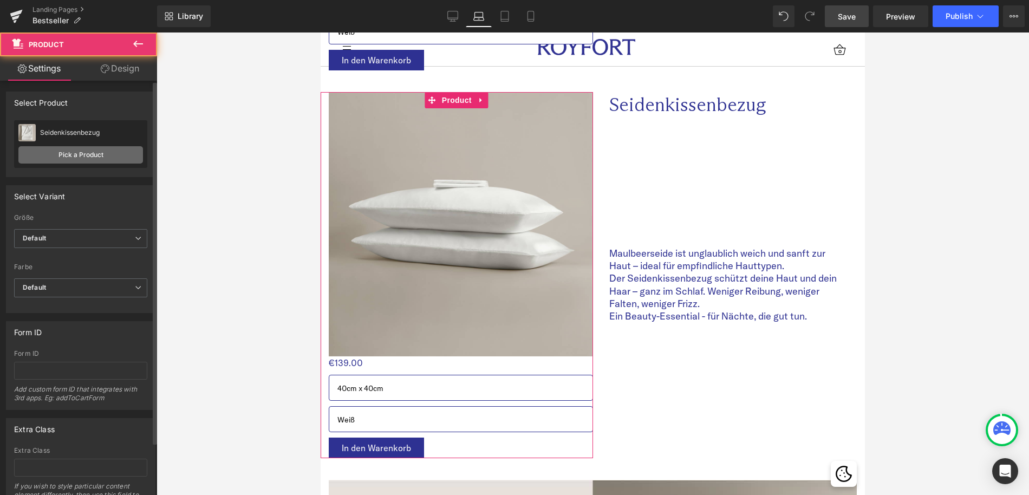
click at [59, 148] on link "Pick a Product" at bounding box center [80, 154] width 125 height 17
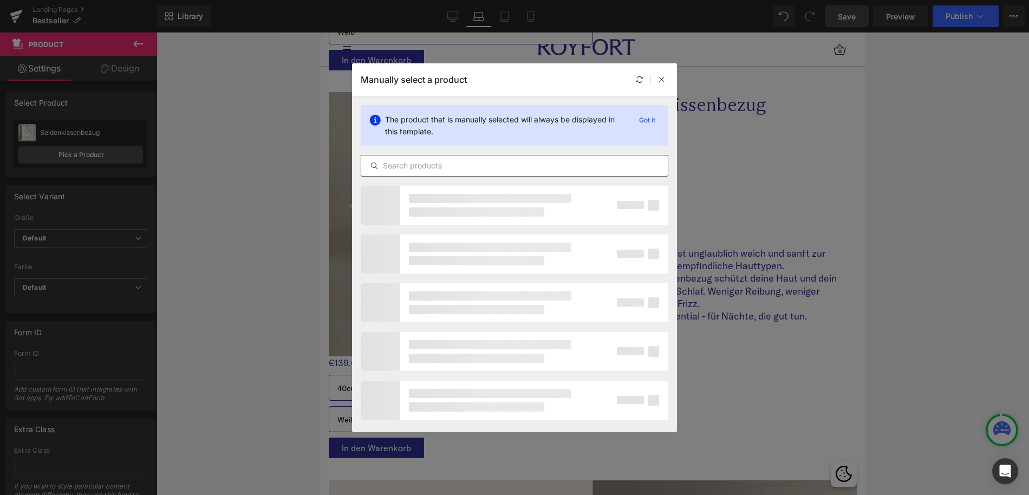
click at [477, 165] on input "text" at bounding box center [514, 165] width 307 height 13
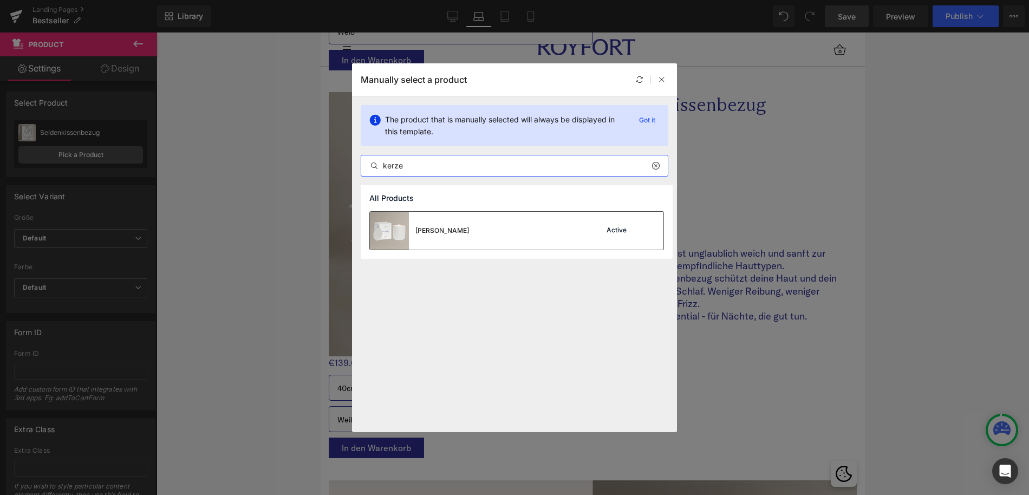
type input "kerze"
click at [516, 231] on div "[PERSON_NAME] Active" at bounding box center [517, 231] width 294 height 38
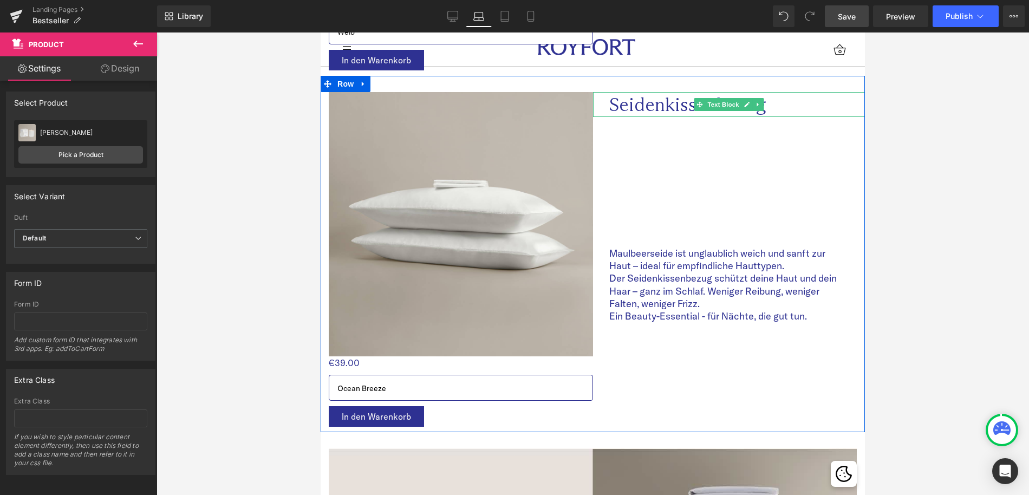
click at [679, 96] on p "Seidenkissenbezug" at bounding box center [729, 104] width 240 height 25
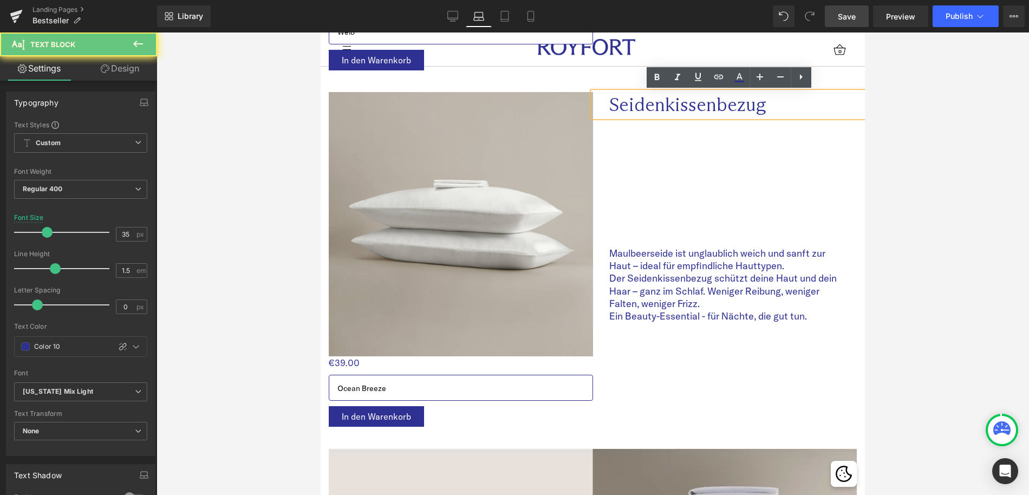
click at [668, 107] on p "Seidenkissenbezug" at bounding box center [729, 104] width 240 height 25
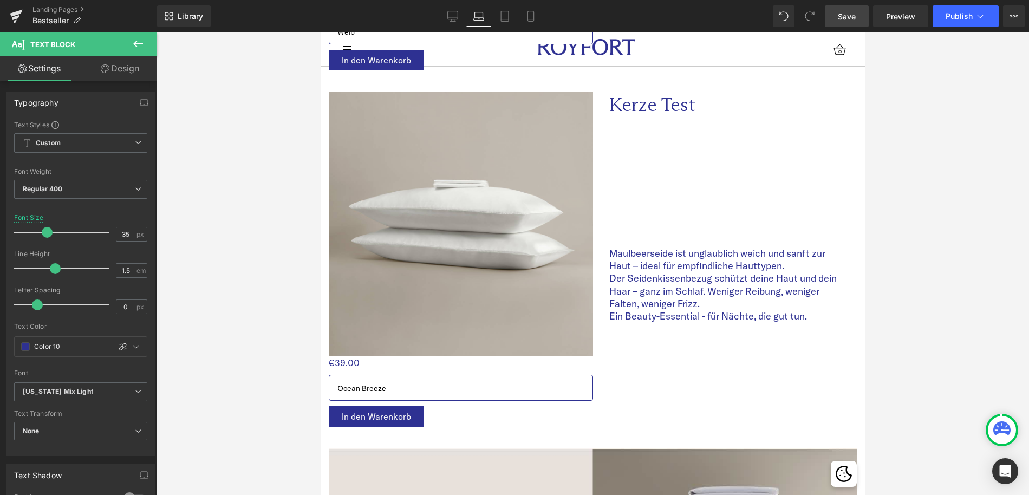
click at [838, 18] on link "Save" at bounding box center [847, 16] width 44 height 22
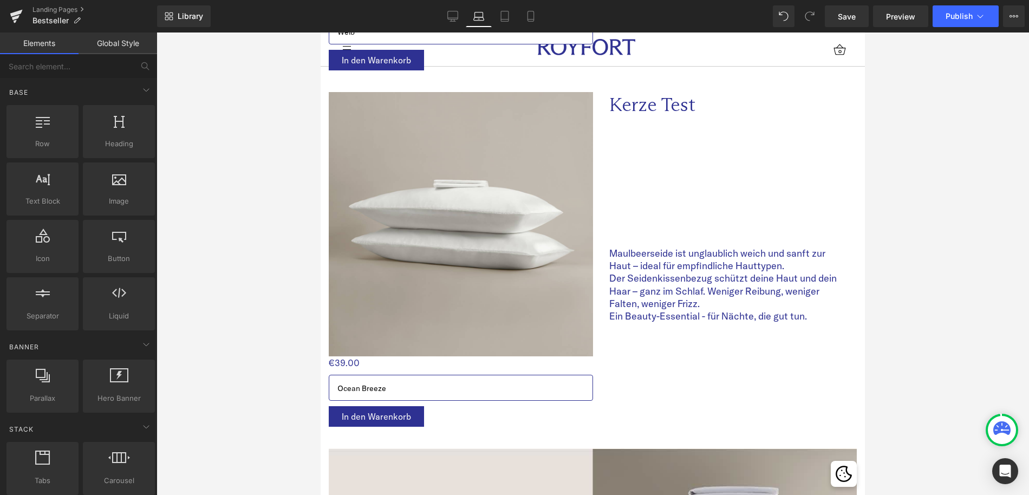
click at [310, 211] on div at bounding box center [593, 264] width 873 height 463
drag, startPoint x: 851, startPoint y: 9, endPoint x: 23, endPoint y: 171, distance: 843.5
click at [851, 9] on link "Save" at bounding box center [847, 16] width 44 height 22
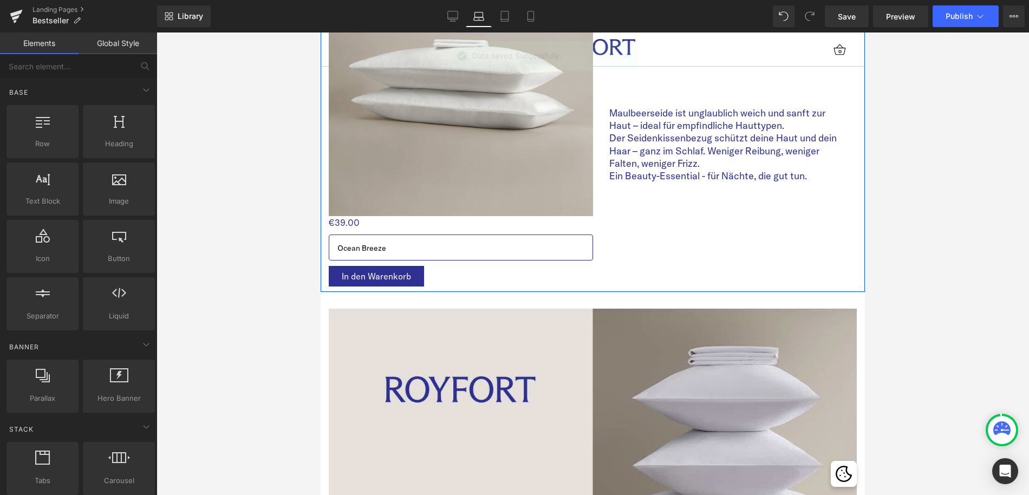
scroll to position [2996, 0]
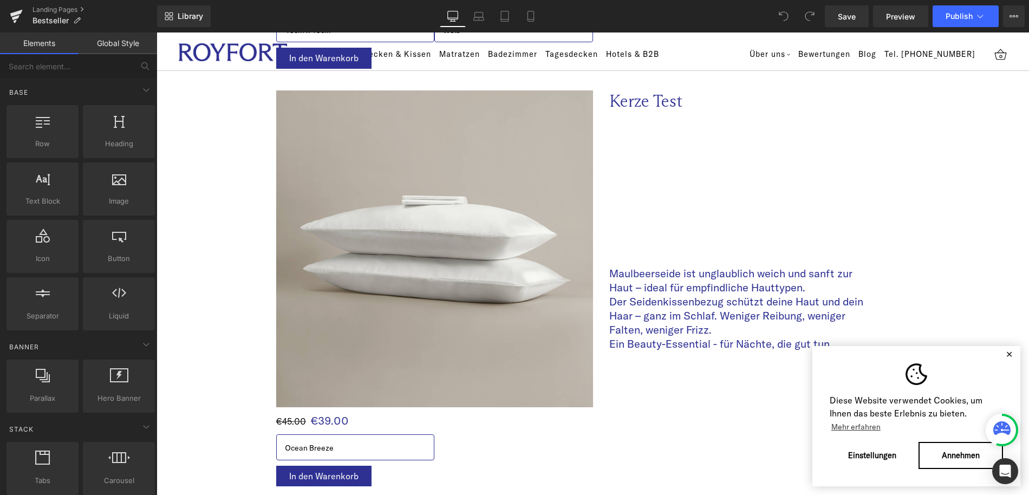
scroll to position [3029, 0]
click at [329, 422] on div "€45.00 €39.00 (P) Price" at bounding box center [434, 417] width 317 height 22
click at [419, 422] on span "(P) Price" at bounding box center [434, 417] width 30 height 13
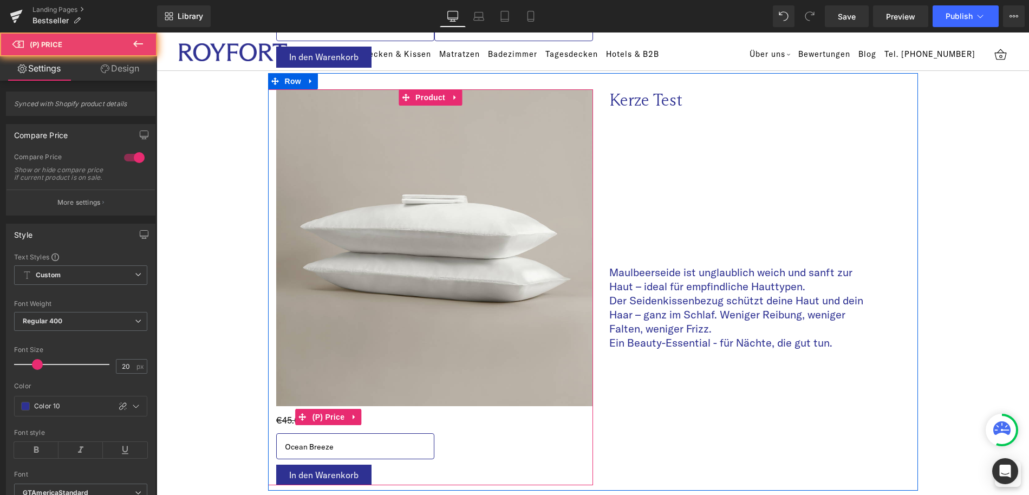
click at [282, 422] on span "€45.00" at bounding box center [291, 420] width 30 height 11
click at [336, 419] on span "(P) Price" at bounding box center [329, 418] width 38 height 16
click at [323, 421] on span "(P) Price" at bounding box center [329, 418] width 38 height 16
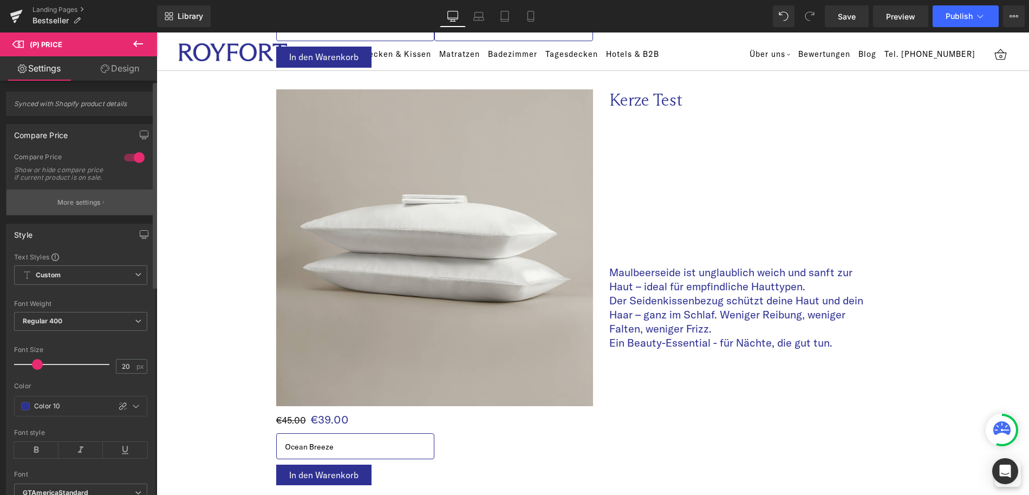
click at [73, 206] on p "More settings" at bounding box center [78, 203] width 43 height 10
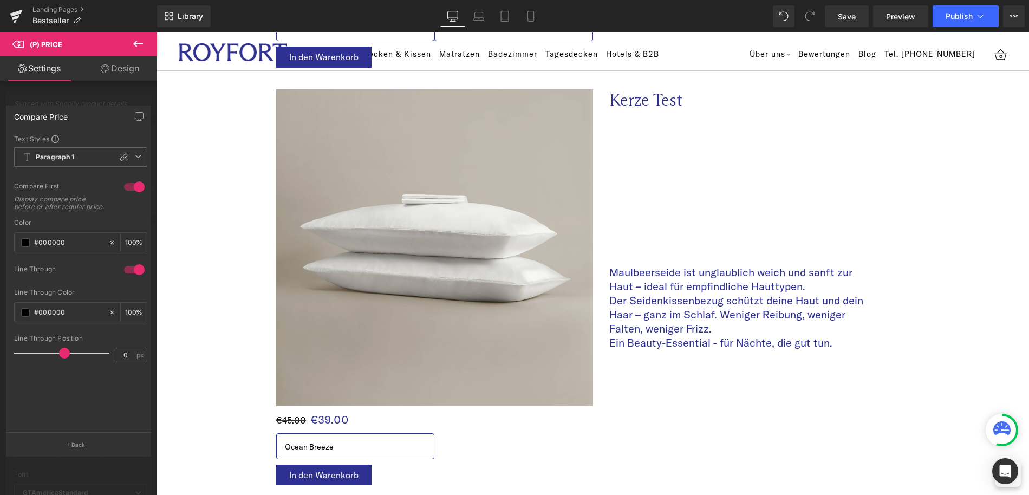
click at [127, 191] on div at bounding box center [134, 186] width 26 height 17
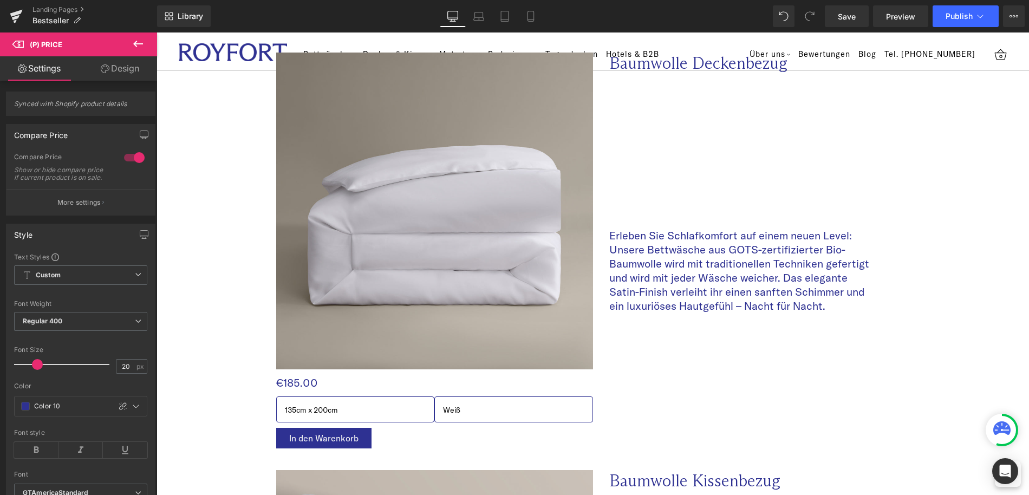
scroll to position [0, 0]
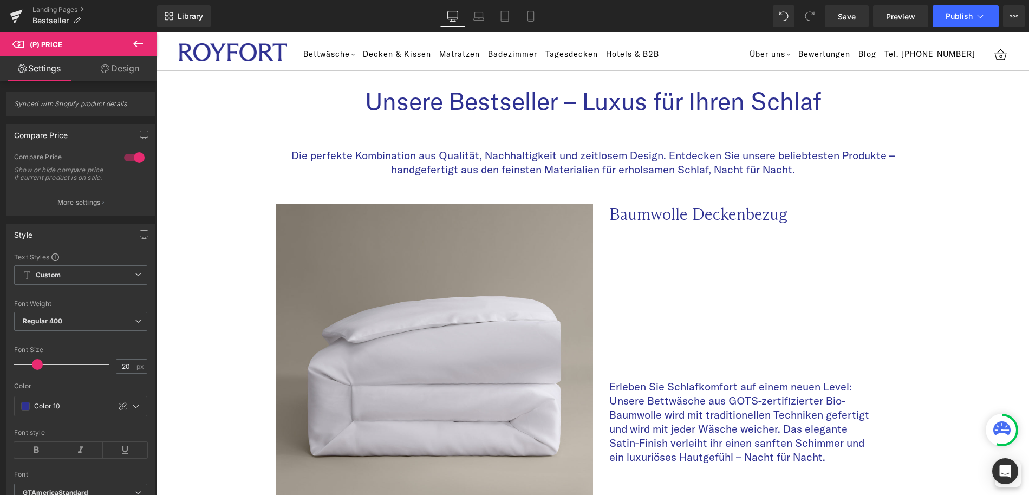
click at [136, 50] on icon at bounding box center [138, 43] width 13 height 13
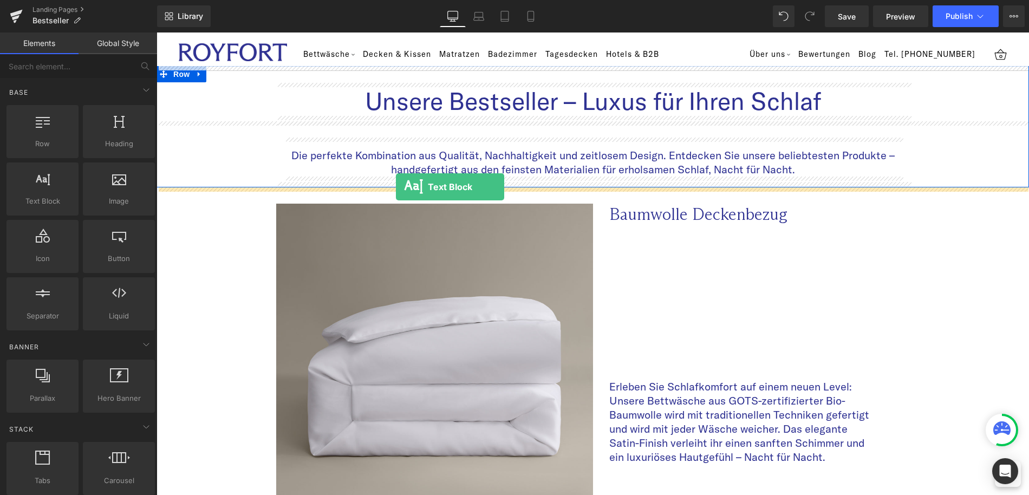
drag, startPoint x: 194, startPoint y: 217, endPoint x: 396, endPoint y: 187, distance: 204.3
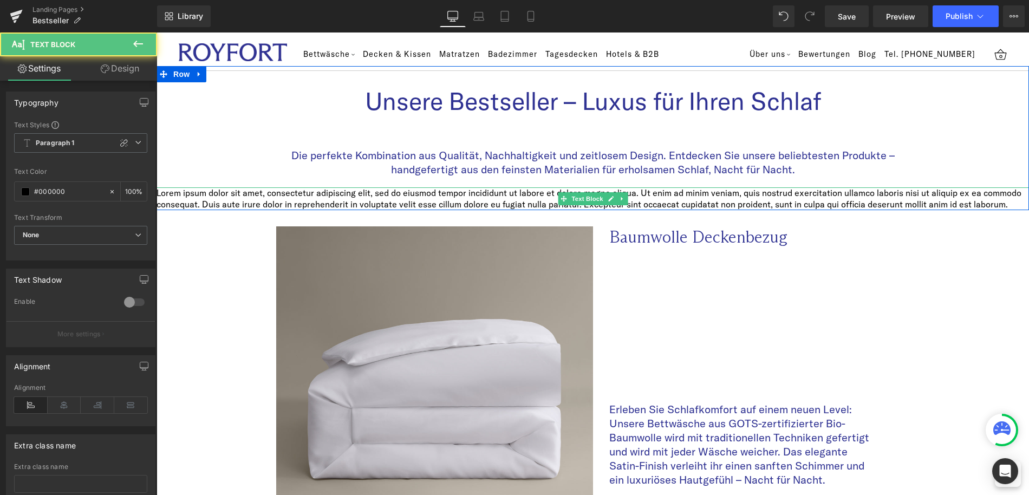
click at [459, 201] on p "Lorem ipsum dolor sit amet, consectetur adipiscing elit, sed do eiusmod tempor …" at bounding box center [593, 198] width 873 height 23
click at [191, 196] on p "Lorem ipsum dolor sit amet, consectetur adipiscing elit, sed do eiusmod tempor …" at bounding box center [593, 198] width 873 height 23
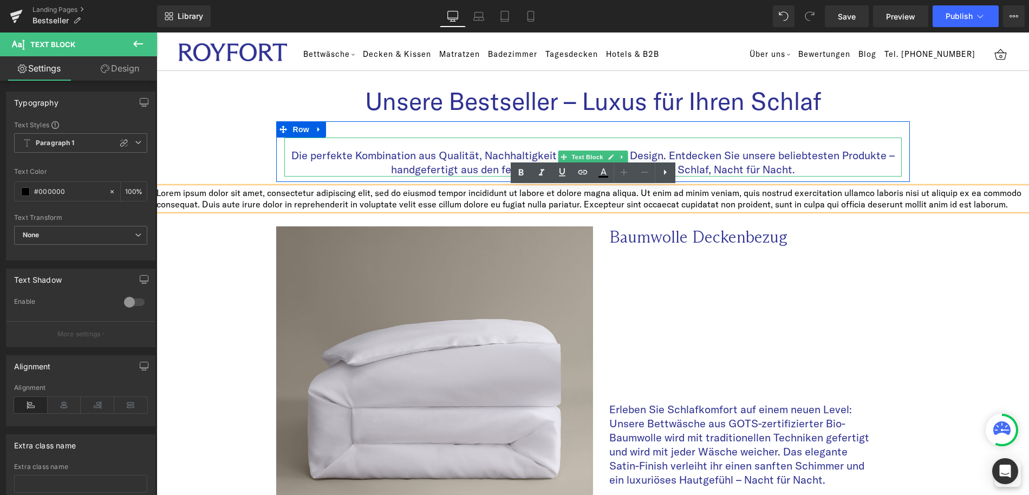
click at [775, 164] on p "Die perfekte Kombination aus Qualität, Nachhaltigkeit und zeitlosem Design. Ent…" at bounding box center [593, 162] width 618 height 28
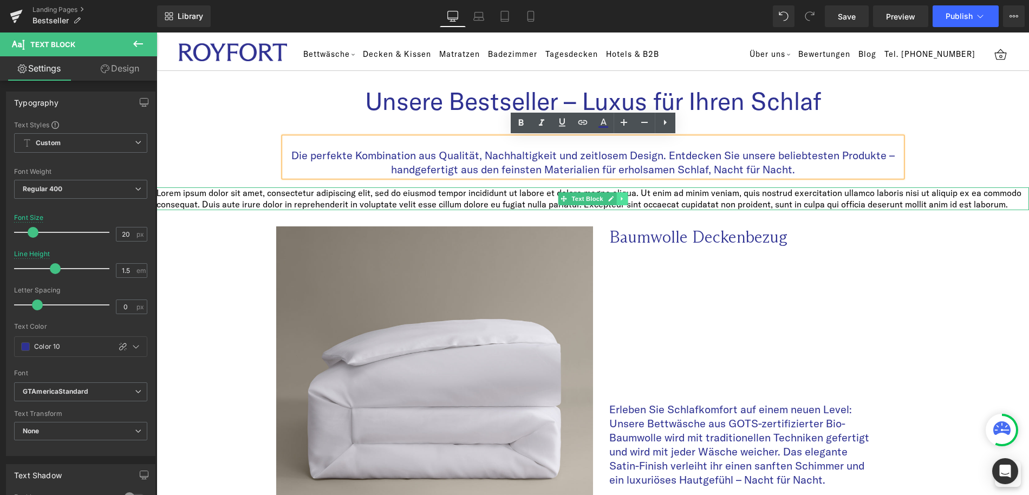
click at [619, 198] on icon at bounding box center [622, 199] width 6 height 7
click at [624, 198] on link at bounding box center [627, 198] width 11 height 13
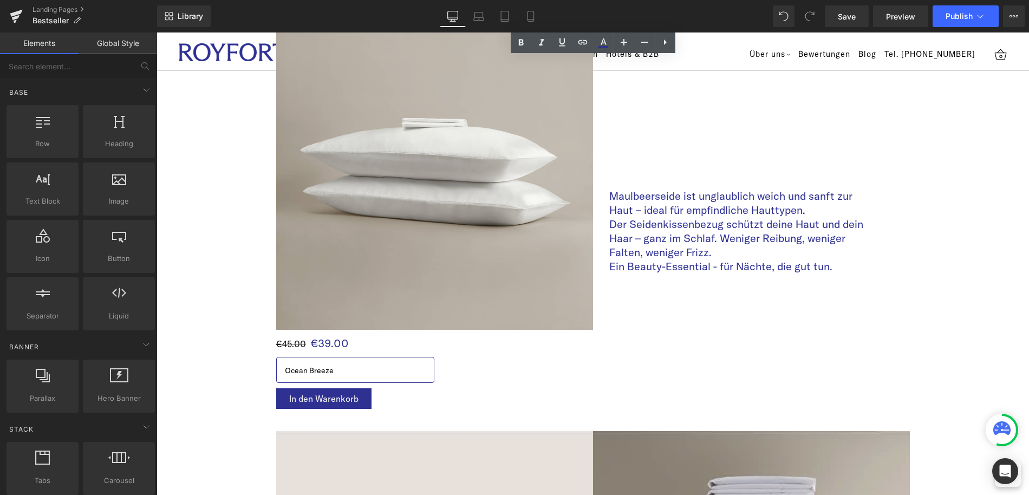
scroll to position [3107, 0]
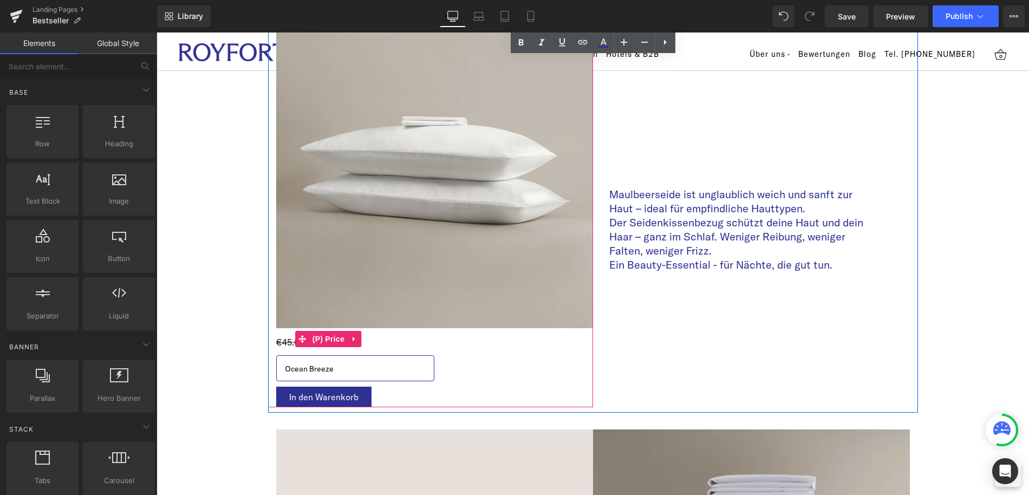
drag, startPoint x: 336, startPoint y: 341, endPoint x: 178, endPoint y: 325, distance: 159.0
click at [336, 341] on span "(P) Price" at bounding box center [329, 339] width 38 height 16
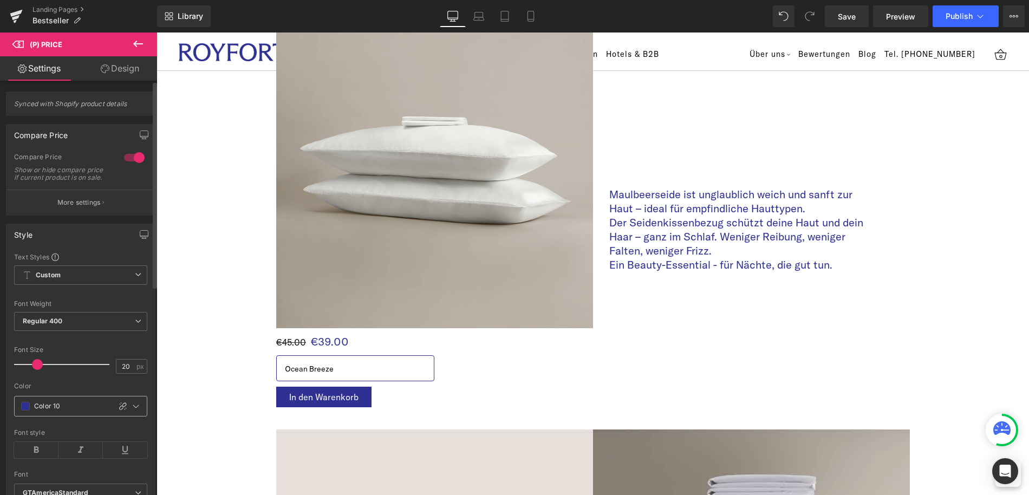
click at [80, 416] on div "Color 10" at bounding box center [62, 407] width 95 height 20
click at [132, 411] on icon at bounding box center [136, 406] width 9 height 9
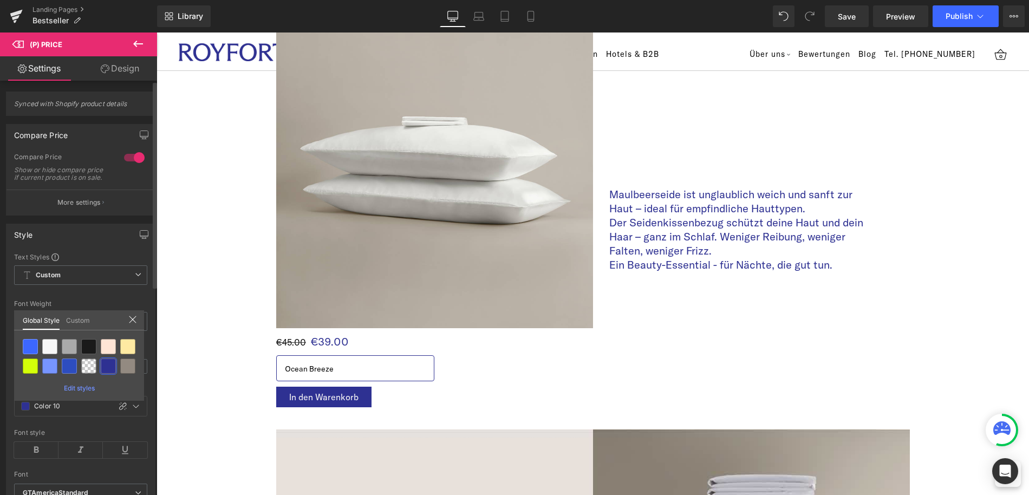
click at [66, 388] on span "Edit styles" at bounding box center [79, 388] width 31 height 8
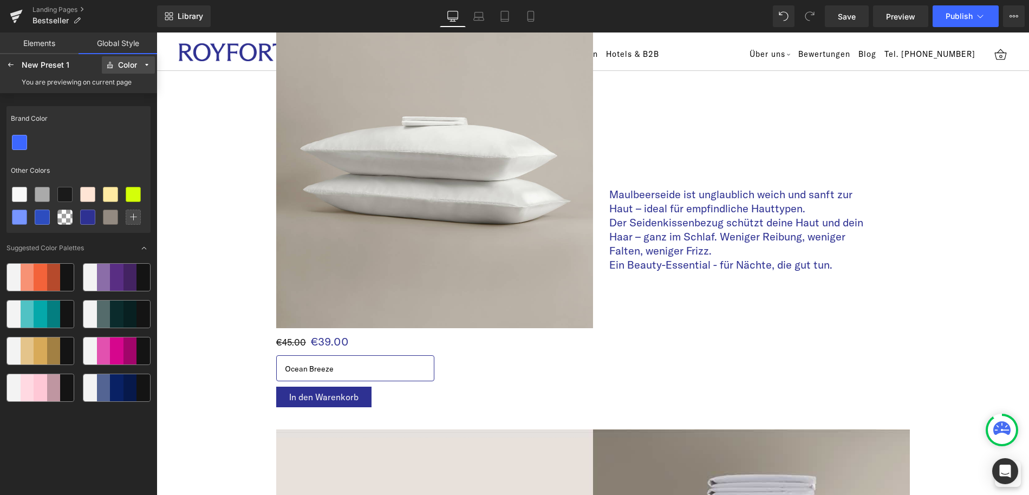
click at [125, 64] on div "Color" at bounding box center [127, 65] width 19 height 8
click at [125, 90] on label "Color" at bounding box center [122, 87] width 17 height 8
click at [125, 62] on div "Color" at bounding box center [127, 65] width 19 height 8
click at [39, 135] on div at bounding box center [79, 142] width 144 height 23
click at [133, 222] on div at bounding box center [133, 217] width 15 height 15
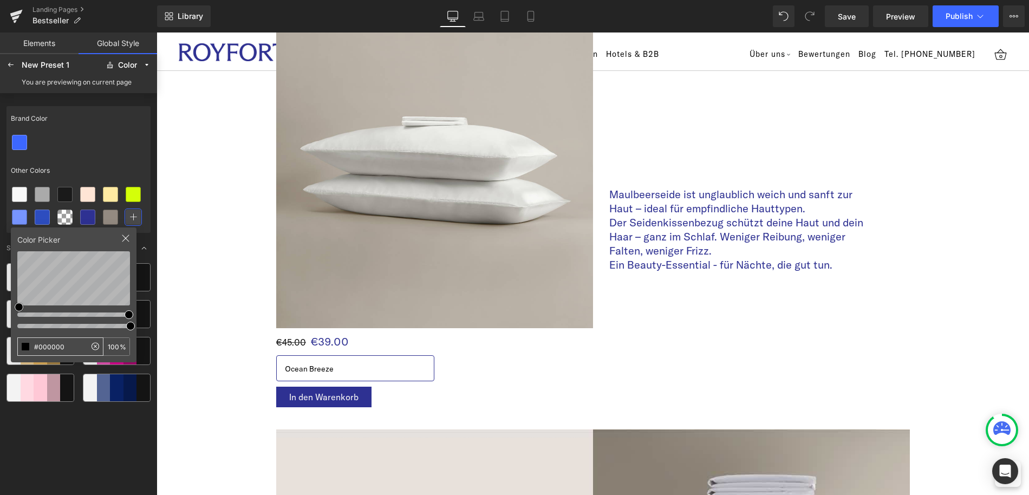
click at [54, 348] on input "#000000" at bounding box center [52, 346] width 68 height 17
click at [55, 348] on input "#000000" at bounding box center [52, 346] width 68 height 17
type input "#FFC42F"
click at [147, 233] on div "Brand Color Other Colors Color Picker #FFC42F 100 % Suggested Color Palettes" at bounding box center [79, 298] width 144 height 392
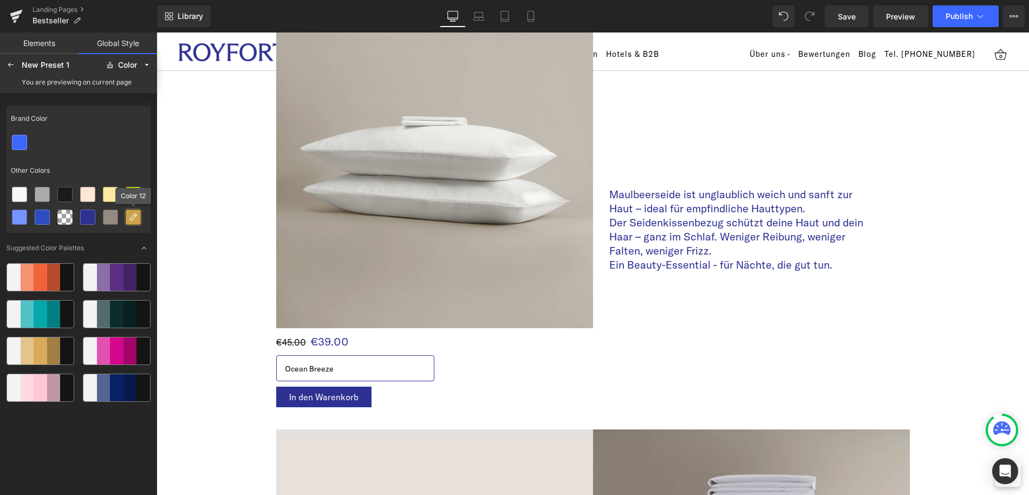
click at [136, 219] on icon at bounding box center [133, 217] width 9 height 9
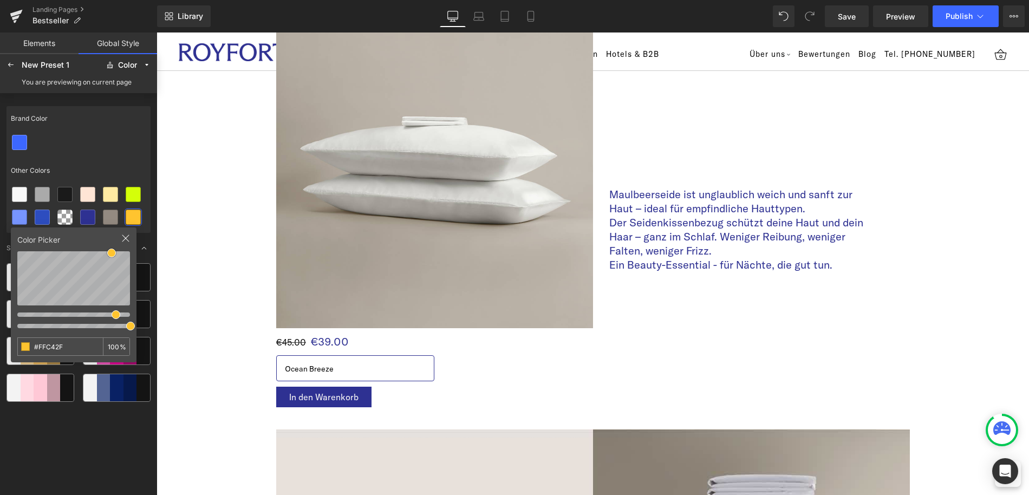
click at [145, 219] on div at bounding box center [79, 208] width 142 height 50
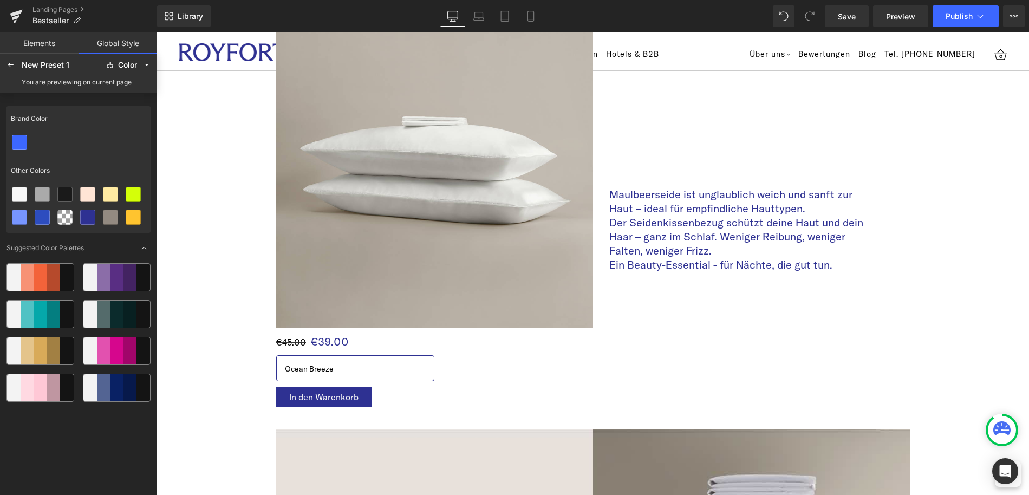
click at [35, 66] on div "New Preset 1" at bounding box center [61, 65] width 78 height 9
drag, startPoint x: 127, startPoint y: 224, endPoint x: 125, endPoint y: 219, distance: 5.7
click at [127, 224] on div at bounding box center [133, 217] width 15 height 15
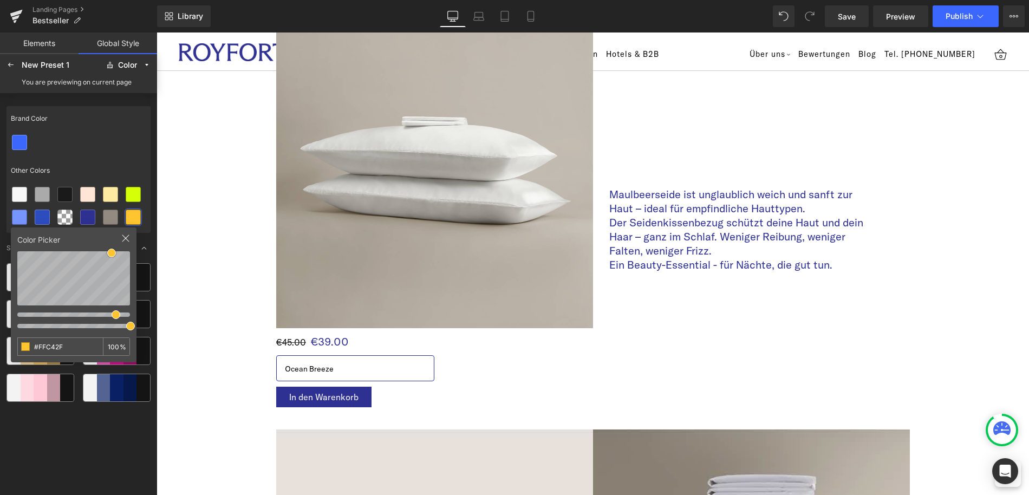
click at [112, 144] on div at bounding box center [79, 142] width 144 height 23
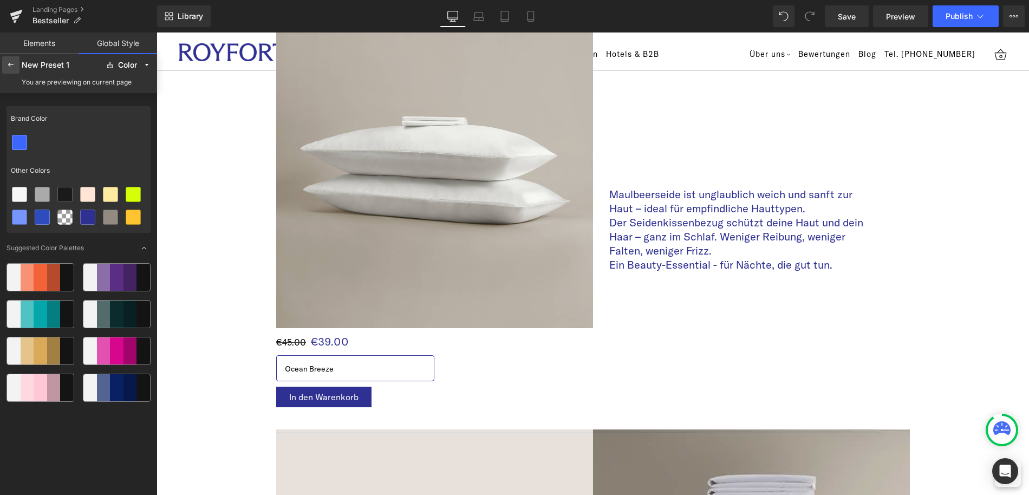
click at [7, 66] on icon at bounding box center [11, 65] width 9 height 9
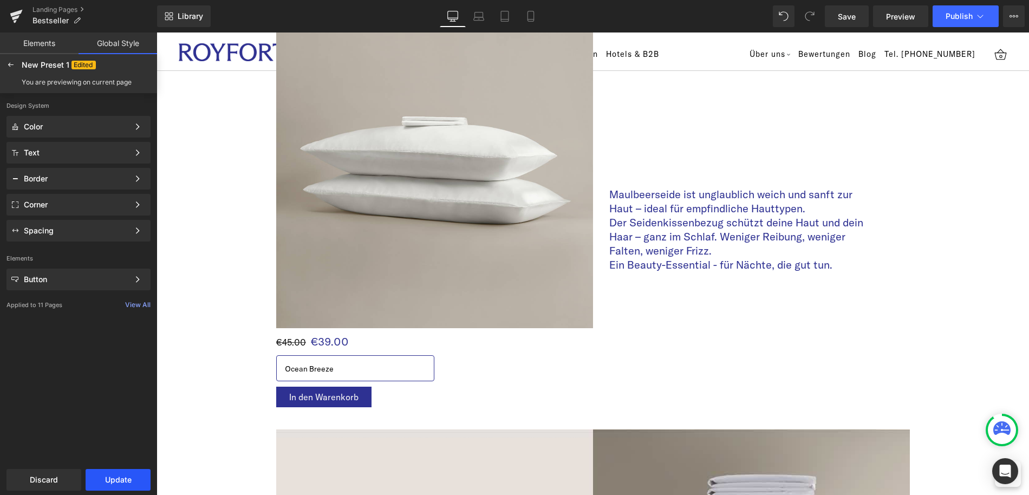
click at [106, 475] on button "Update" at bounding box center [118, 480] width 65 height 22
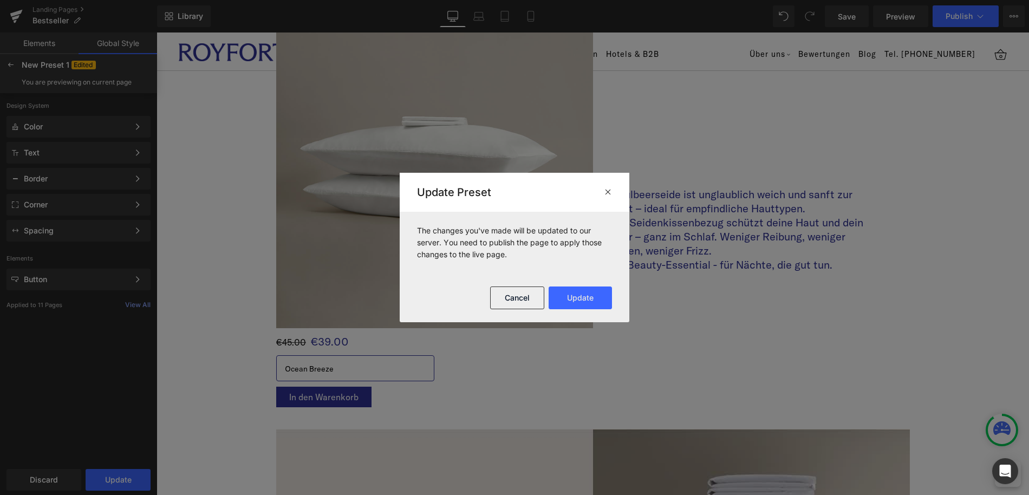
click at [504, 310] on footer "Cancel Update" at bounding box center [515, 298] width 230 height 49
drag, startPoint x: 511, startPoint y: 301, endPoint x: 312, endPoint y: 265, distance: 202.6
click at [511, 301] on button "Cancel" at bounding box center [517, 298] width 54 height 23
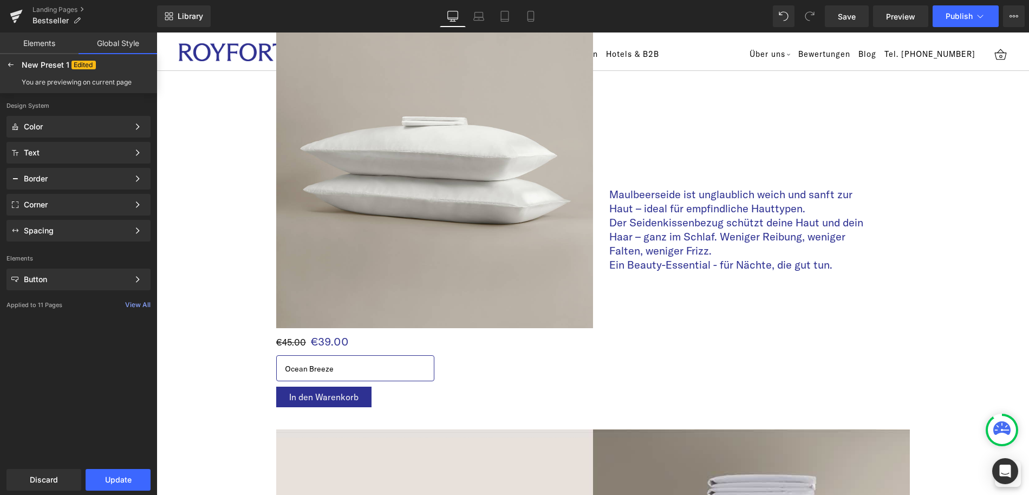
click at [319, 347] on span "€39.00" at bounding box center [330, 339] width 38 height 22
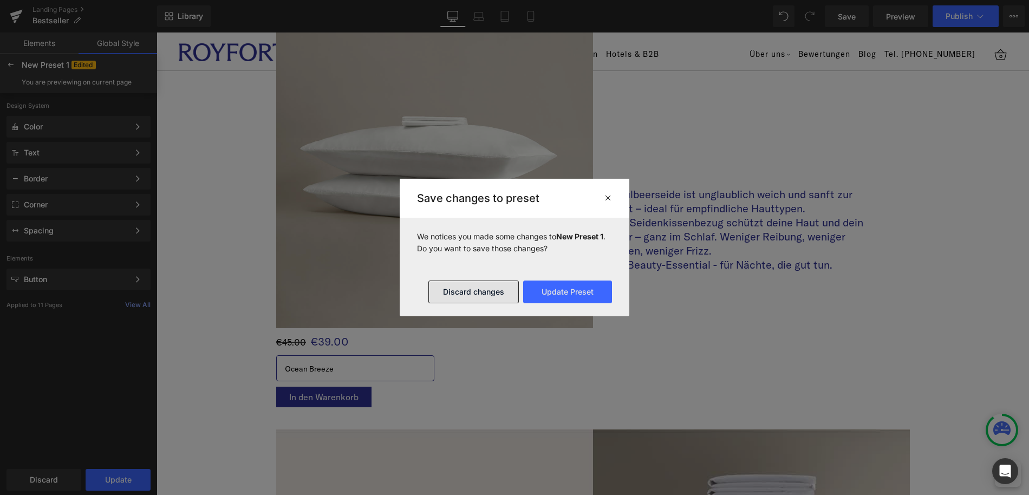
click at [495, 296] on button "Discard changes" at bounding box center [474, 292] width 90 height 23
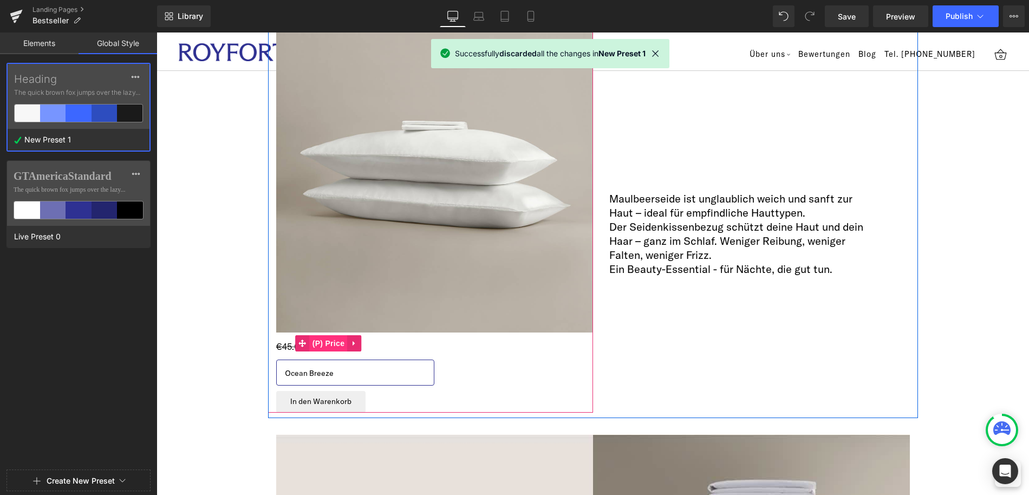
click at [335, 342] on span "(P) Price" at bounding box center [329, 343] width 38 height 16
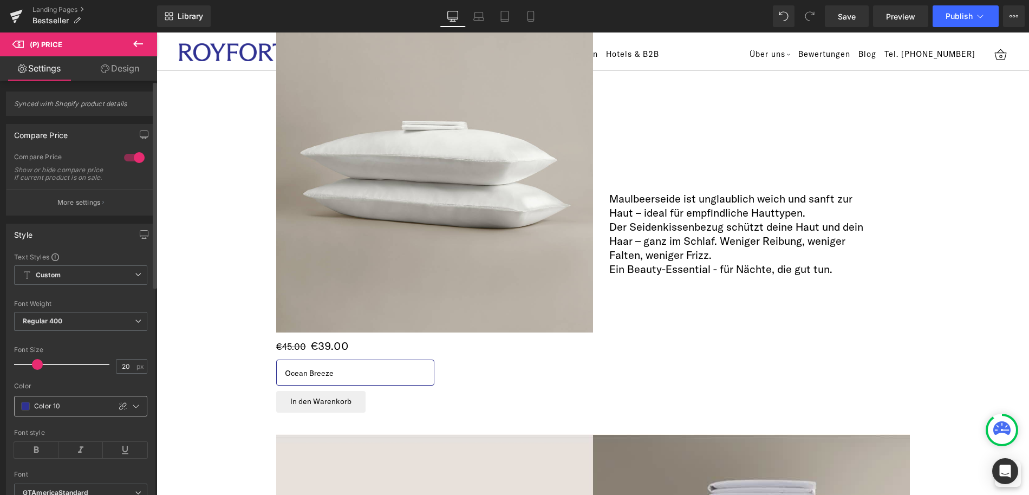
click at [74, 412] on input "Color 10" at bounding box center [69, 406] width 71 height 12
